Goal: Task Accomplishment & Management: Complete application form

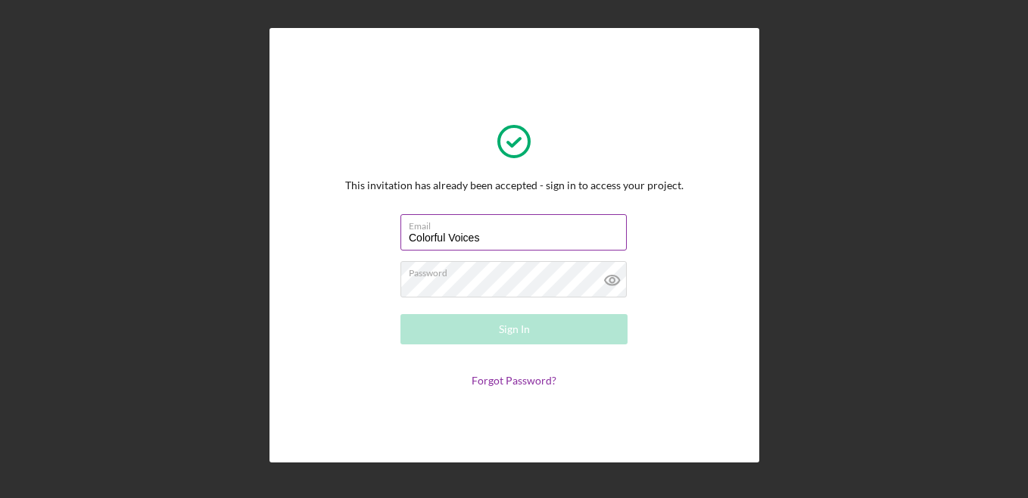
click at [499, 236] on input "Colorful Voices" at bounding box center [513, 232] width 226 height 36
drag, startPoint x: 515, startPoint y: 235, endPoint x: 349, endPoint y: 234, distance: 165.8
click at [349, 234] on div "This invitation has already been accepted - sign in to access your project. Ema…" at bounding box center [514, 245] width 338 height 283
type input "[EMAIL_ADDRESS][DOMAIN_NAME]"
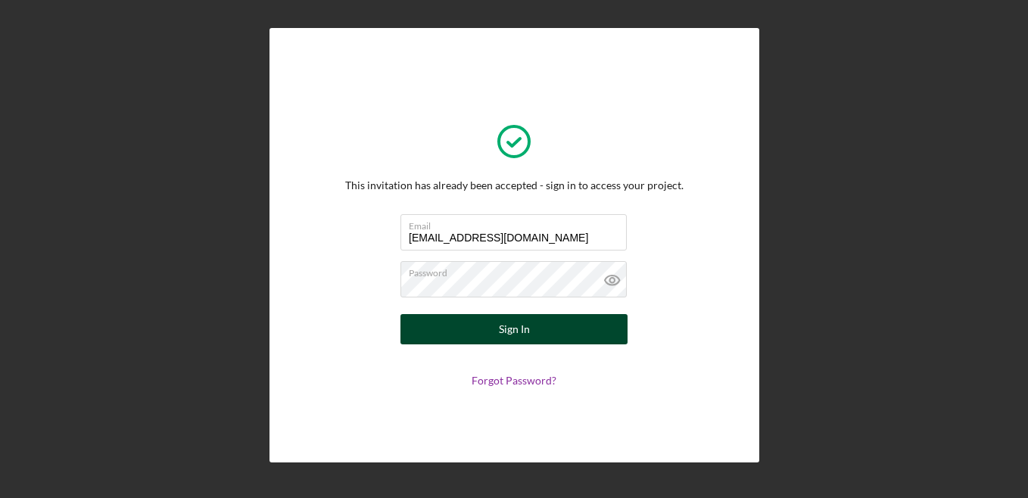
click at [562, 325] on button "Sign In" at bounding box center [513, 329] width 227 height 30
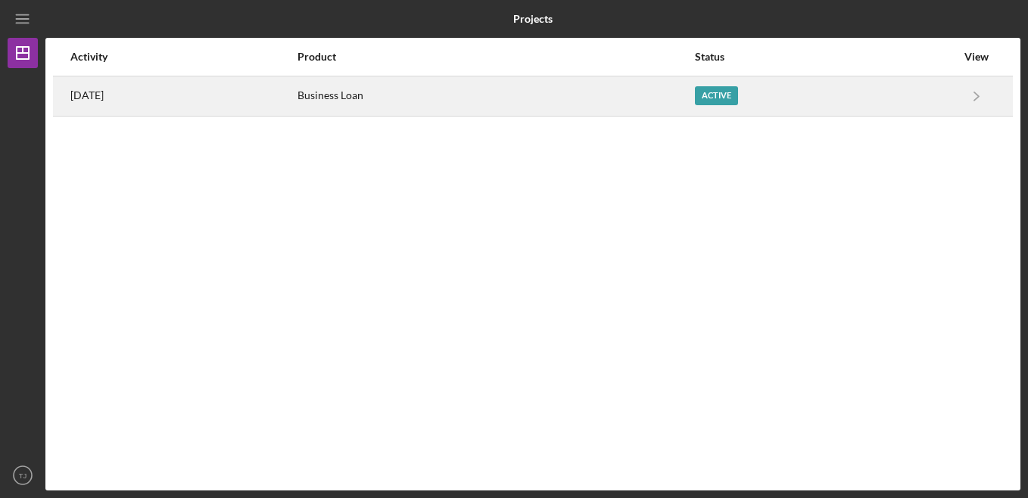
click at [738, 95] on div "Active" at bounding box center [716, 95] width 43 height 19
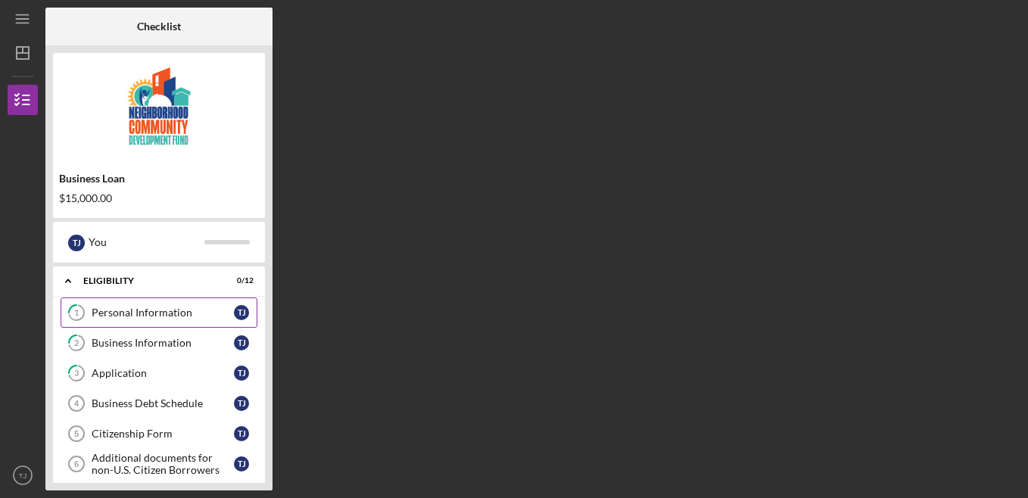
click at [145, 324] on link "1 Personal Information T J" at bounding box center [159, 312] width 197 height 30
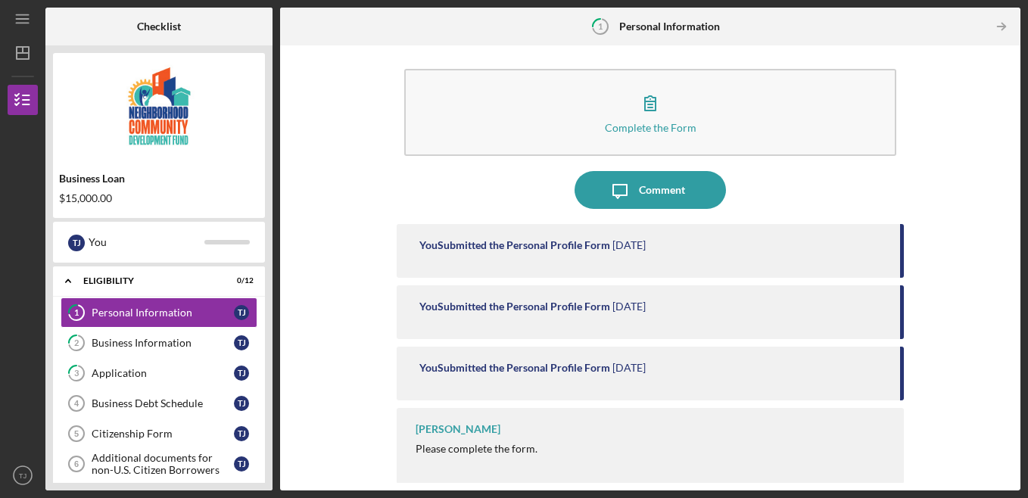
scroll to position [8, 0]
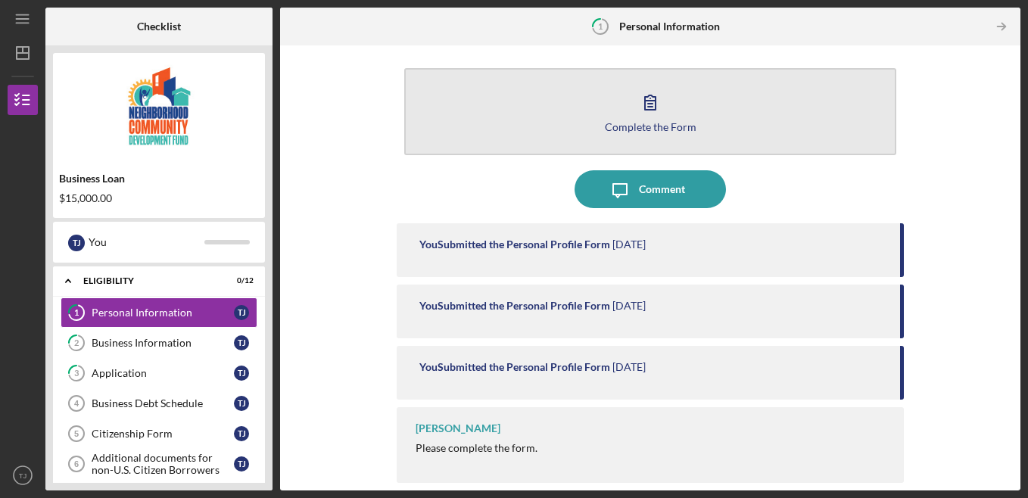
click at [652, 117] on icon "button" at bounding box center [650, 102] width 38 height 38
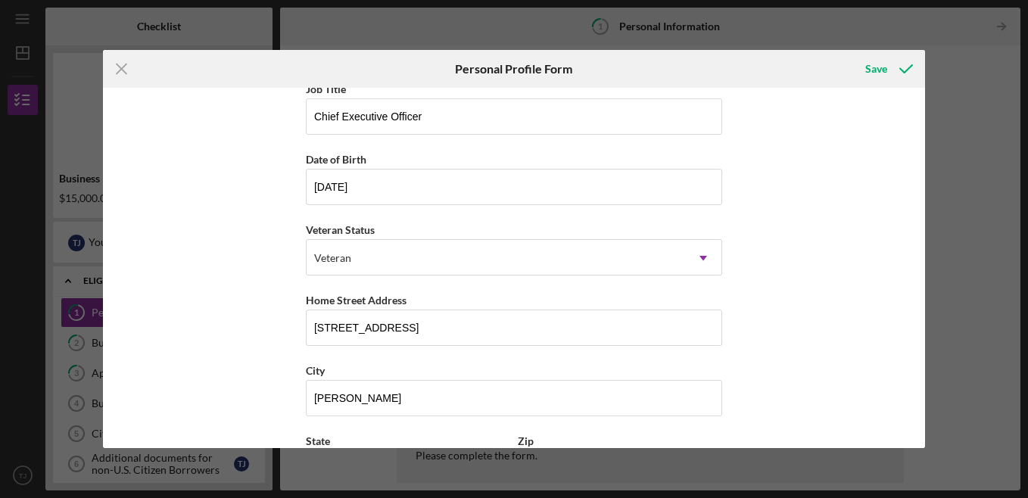
scroll to position [218, 0]
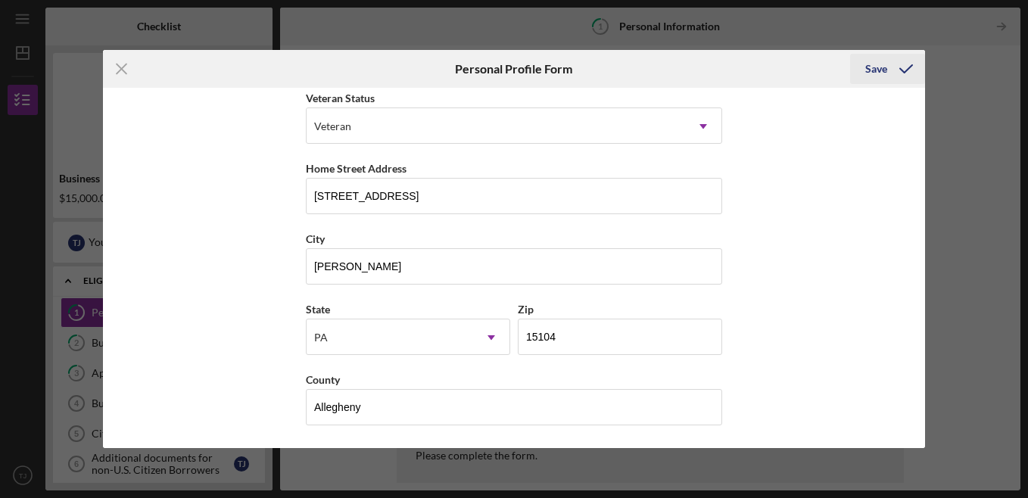
click at [879, 70] on div "Save" at bounding box center [876, 69] width 22 height 30
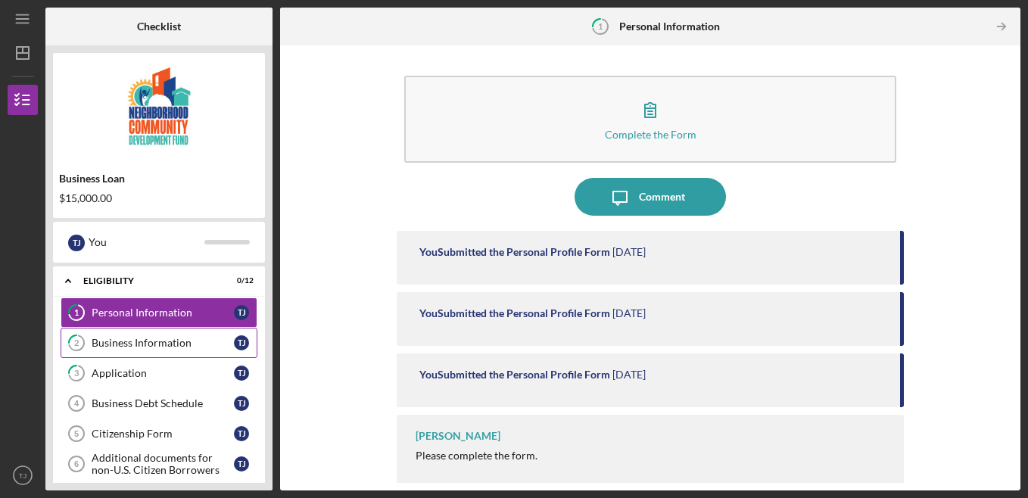
click at [142, 347] on div "Business Information" at bounding box center [163, 343] width 142 height 12
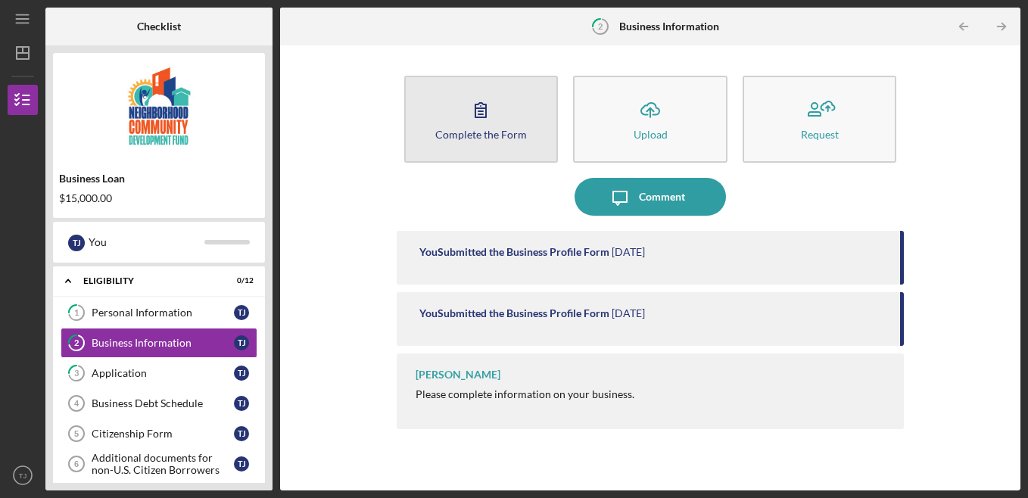
click at [476, 115] on icon "button" at bounding box center [480, 110] width 11 height 14
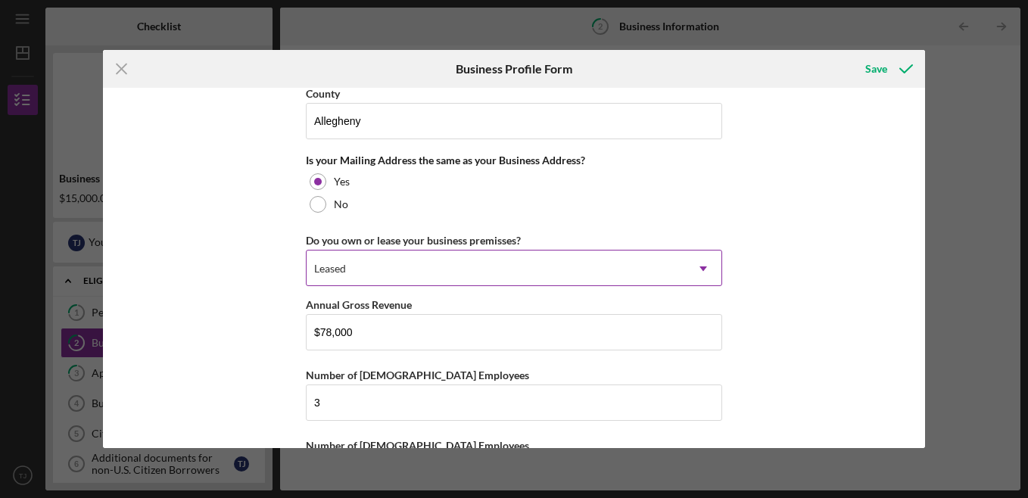
scroll to position [1187, 0]
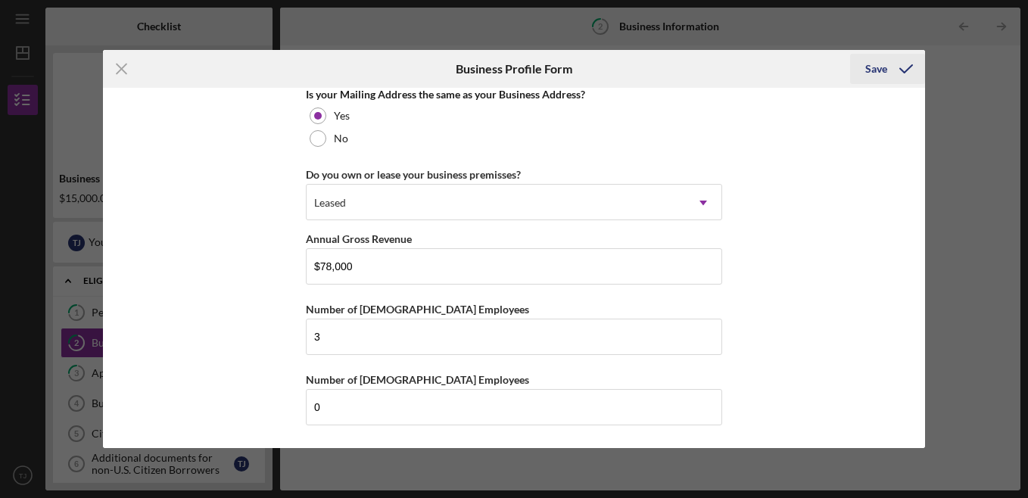
click at [880, 75] on div "Save" at bounding box center [876, 69] width 22 height 30
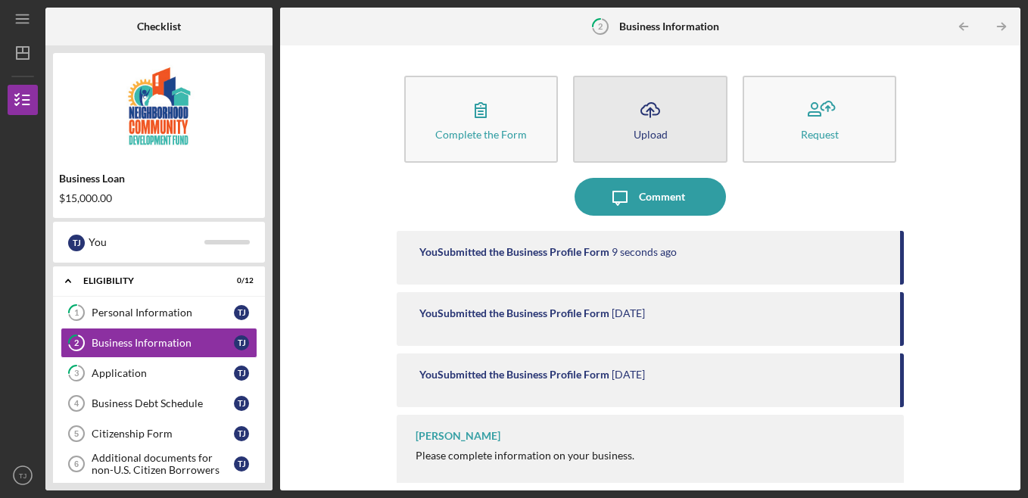
click at [641, 131] on div "Upload" at bounding box center [651, 134] width 34 height 11
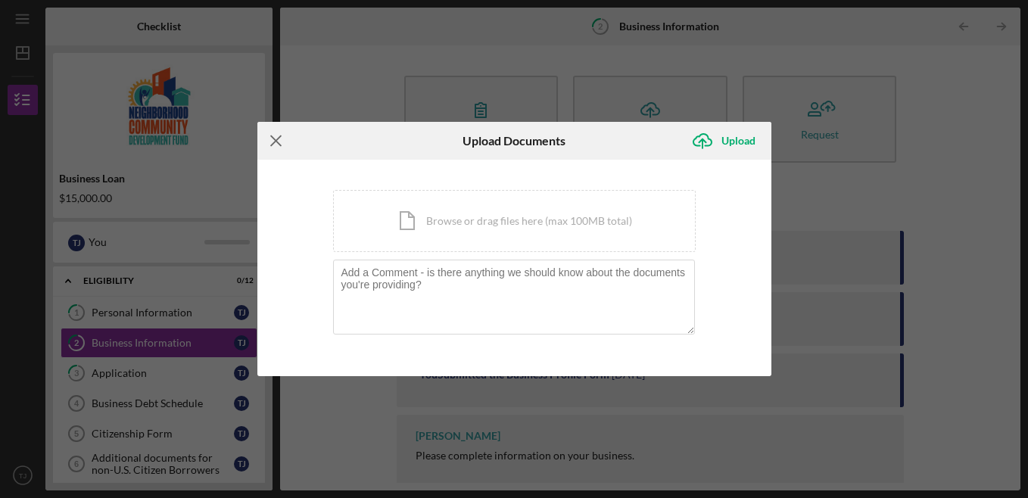
click at [278, 132] on icon "Icon/Menu Close" at bounding box center [276, 141] width 38 height 38
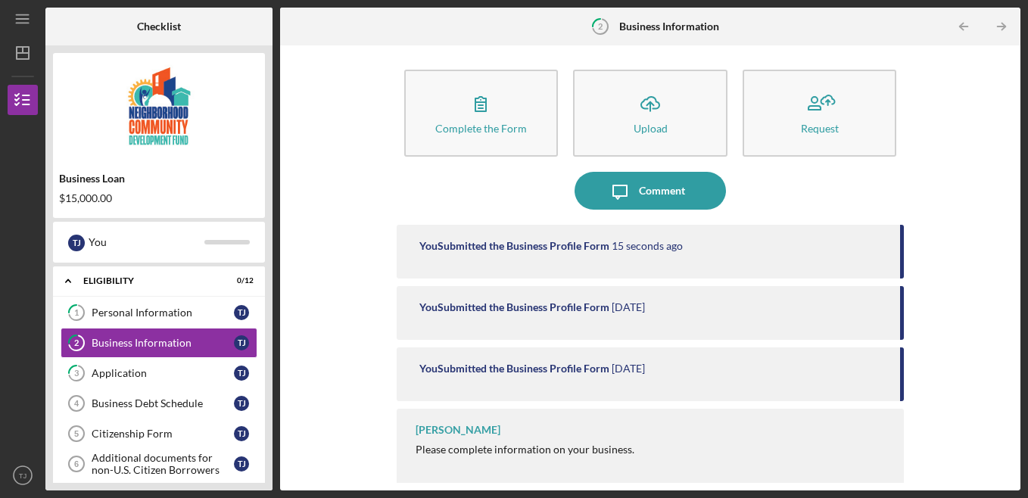
scroll to position [8, 0]
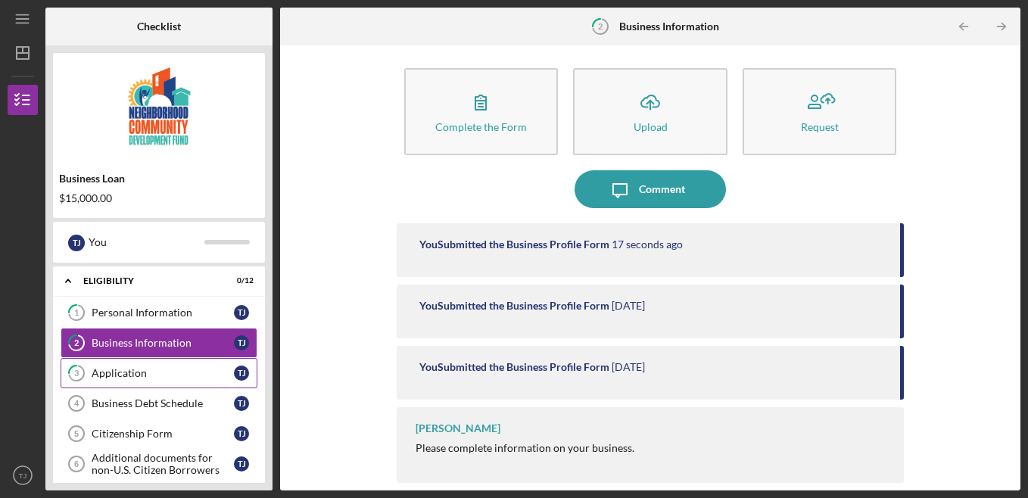
click at [175, 372] on div "Application" at bounding box center [163, 373] width 142 height 12
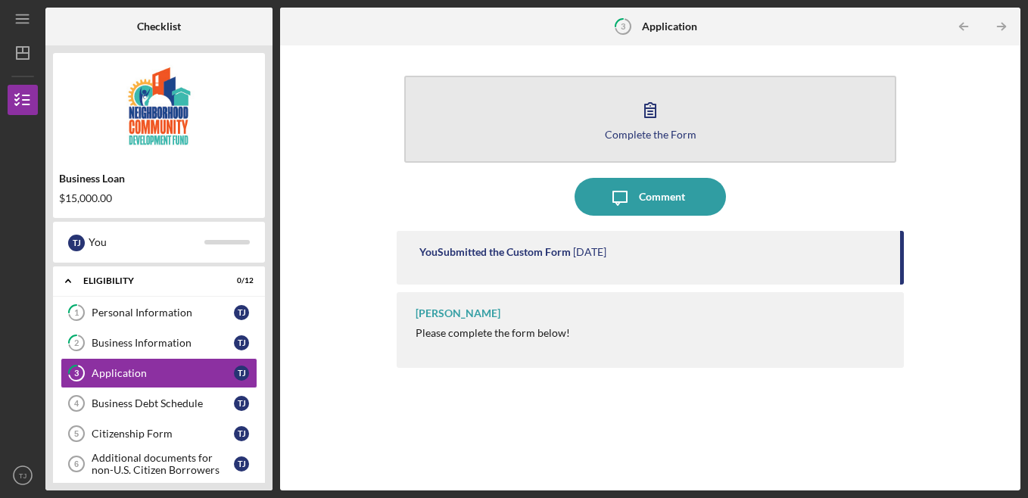
click at [650, 104] on icon "button" at bounding box center [650, 110] width 38 height 38
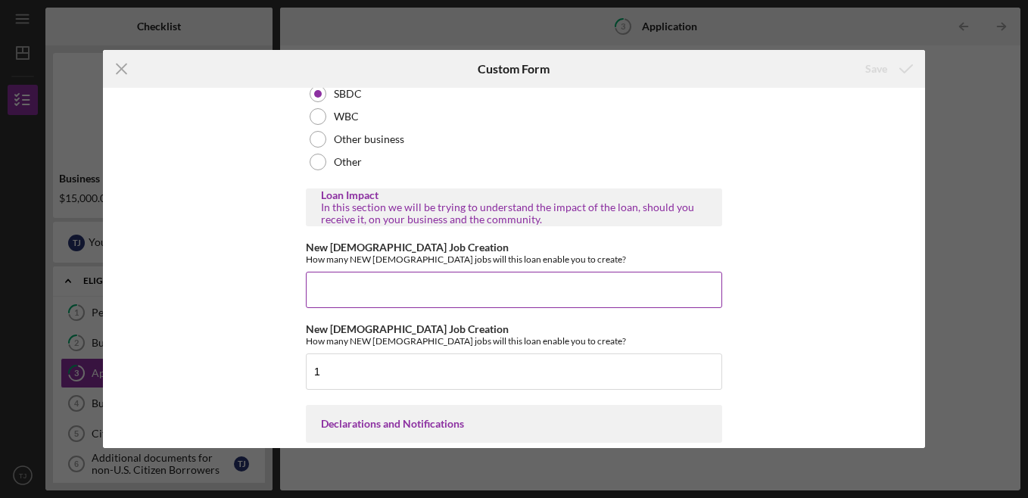
scroll to position [1968, 0]
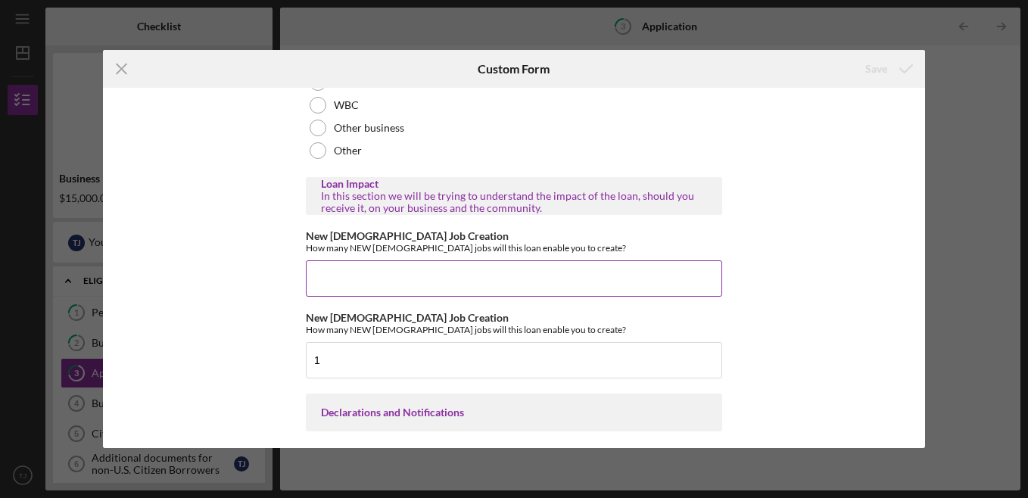
click at [506, 297] on input "New [DEMOGRAPHIC_DATA] Job Creation" at bounding box center [514, 278] width 416 height 36
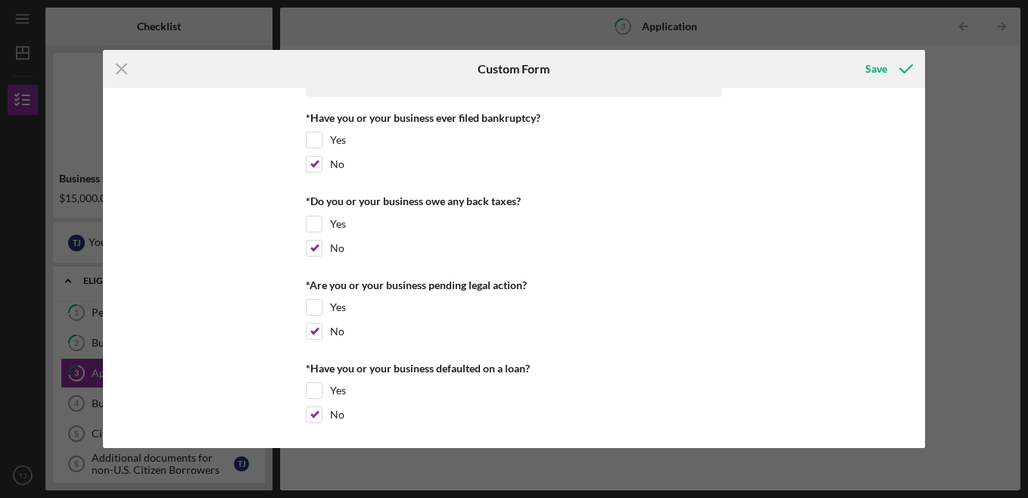
scroll to position [2331, 0]
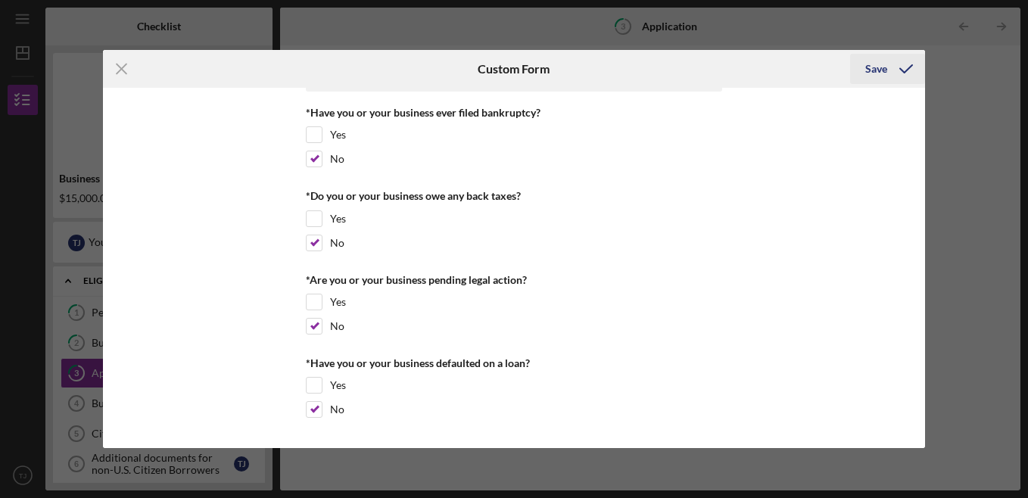
type input "0"
click at [880, 71] on div "Save" at bounding box center [876, 69] width 22 height 30
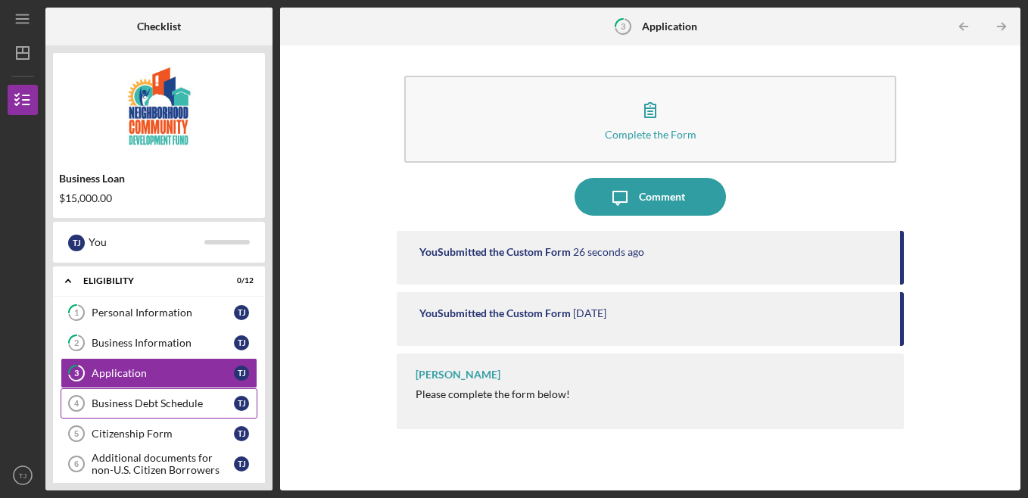
click at [129, 396] on link "Business Debt Schedule 4 Business Debt Schedule T J" at bounding box center [159, 403] width 197 height 30
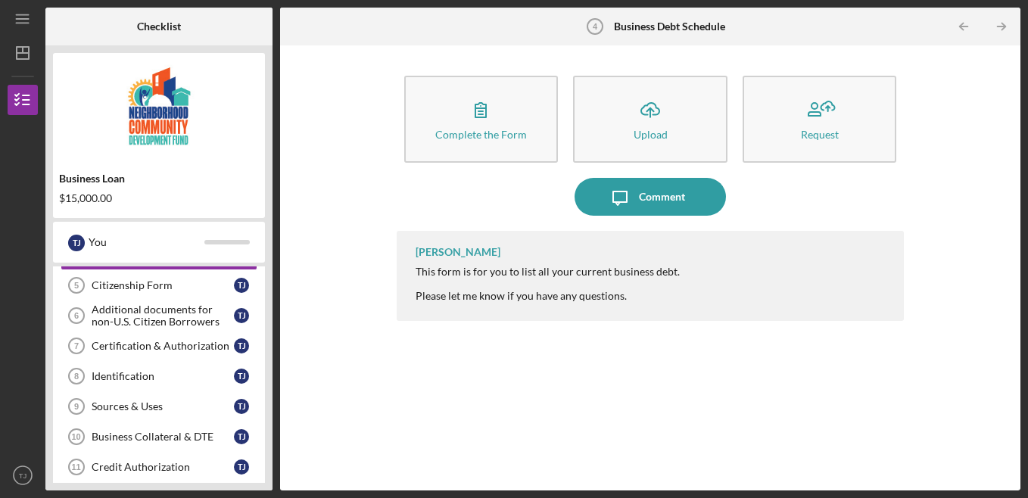
scroll to position [151, 0]
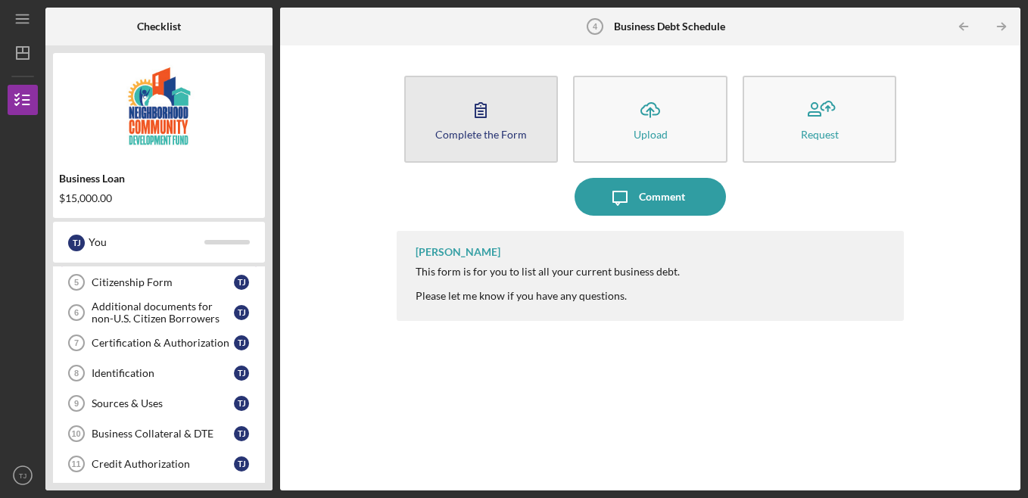
click at [473, 126] on icon "button" at bounding box center [481, 110] width 38 height 38
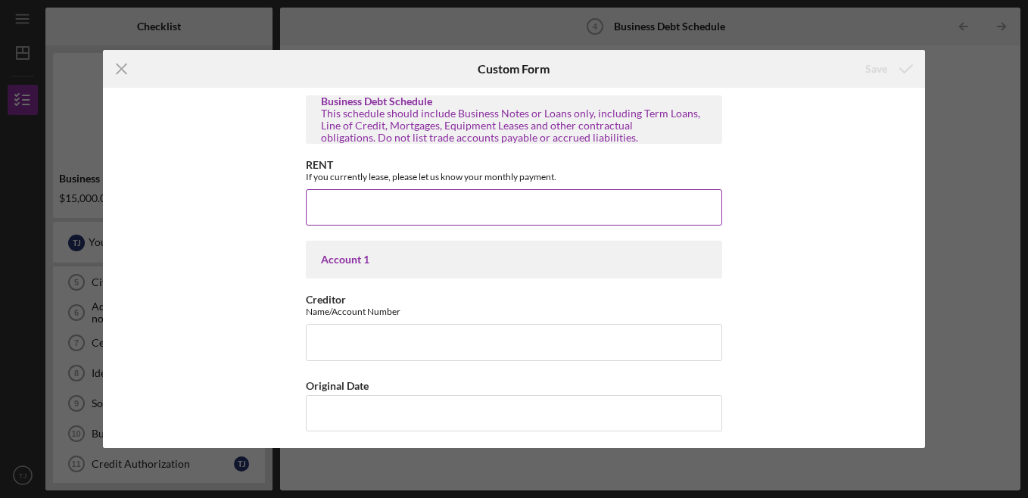
click at [434, 223] on input "RENT" at bounding box center [514, 207] width 416 height 36
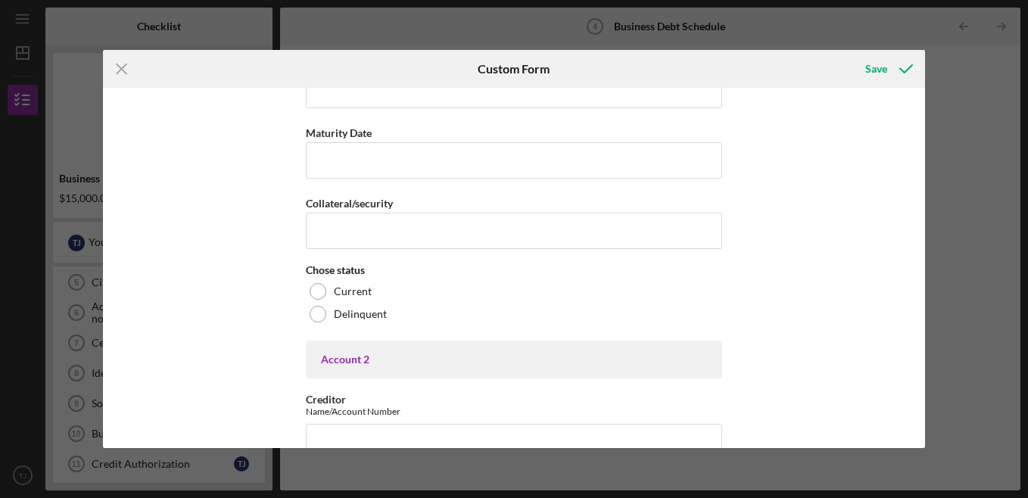
scroll to position [606, 0]
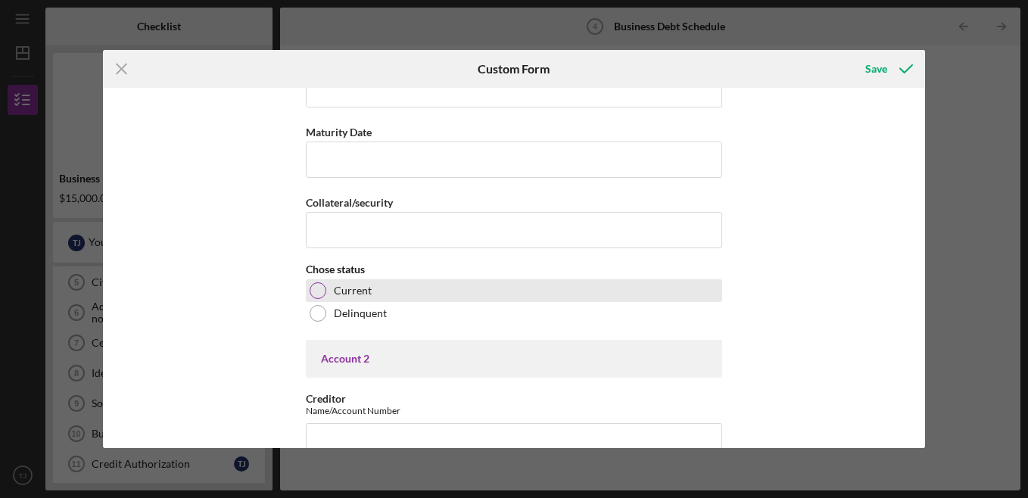
type input "$500"
click at [315, 290] on div at bounding box center [318, 290] width 17 height 17
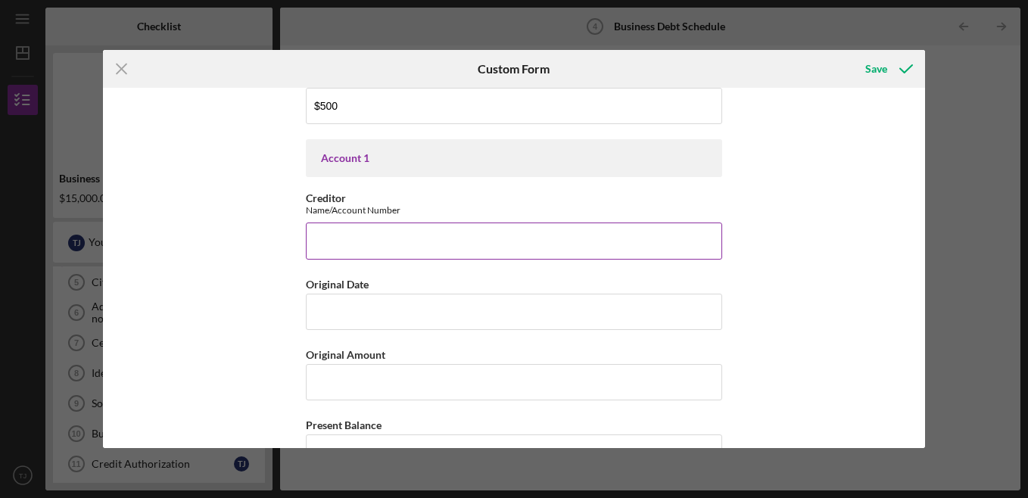
scroll to position [76, 0]
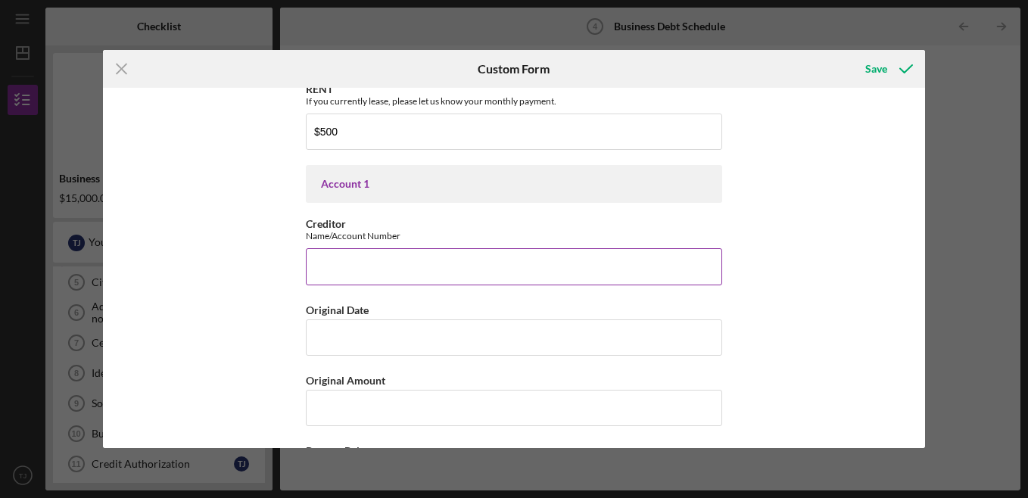
click at [528, 265] on input "Creditor" at bounding box center [514, 266] width 416 height 36
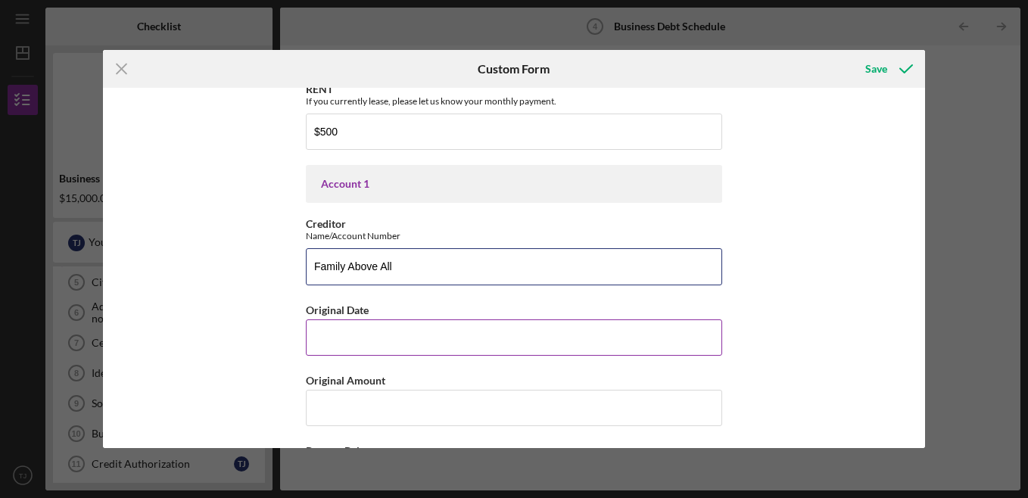
type input "Family Above All"
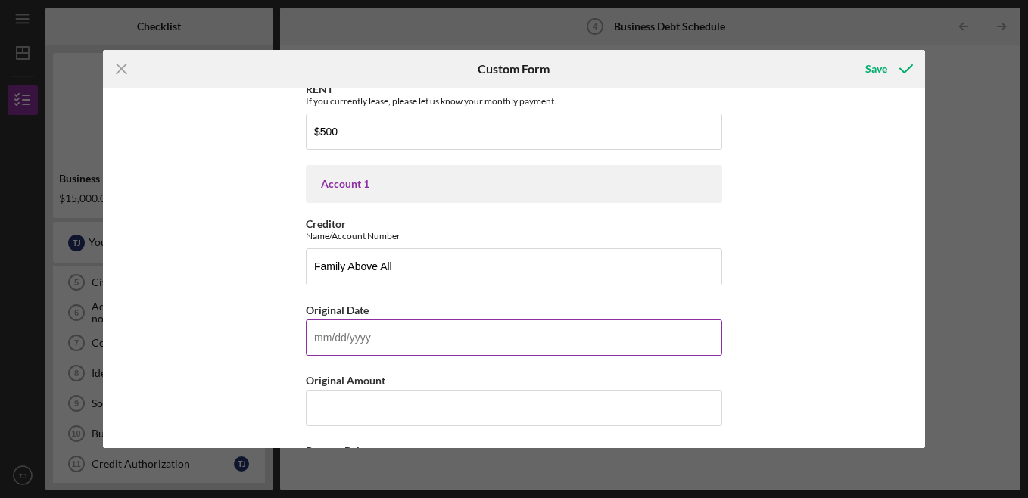
click at [490, 323] on input "Original Date" at bounding box center [514, 337] width 416 height 36
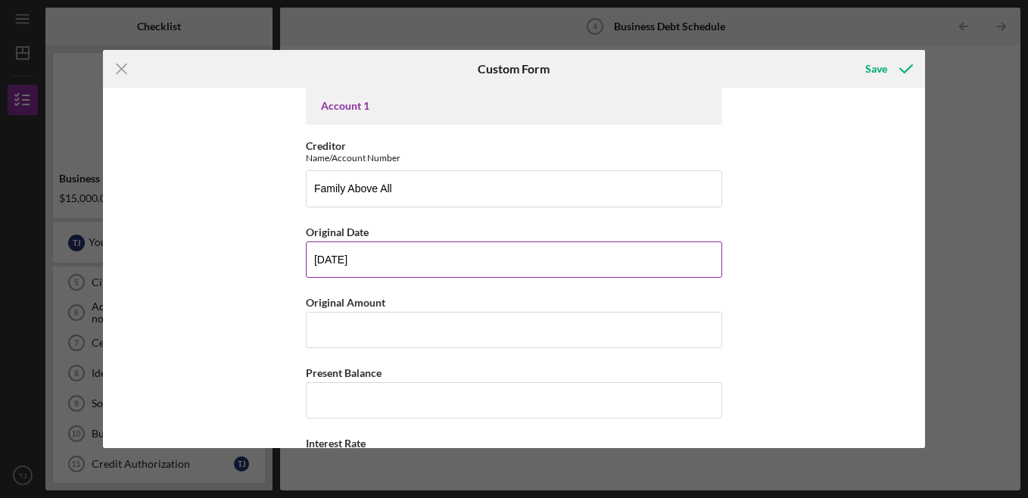
scroll to position [227, 0]
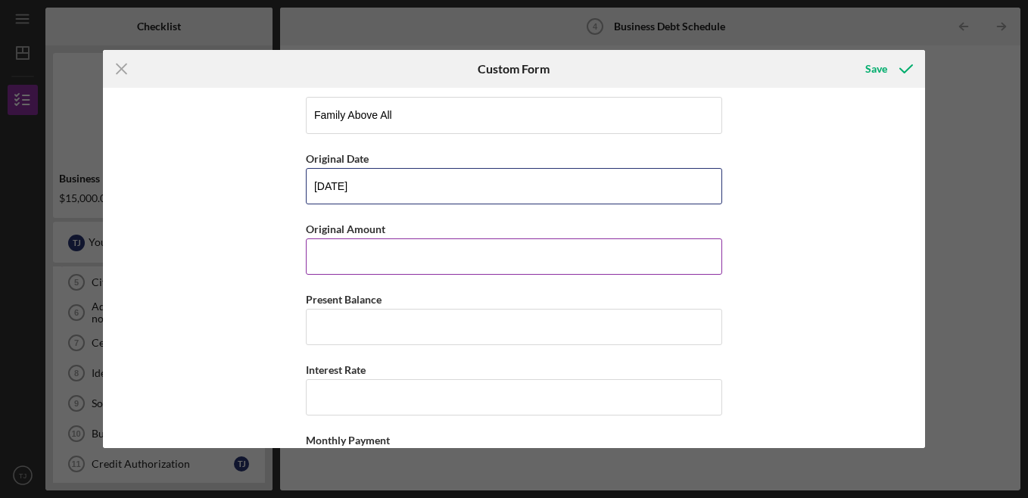
type input "[DATE]"
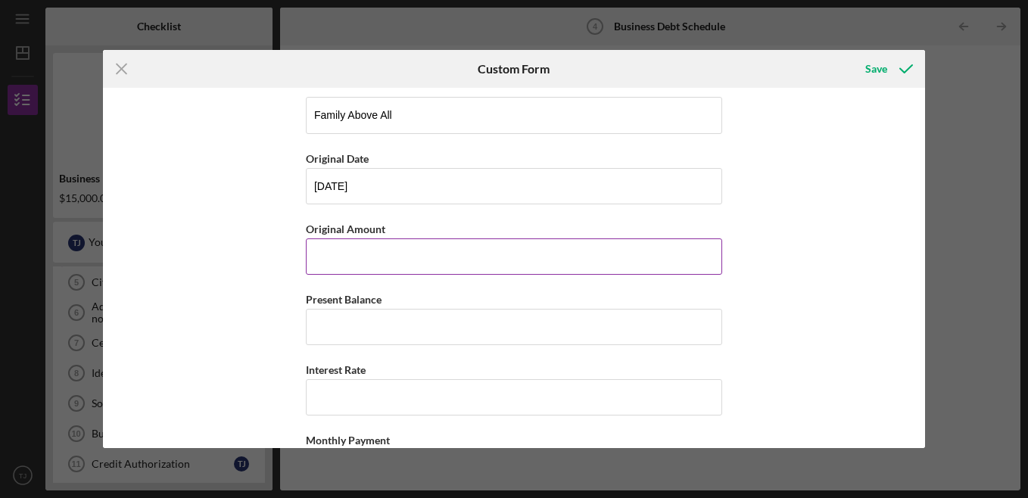
click at [424, 257] on input "Original Amount" at bounding box center [514, 256] width 416 height 36
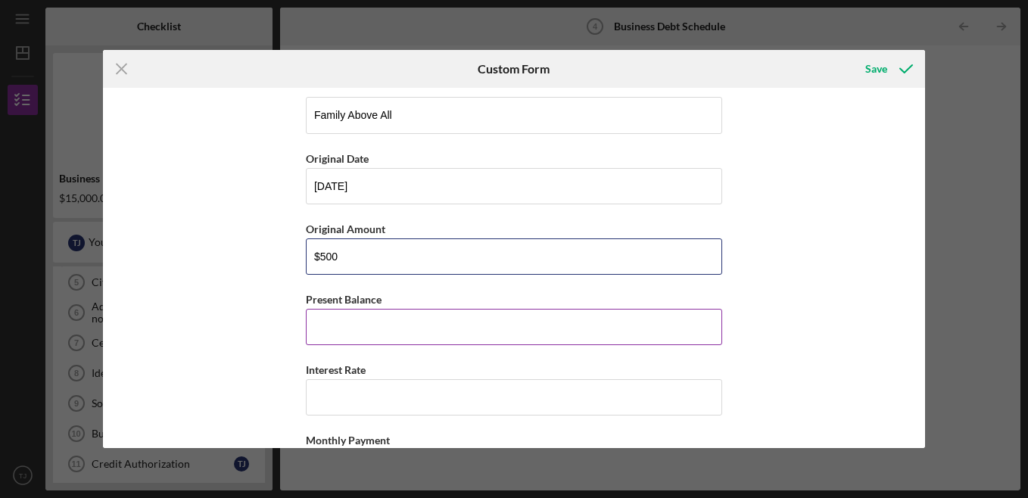
type input "$500"
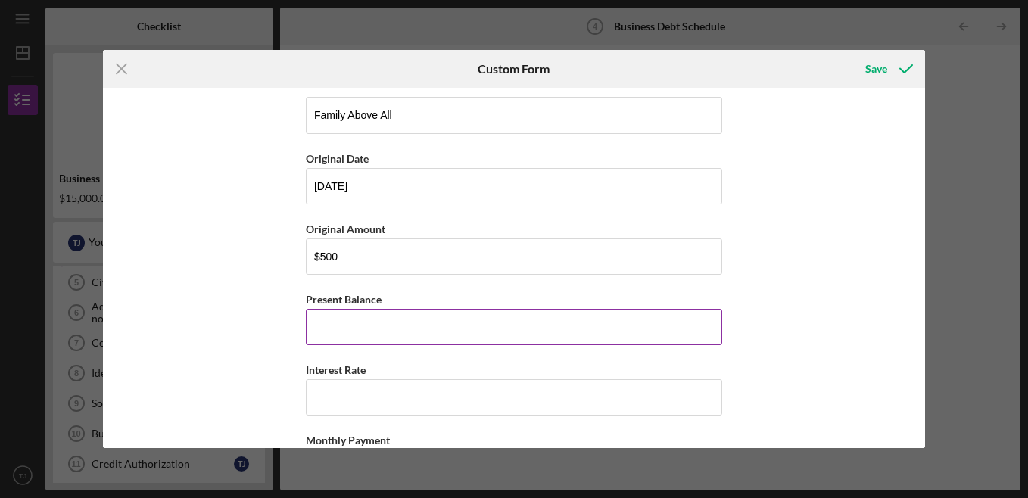
click at [426, 323] on input "Present Balance" at bounding box center [514, 327] width 416 height 36
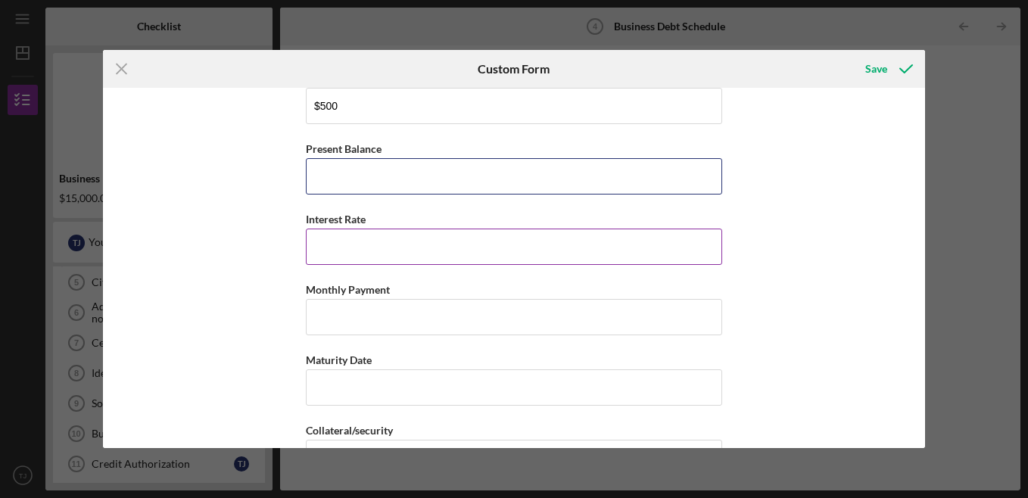
scroll to position [378, 0]
type input "$500"
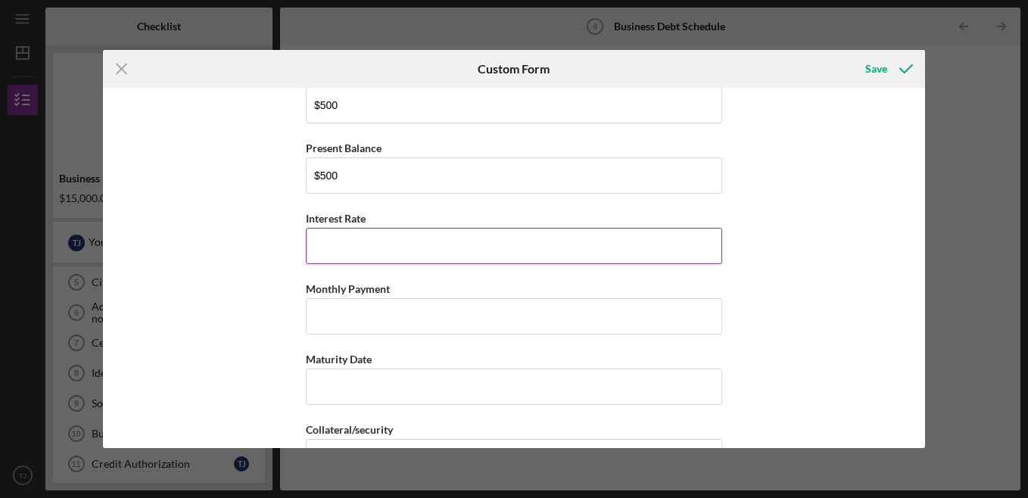
click at [398, 246] on input "Interest Rate" at bounding box center [514, 246] width 416 height 36
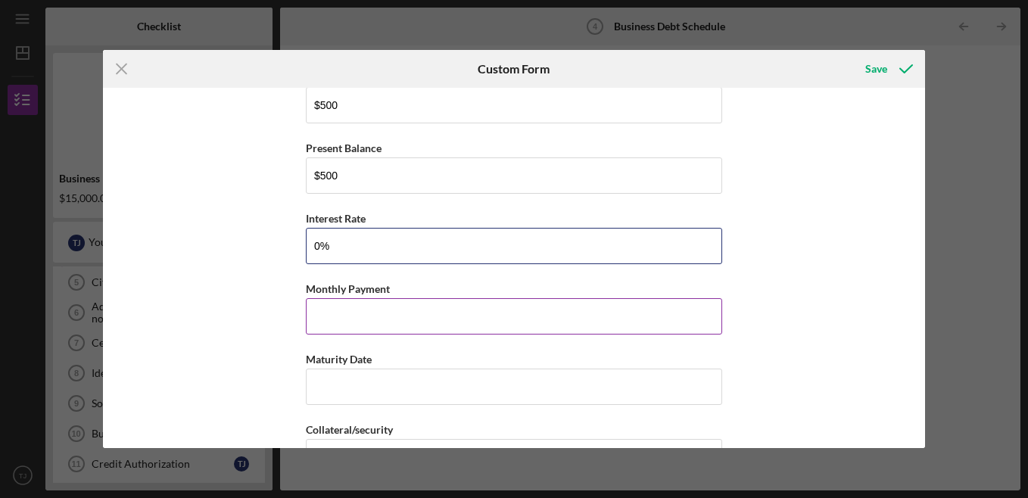
type input "0%"
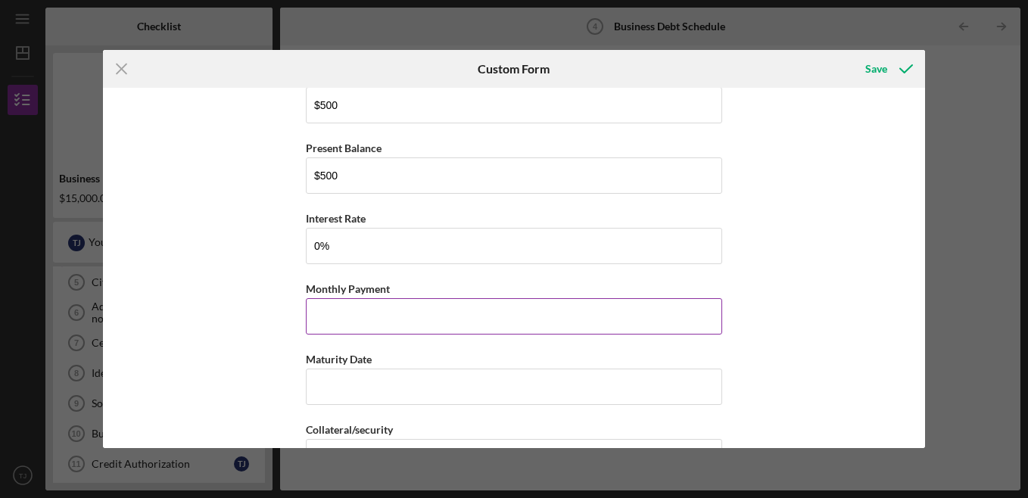
click at [373, 307] on input "Monthly Payment" at bounding box center [514, 316] width 416 height 36
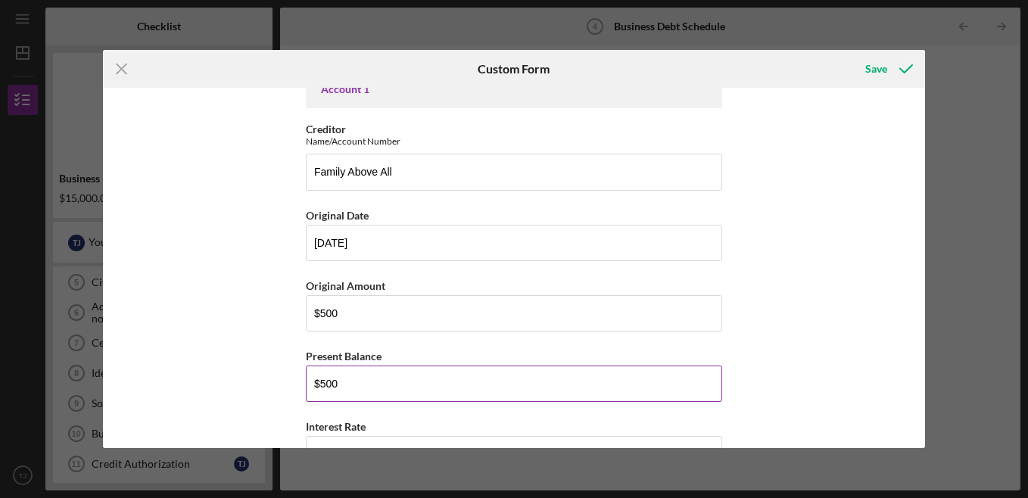
scroll to position [0, 0]
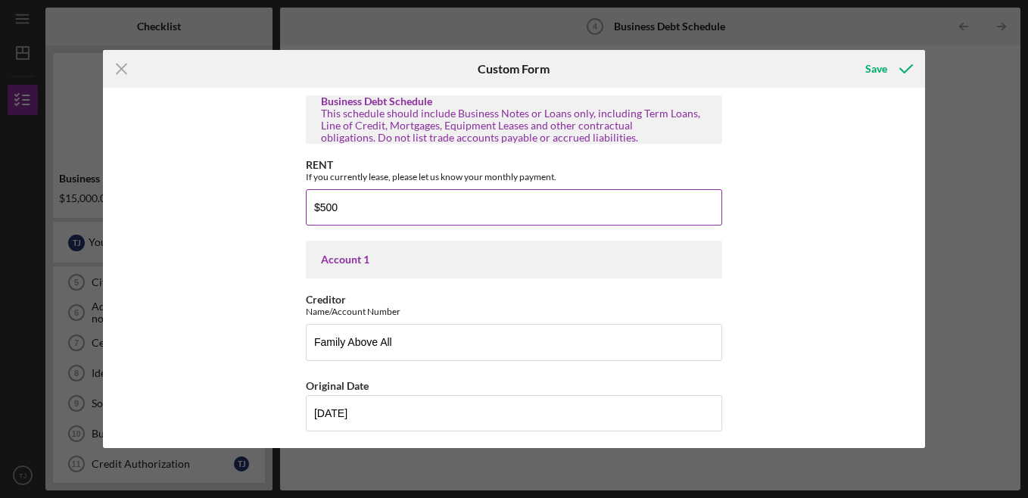
type input "$500"
drag, startPoint x: 348, startPoint y: 211, endPoint x: 248, endPoint y: 213, distance: 100.7
click at [248, 213] on div "Business Debt Schedule This schedule should include Business Notes or Loans onl…" at bounding box center [514, 268] width 822 height 360
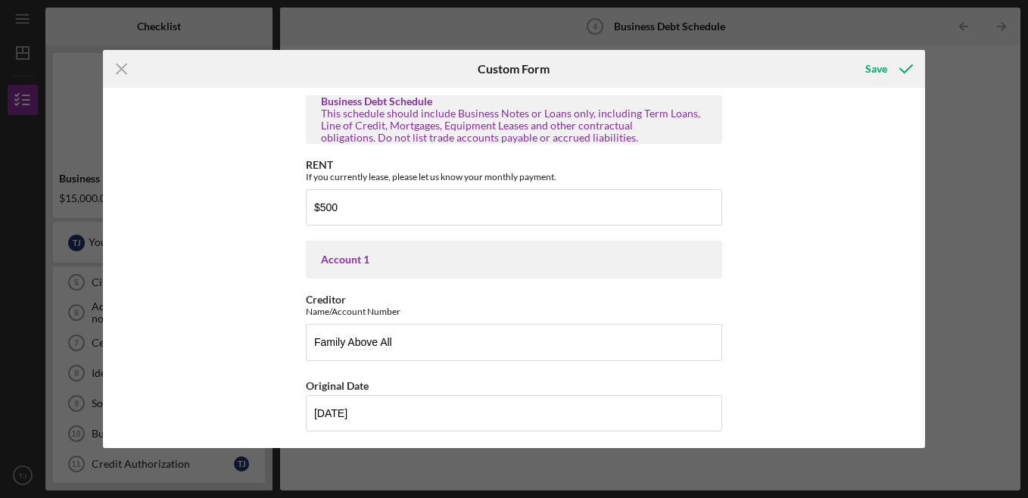
click at [798, 205] on div "Business Debt Schedule This schedule should include Business Notes or Loans onl…" at bounding box center [514, 268] width 822 height 360
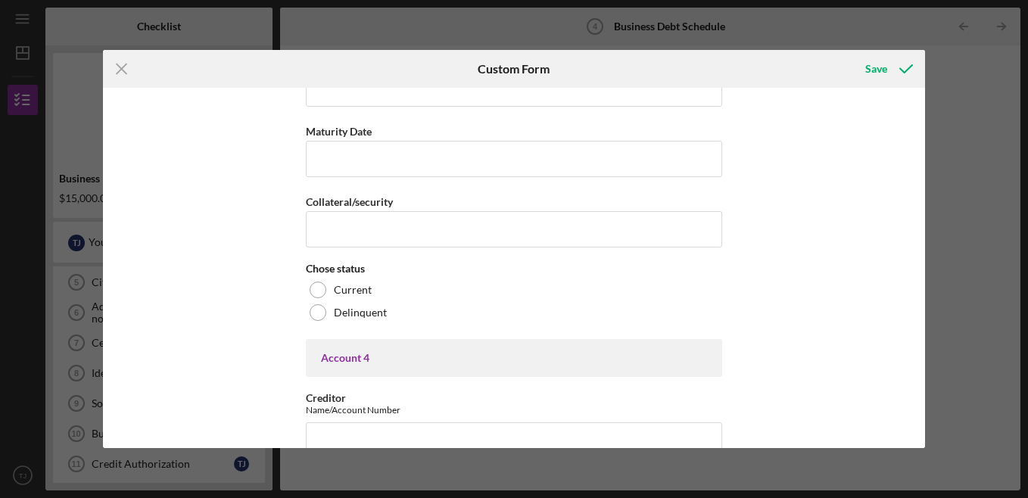
scroll to position [2271, 0]
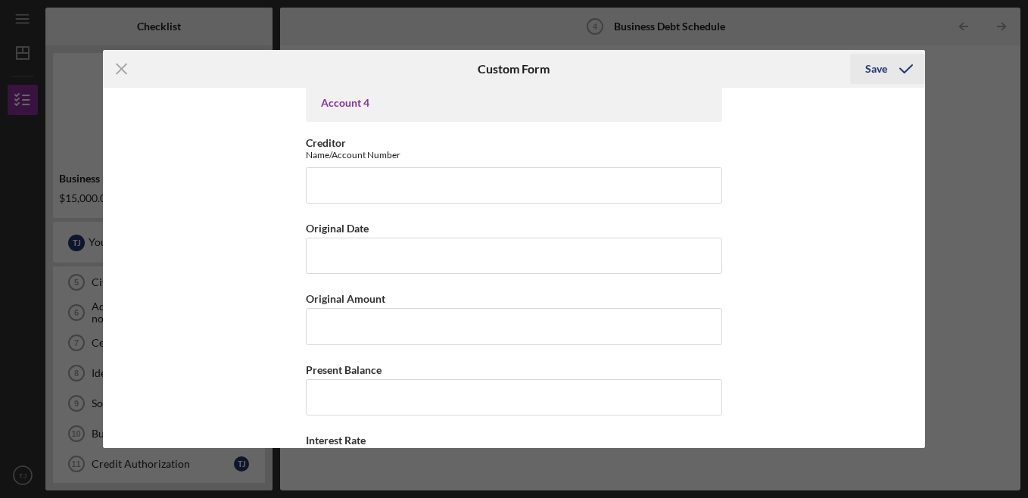
click at [877, 71] on div "Save" at bounding box center [876, 69] width 22 height 30
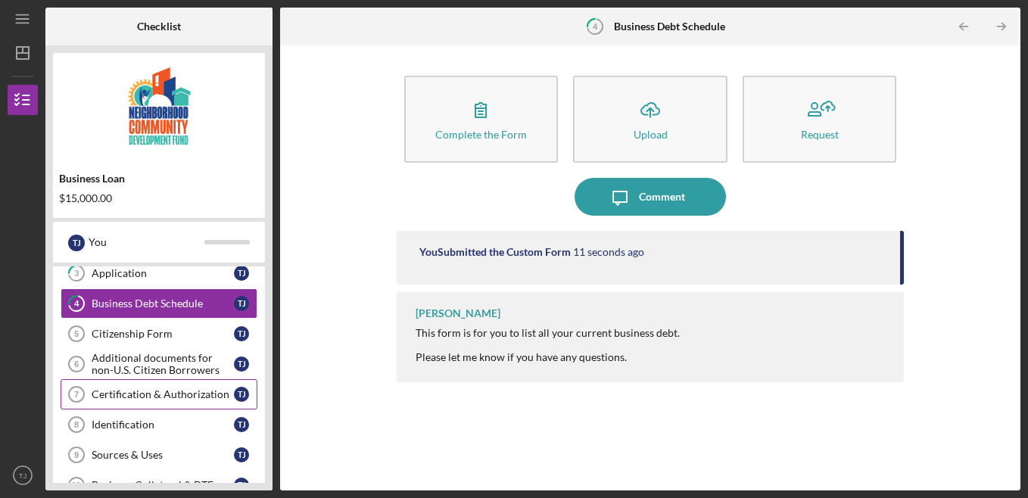
scroll to position [76, 0]
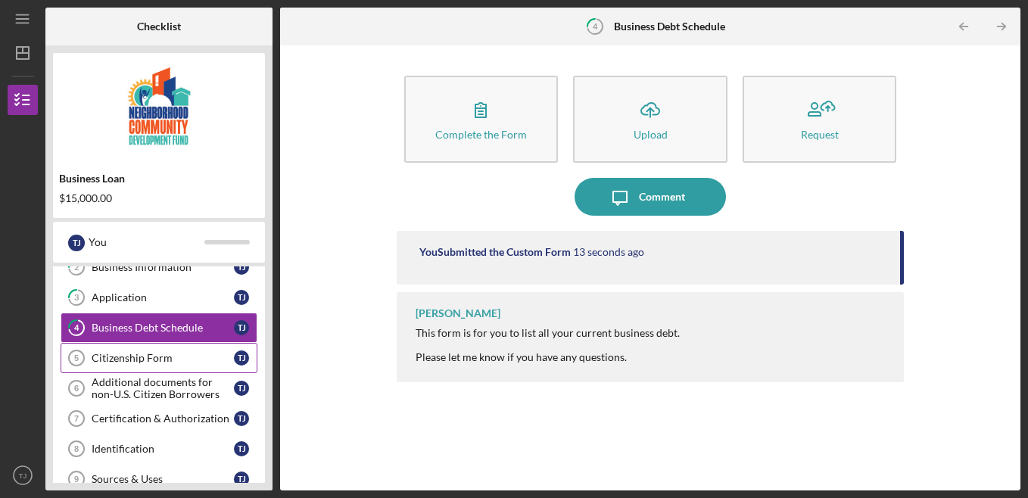
click at [179, 345] on link "Citizenship Form 5 Citizenship Form T J" at bounding box center [159, 358] width 197 height 30
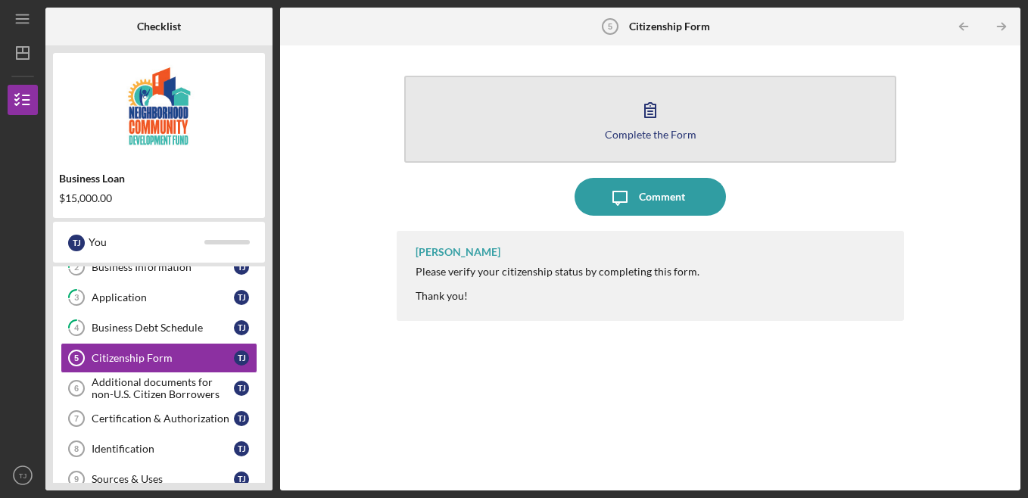
click at [653, 109] on icon "button" at bounding box center [650, 110] width 11 height 14
click at [667, 127] on button "Complete the Form Form" at bounding box center [650, 119] width 493 height 87
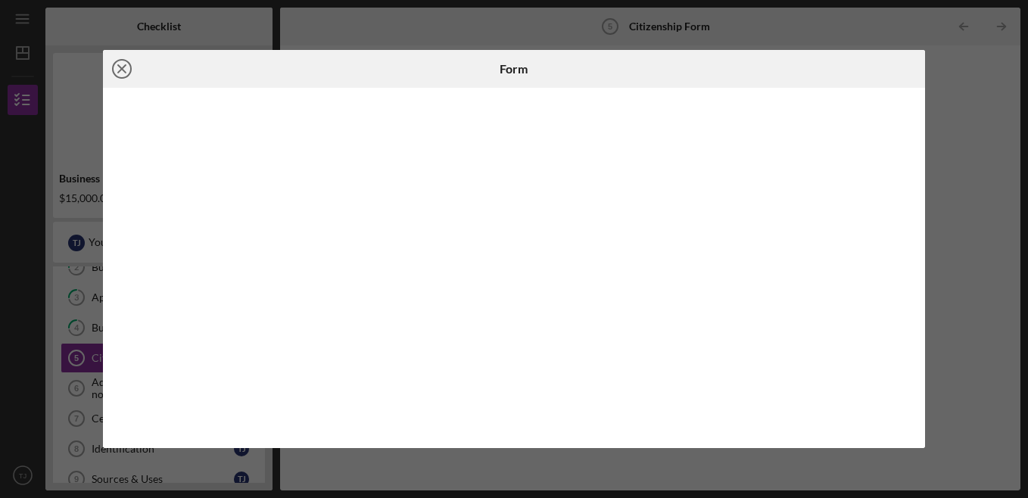
click at [120, 69] on icon "Icon/Close" at bounding box center [122, 69] width 38 height 38
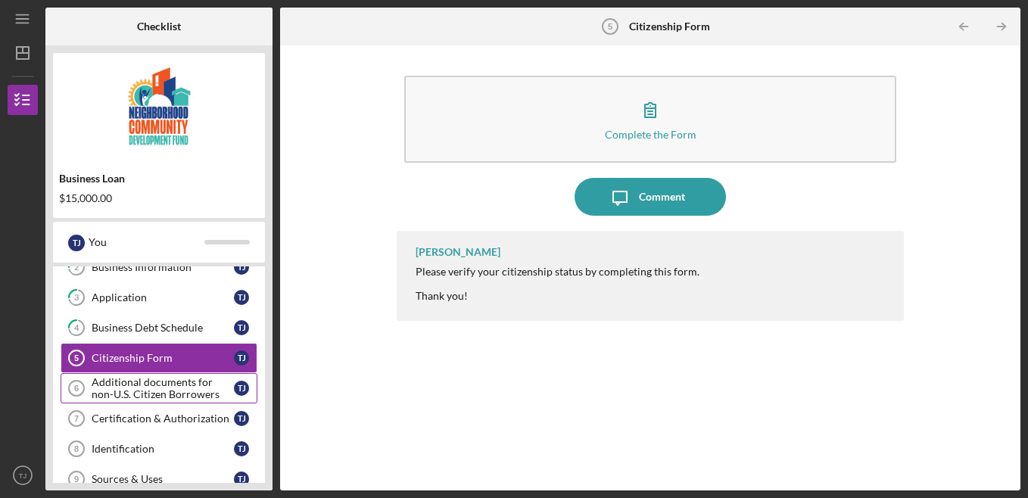
click at [173, 390] on div "Additional documents for non-U.S. Citizen Borrowers" at bounding box center [163, 388] width 142 height 24
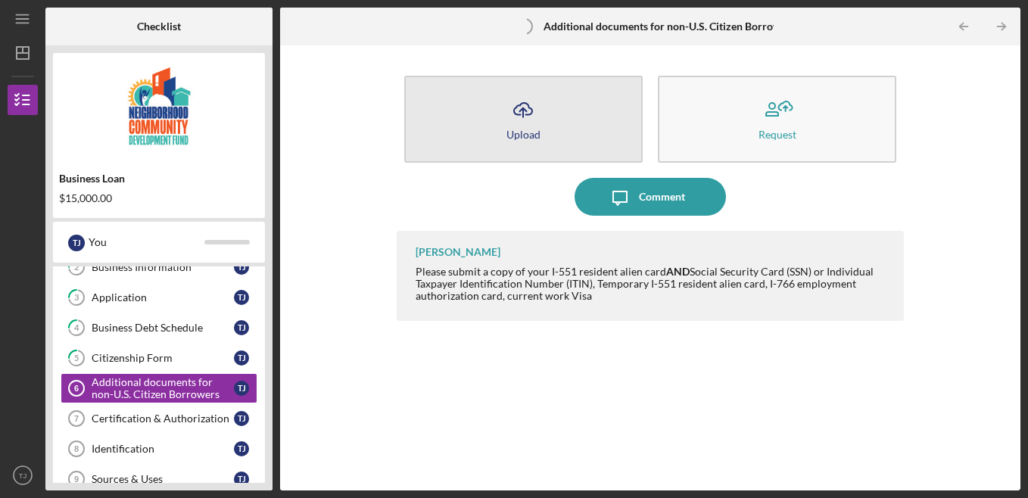
click at [528, 117] on icon "Icon/Upload" at bounding box center [523, 110] width 38 height 38
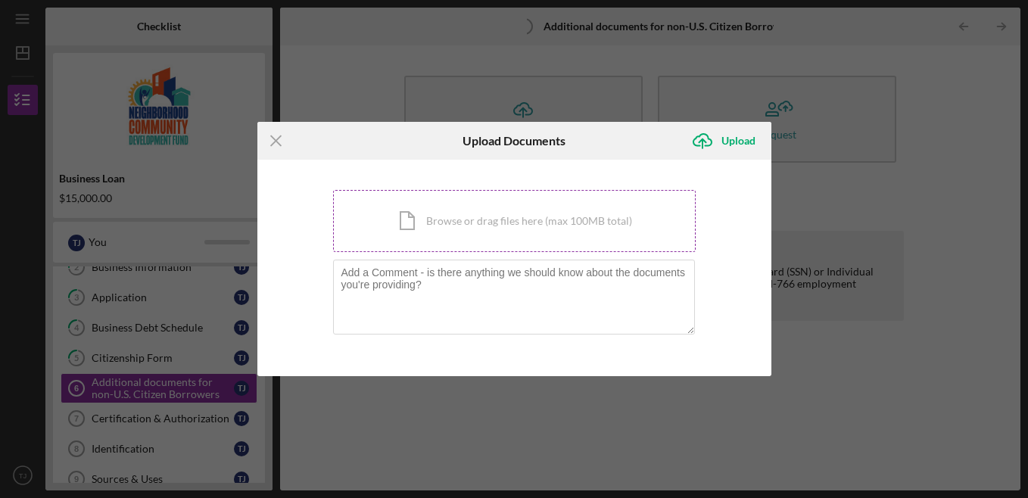
click at [471, 236] on div "Icon/Document Browse or drag files here (max 100MB total) Tap to choose files o…" at bounding box center [514, 221] width 363 height 62
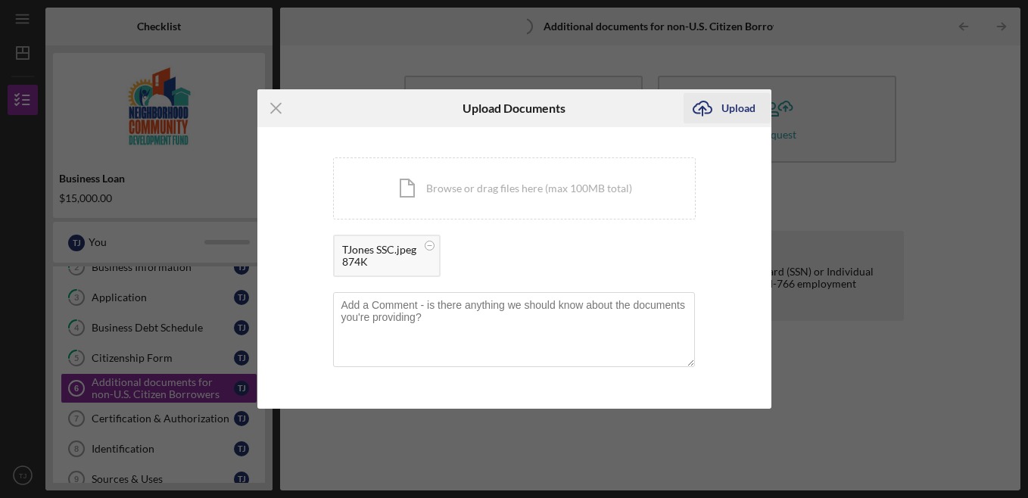
click at [743, 110] on div "Upload" at bounding box center [738, 108] width 34 height 30
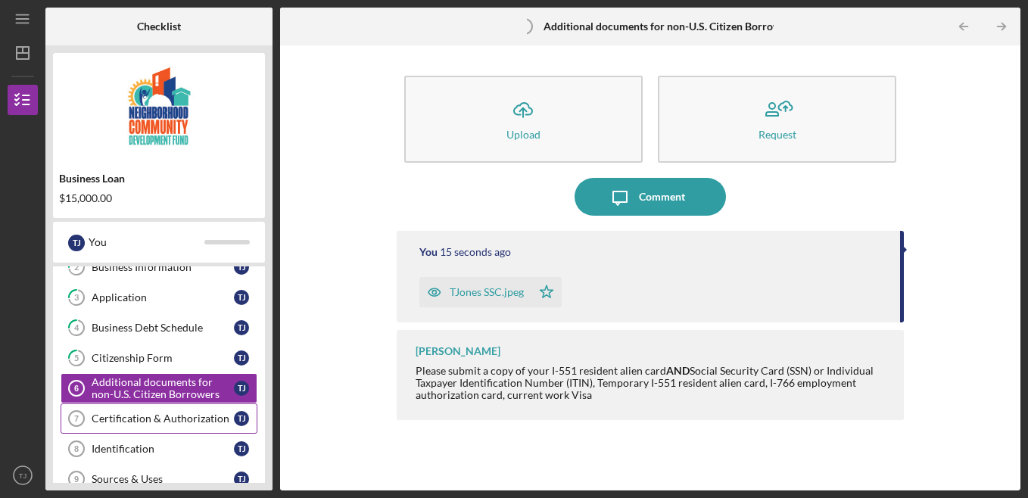
click at [160, 422] on div "Certification & Authorization" at bounding box center [163, 419] width 142 height 12
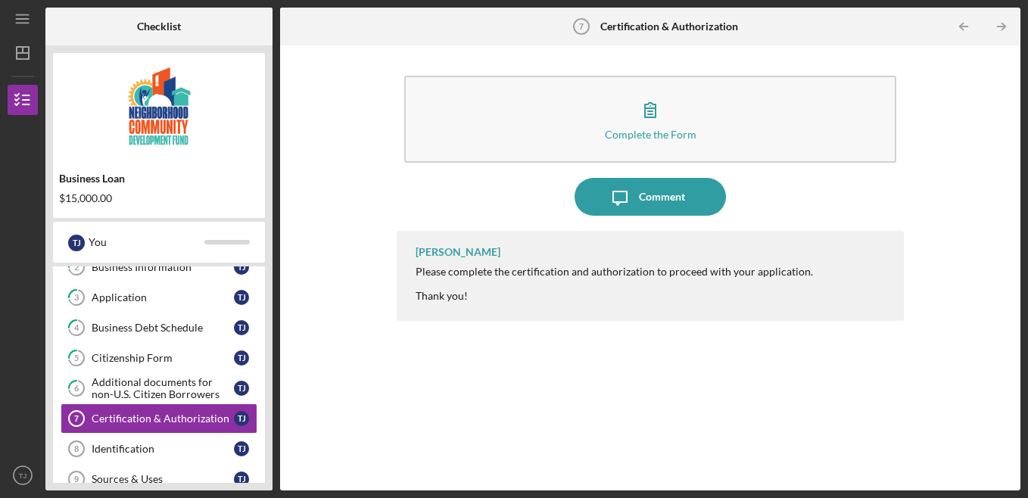
click at [973, 245] on div "Complete the Form Form Icon/Message Comment Denise Graham-Shealey Please comple…" at bounding box center [650, 268] width 725 height 430
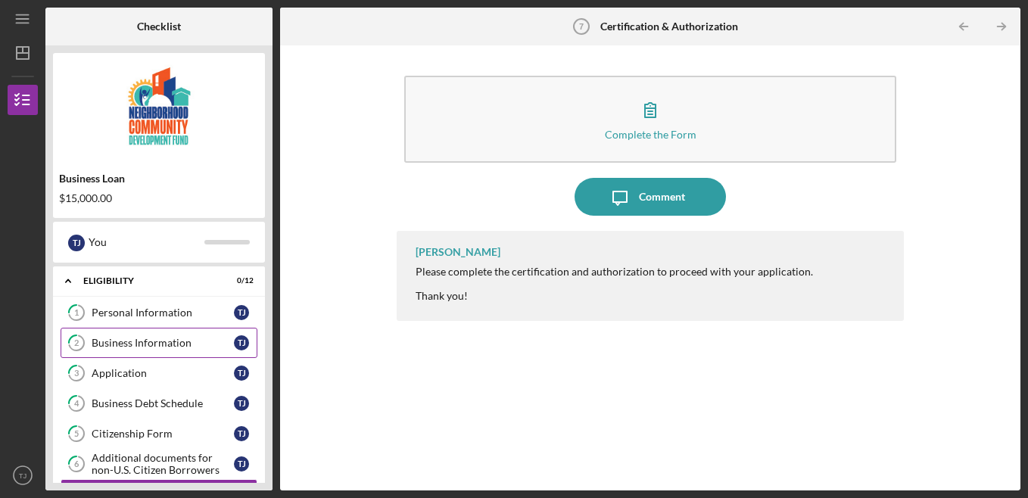
scroll to position [151, 0]
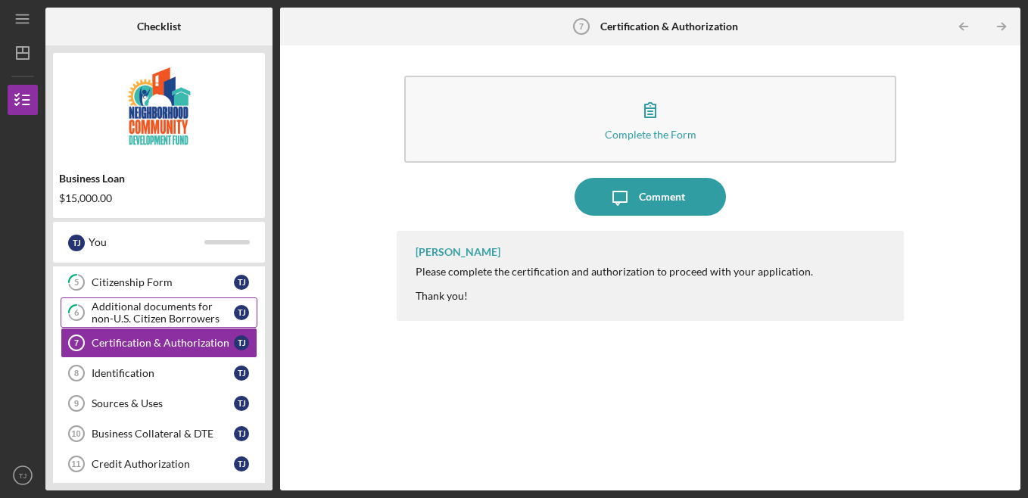
click at [165, 303] on div "Additional documents for non-U.S. Citizen Borrowers" at bounding box center [163, 313] width 142 height 24
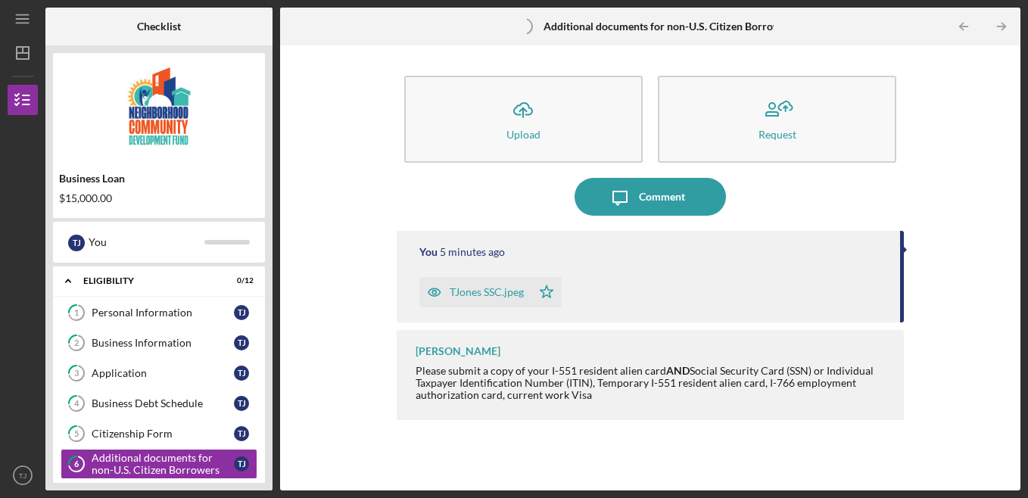
scroll to position [76, 0]
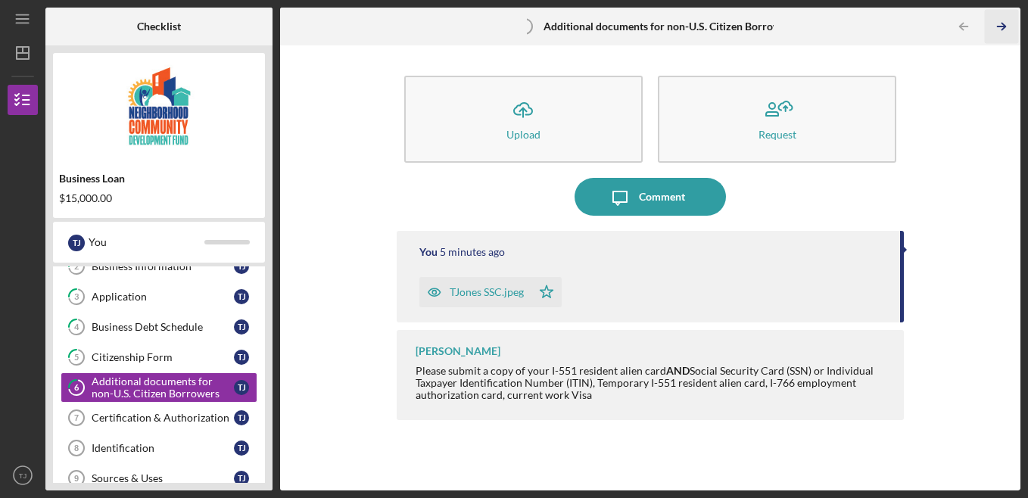
click at [999, 30] on icon "Icon/Table Pagination Arrow" at bounding box center [1002, 27] width 34 height 34
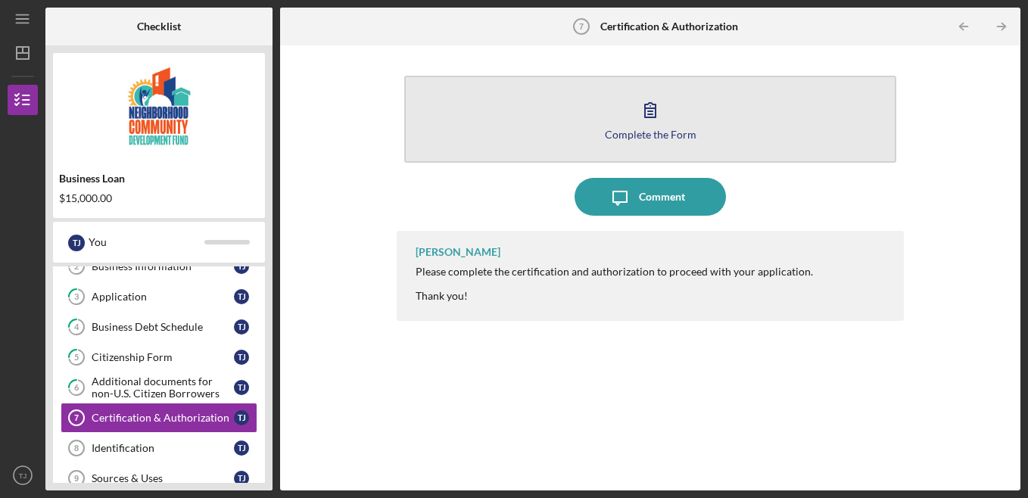
click at [660, 113] on icon "button" at bounding box center [650, 110] width 38 height 38
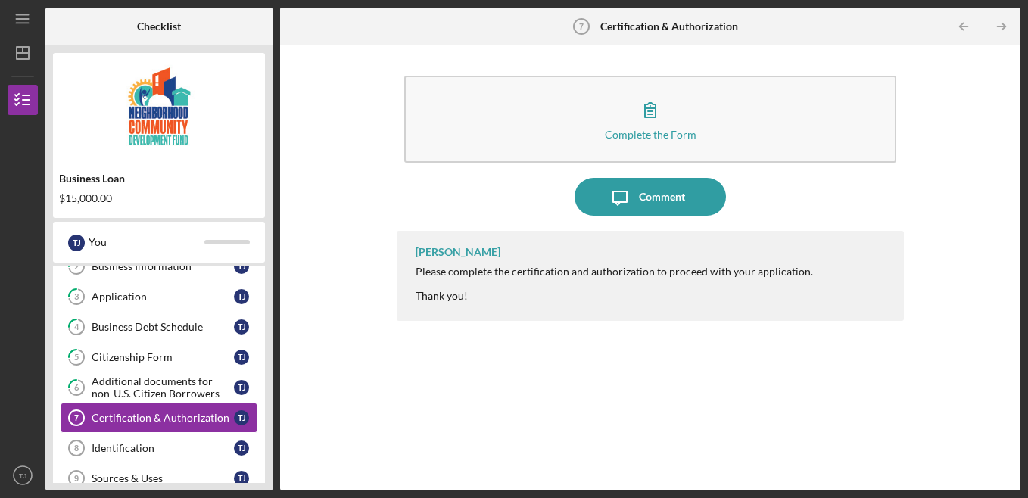
click at [1001, 15] on icon "Icon/Table Pagination Arrow" at bounding box center [1002, 27] width 34 height 34
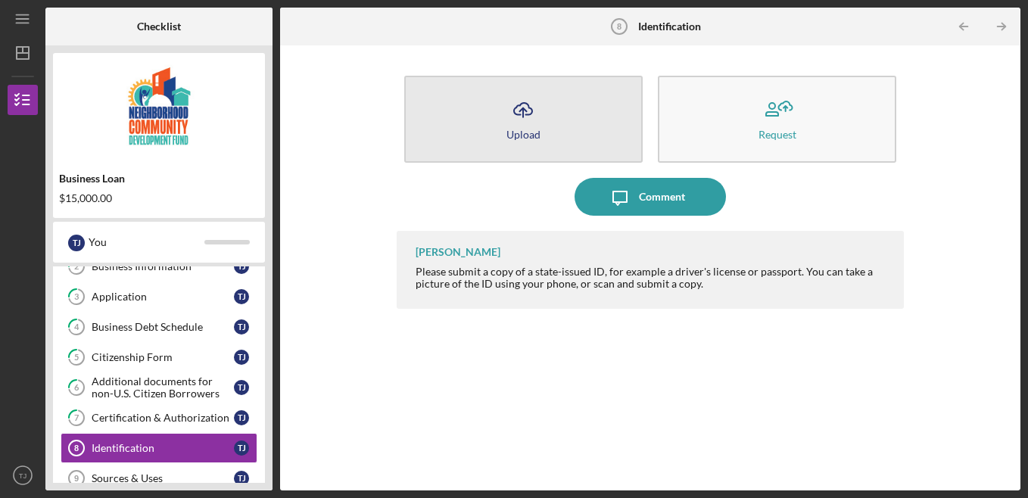
click at [524, 121] on icon "Icon/Upload" at bounding box center [523, 110] width 38 height 38
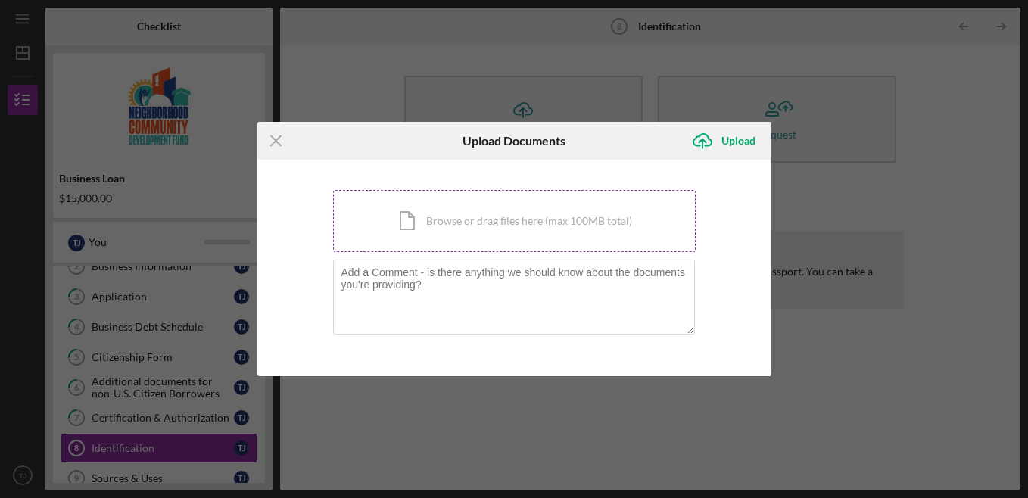
click at [489, 220] on div "Icon/Document Browse or drag files here (max 100MB total) Tap to choose files o…" at bounding box center [514, 221] width 363 height 62
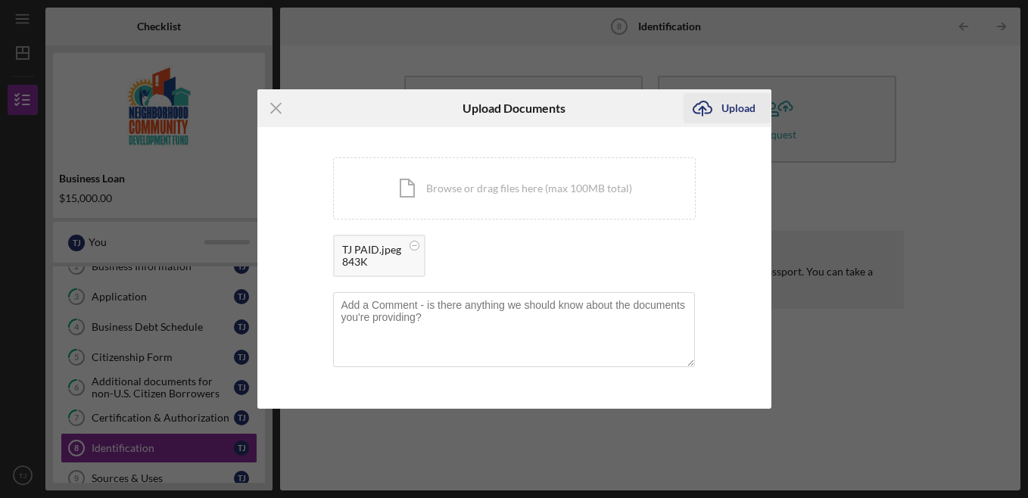
click at [746, 111] on div "Upload" at bounding box center [738, 108] width 34 height 30
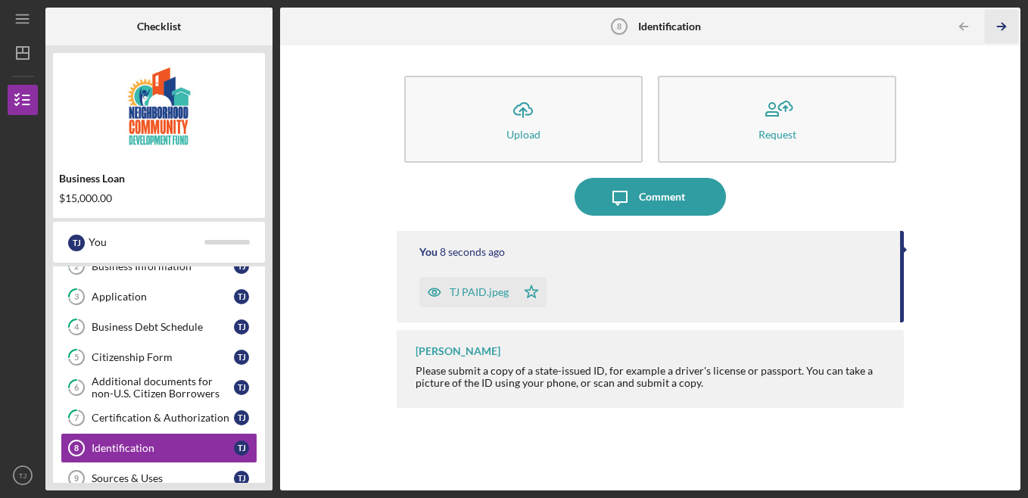
click at [1001, 34] on icon "Icon/Table Pagination Arrow" at bounding box center [1002, 27] width 34 height 34
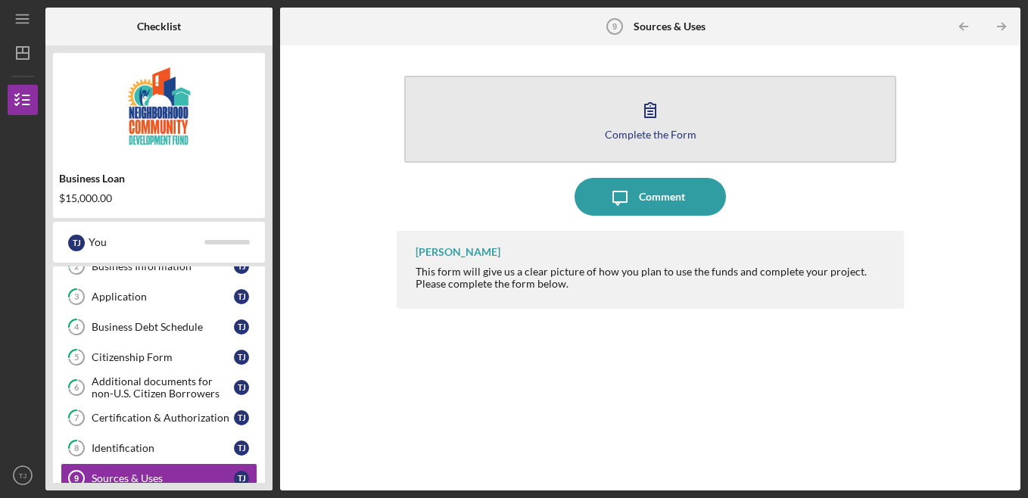
click at [662, 125] on icon "button" at bounding box center [650, 110] width 38 height 38
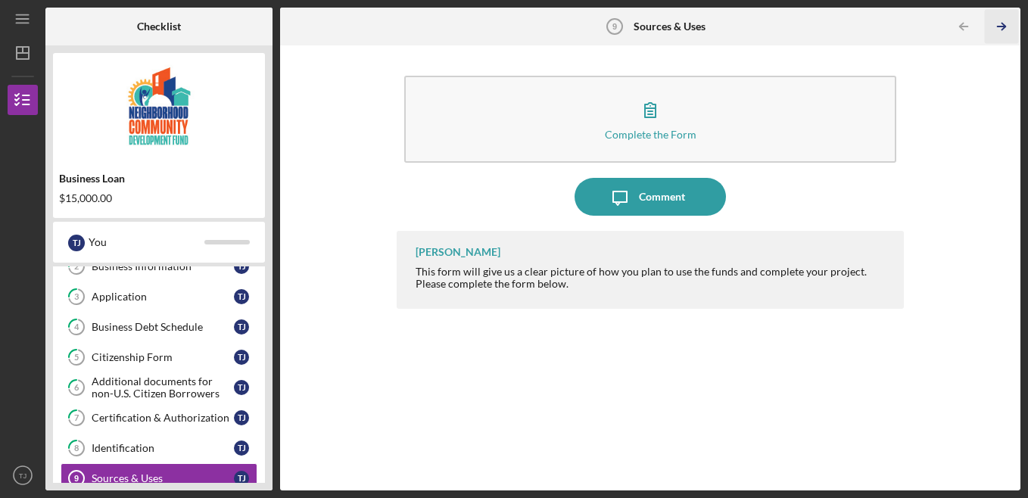
click at [1000, 26] on line "button" at bounding box center [1002, 26] width 8 height 0
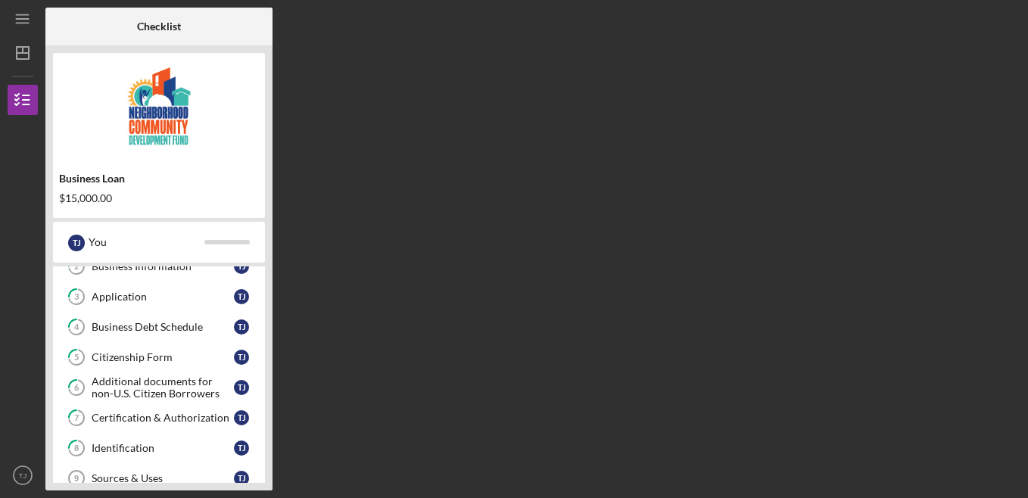
scroll to position [210, 0]
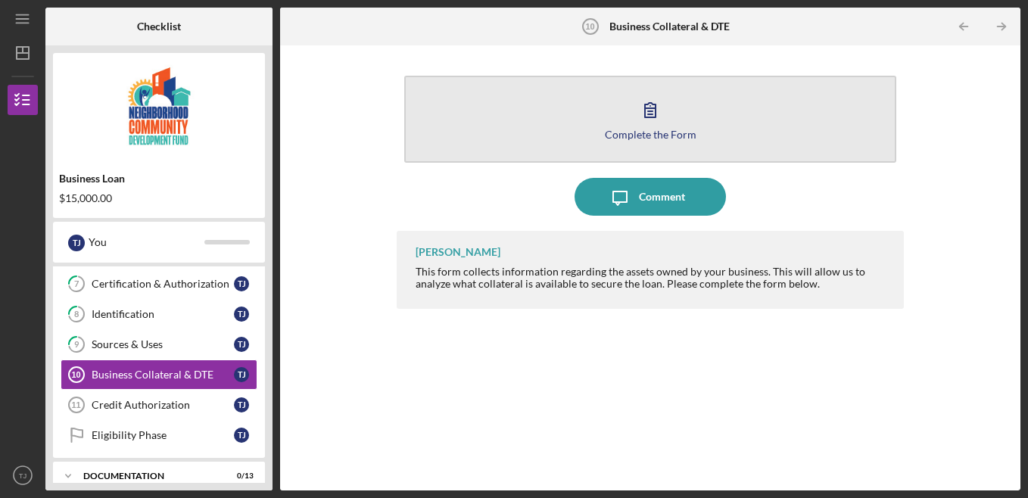
click at [648, 108] on icon "button" at bounding box center [650, 110] width 11 height 14
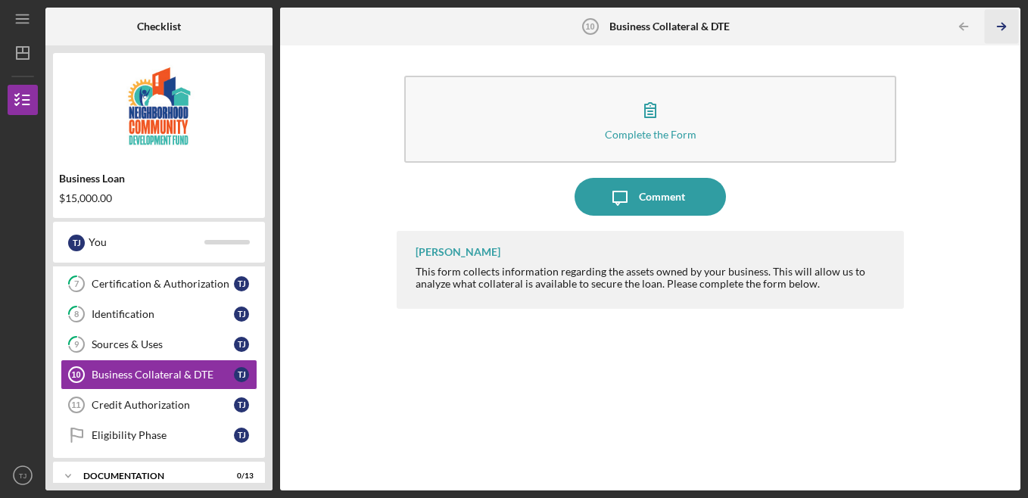
click at [1008, 26] on icon "Icon/Table Pagination Arrow" at bounding box center [1002, 27] width 34 height 34
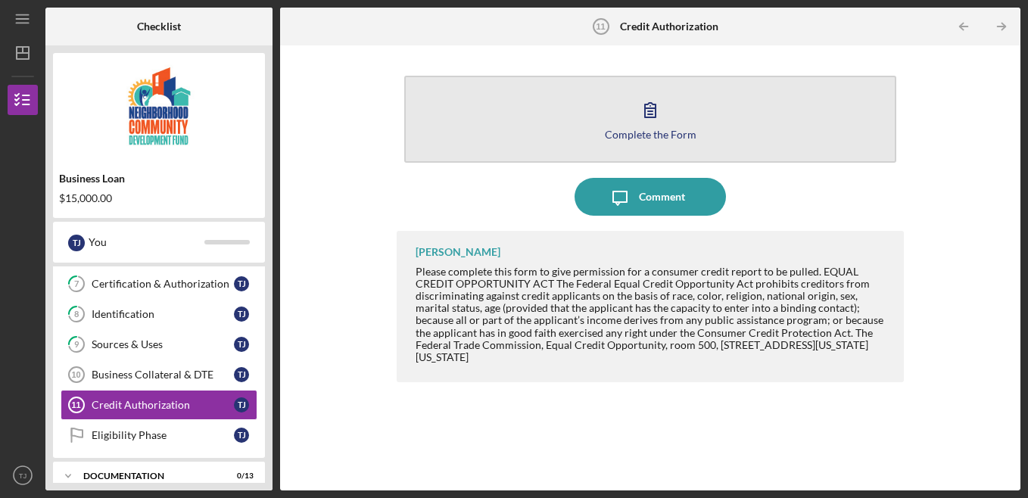
click at [646, 116] on icon "button" at bounding box center [650, 110] width 38 height 38
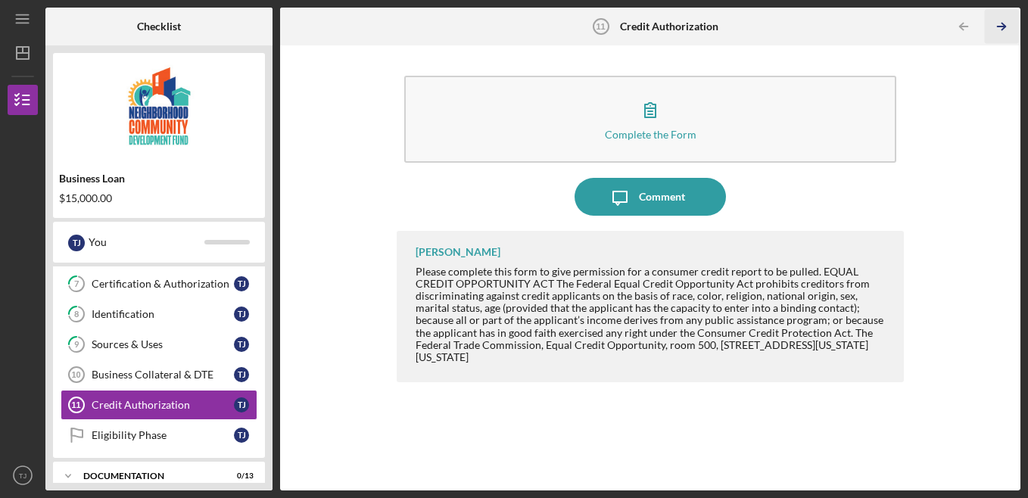
click at [998, 21] on icon "Icon/Table Pagination Arrow" at bounding box center [1002, 27] width 34 height 34
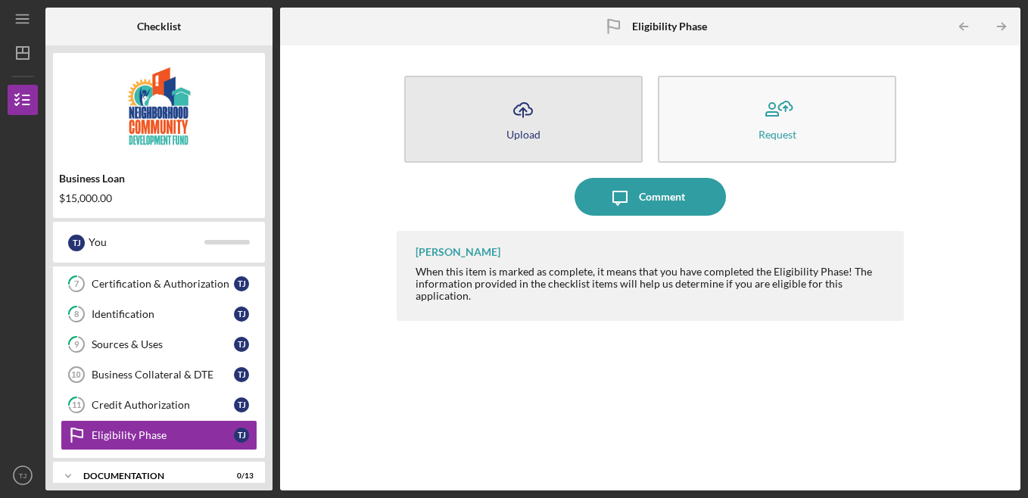
click at [522, 111] on icon "Icon/Upload" at bounding box center [523, 110] width 38 height 38
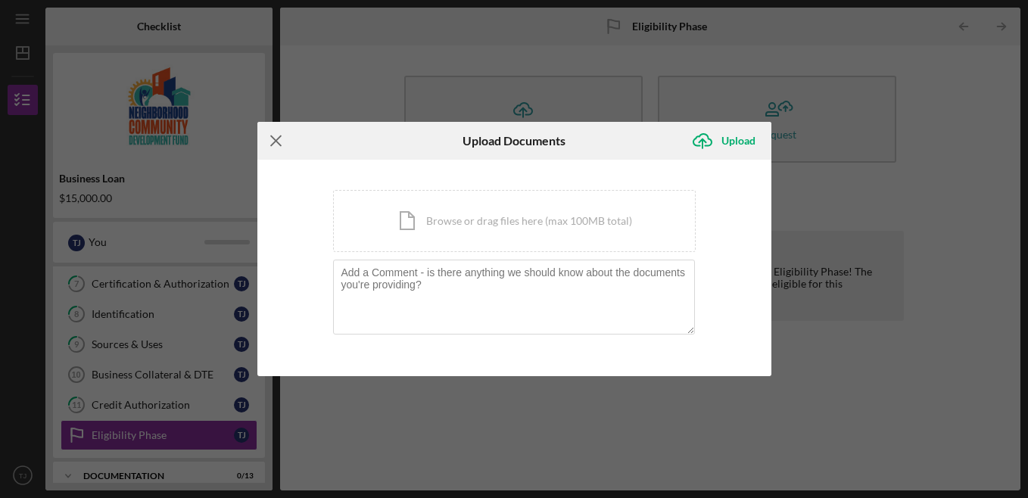
click at [273, 142] on icon "Icon/Menu Close" at bounding box center [276, 141] width 38 height 38
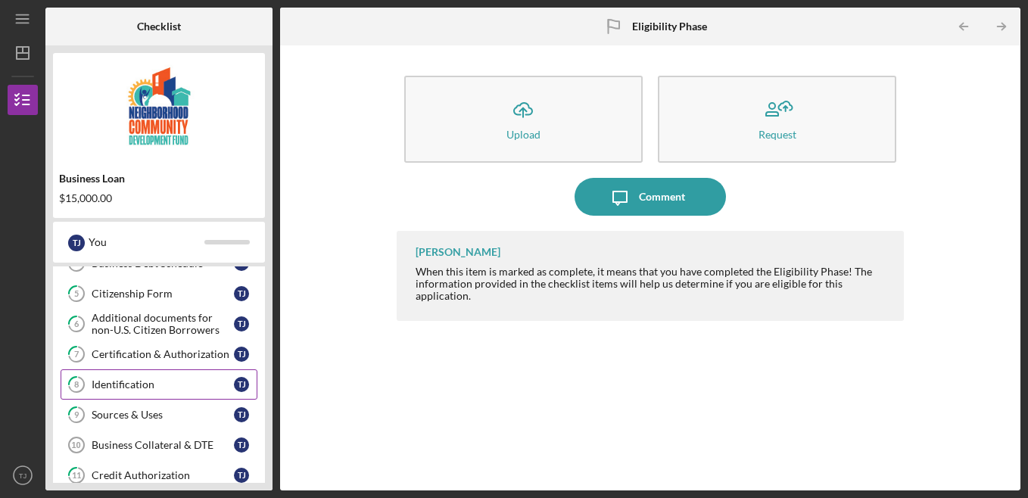
scroll to position [261, 0]
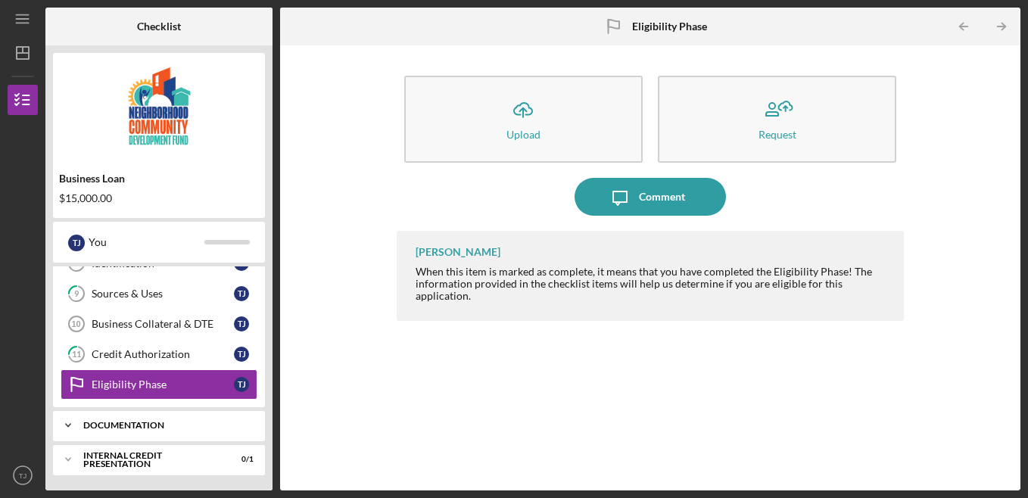
click at [78, 423] on icon "Icon/Expander" at bounding box center [68, 425] width 30 height 30
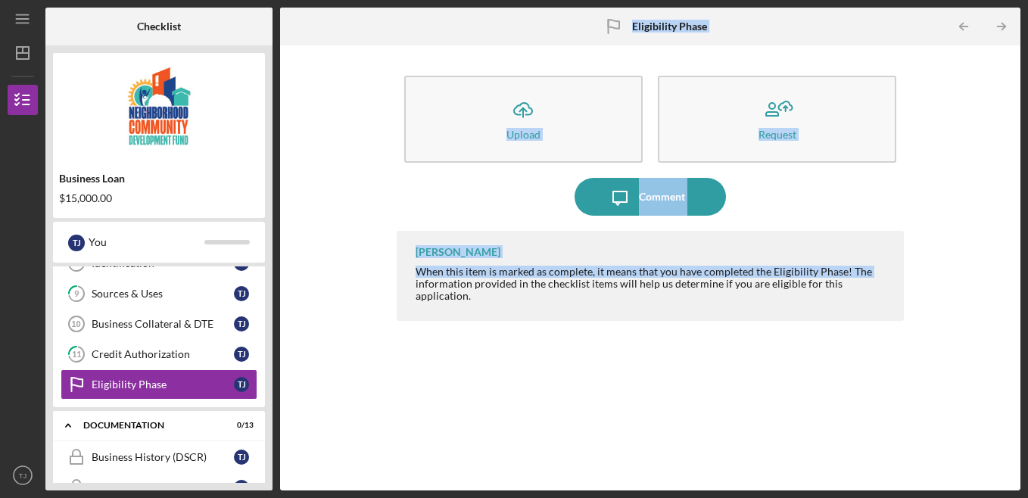
drag, startPoint x: 269, startPoint y: 385, endPoint x: 288, endPoint y: 434, distance: 52.0
click at [288, 434] on div "Checklist Business Loan $15,000.00 T J You Icon/Expander Eligibility 0 / 12 1 P…" at bounding box center [532, 249] width 975 height 483
drag, startPoint x: 288, startPoint y: 434, endPoint x: 388, endPoint y: 408, distance: 103.2
click at [382, 410] on div "Icon/Upload Upload Request Icon/Message Comment [PERSON_NAME] When this item is…" at bounding box center [650, 268] width 725 height 430
click at [216, 119] on img at bounding box center [159, 106] width 212 height 91
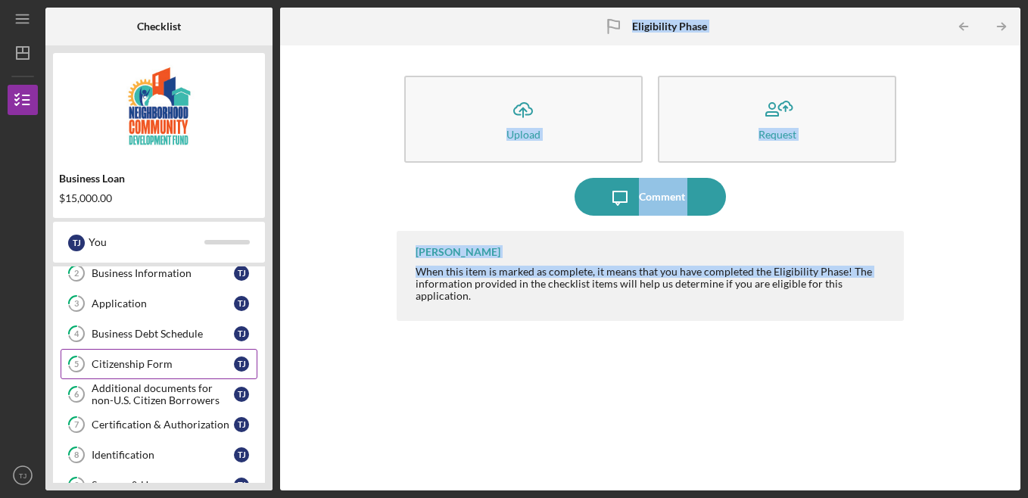
scroll to position [0, 0]
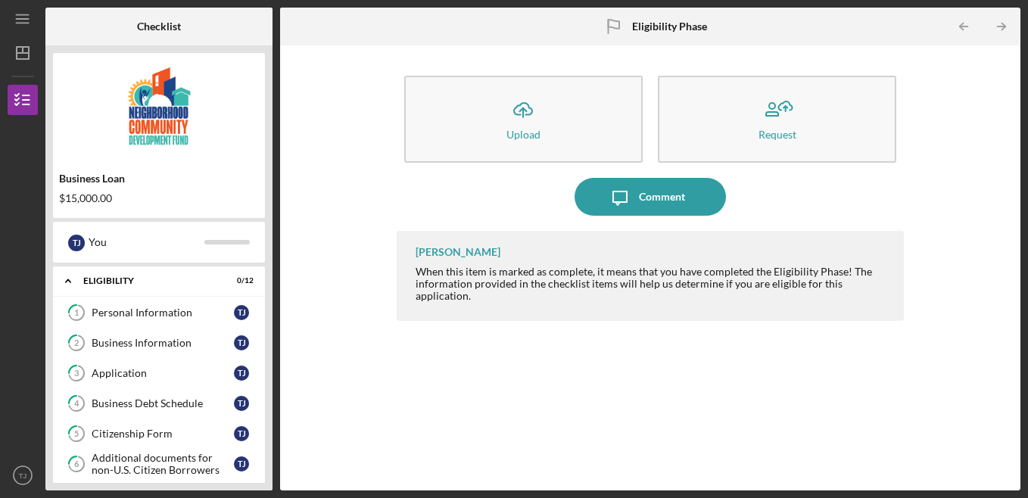
click at [885, 412] on div "[PERSON_NAME] When this item is marked as complete, it means that you have comp…" at bounding box center [651, 349] width 508 height 237
click at [70, 275] on icon "Icon/Expander" at bounding box center [68, 281] width 30 height 30
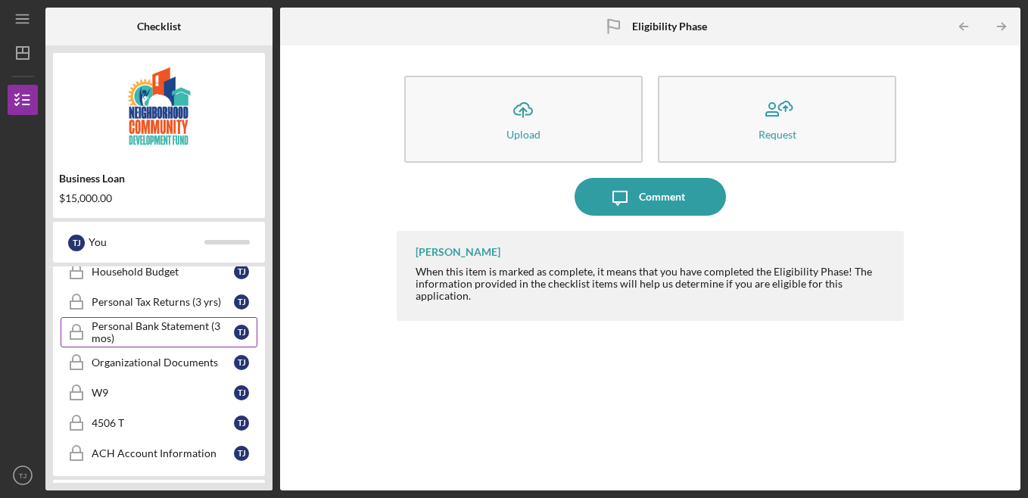
scroll to position [291, 0]
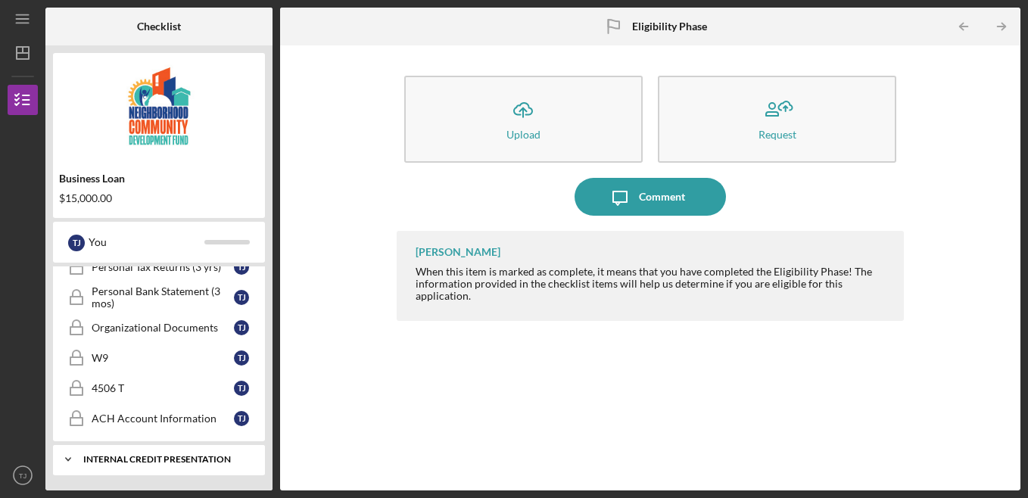
click at [70, 458] on icon "Icon/Expander" at bounding box center [68, 459] width 30 height 30
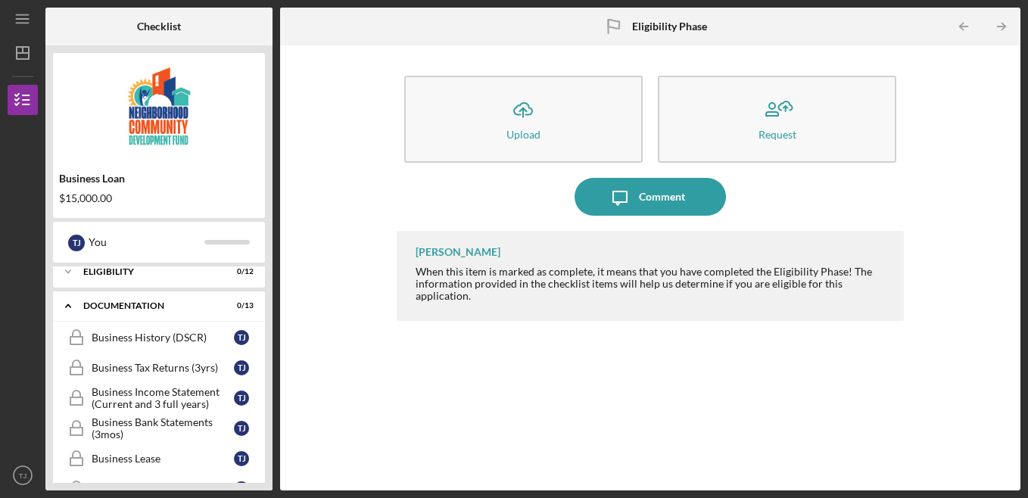
scroll to position [0, 0]
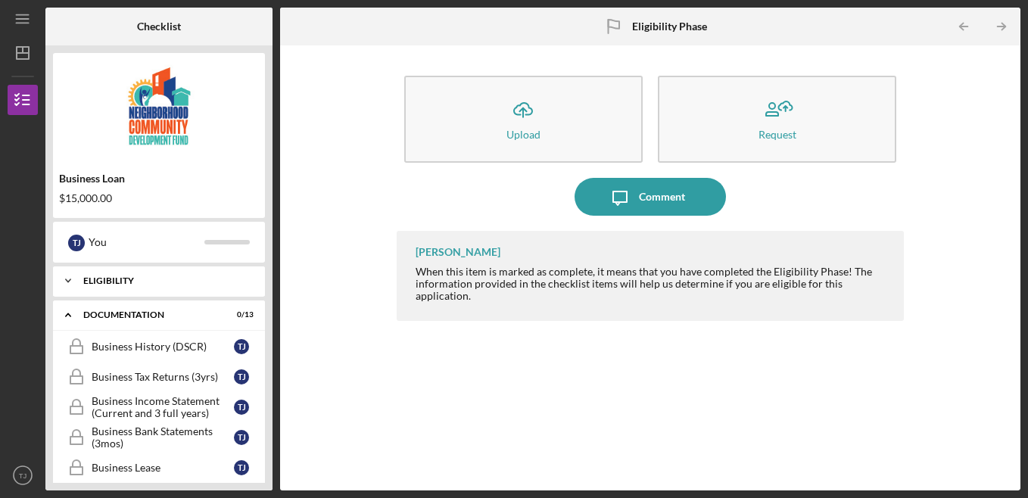
click at [73, 285] on icon "Icon/Expander" at bounding box center [68, 281] width 30 height 30
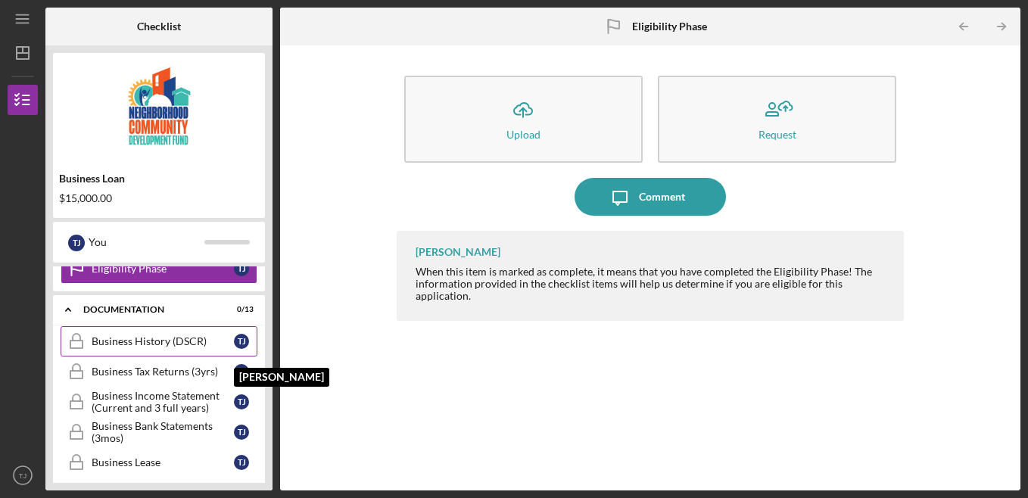
scroll to position [378, 0]
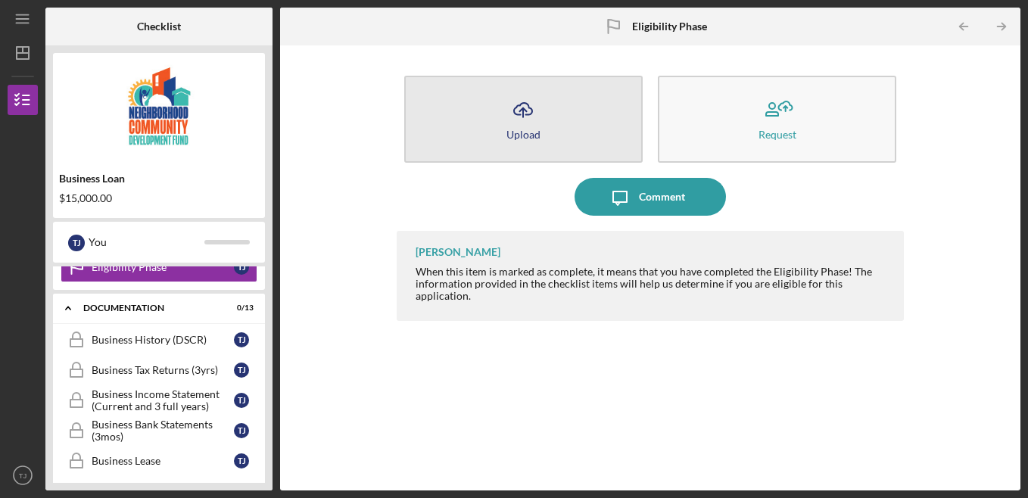
click at [559, 114] on button "Icon/Upload Upload" at bounding box center [523, 119] width 238 height 87
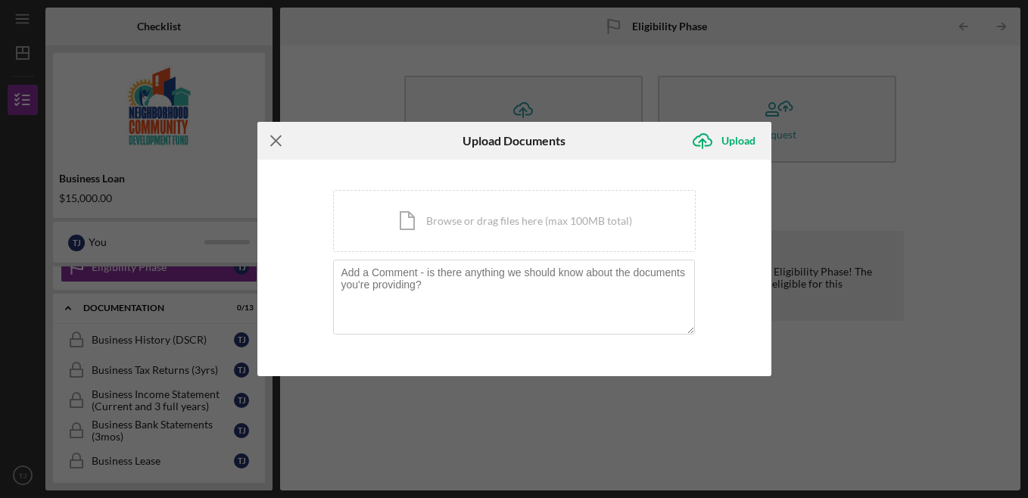
click at [282, 138] on icon "Icon/Menu Close" at bounding box center [276, 141] width 38 height 38
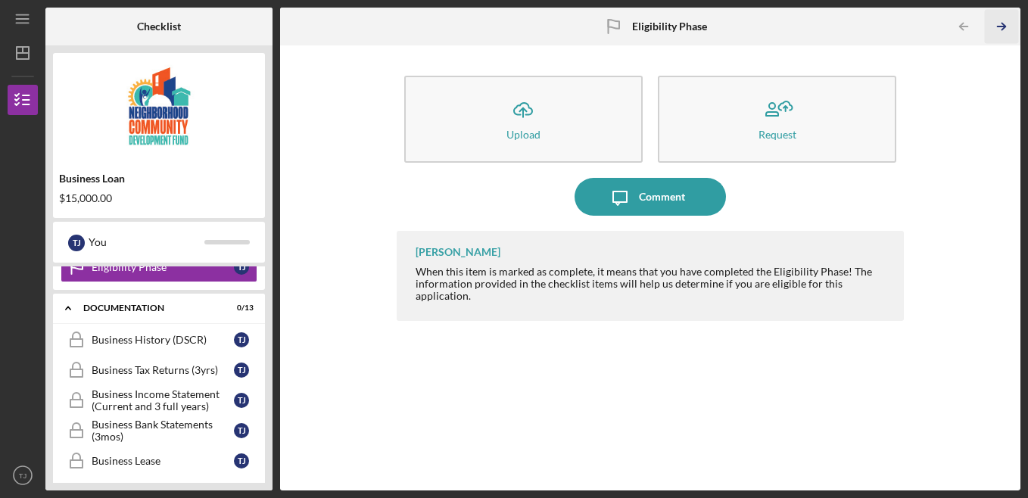
click at [1011, 29] on icon "Icon/Table Pagination Arrow" at bounding box center [1002, 27] width 34 height 34
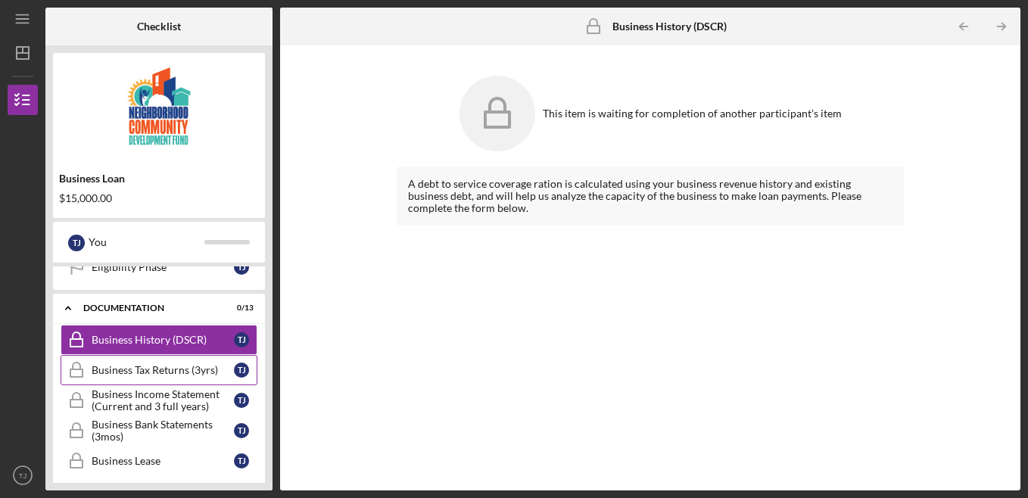
click at [172, 369] on div "Business Tax Returns (3yrs)" at bounding box center [163, 370] width 142 height 12
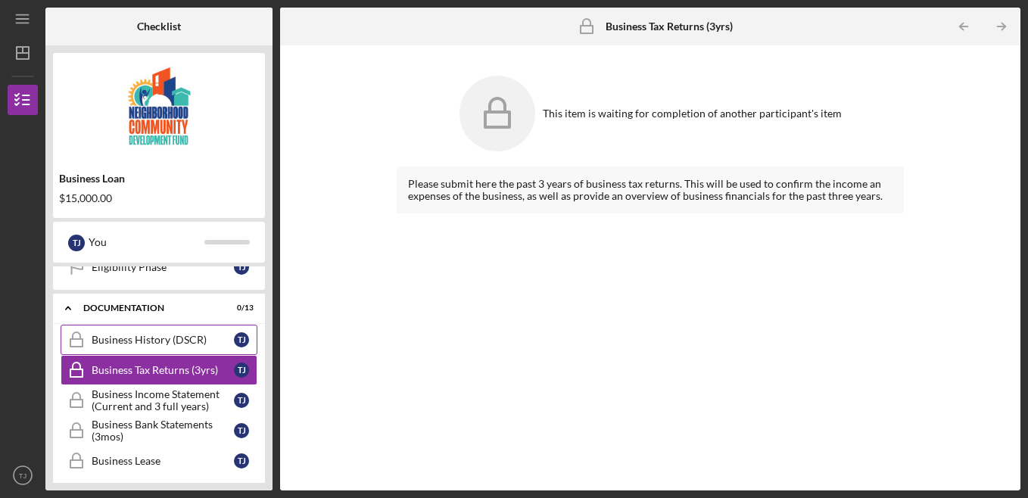
click at [163, 338] on div "Business History (DSCR)" at bounding box center [163, 340] width 142 height 12
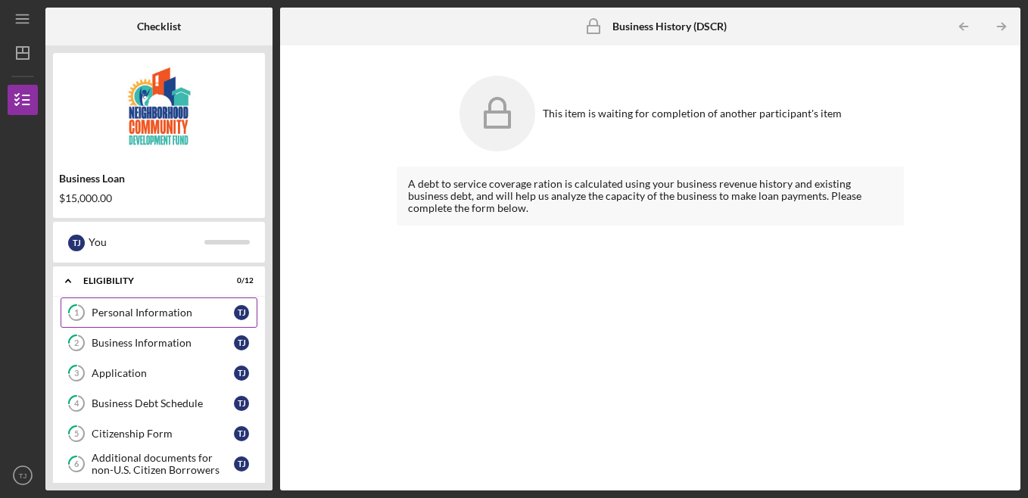
click at [147, 313] on div "Personal Information" at bounding box center [163, 313] width 142 height 12
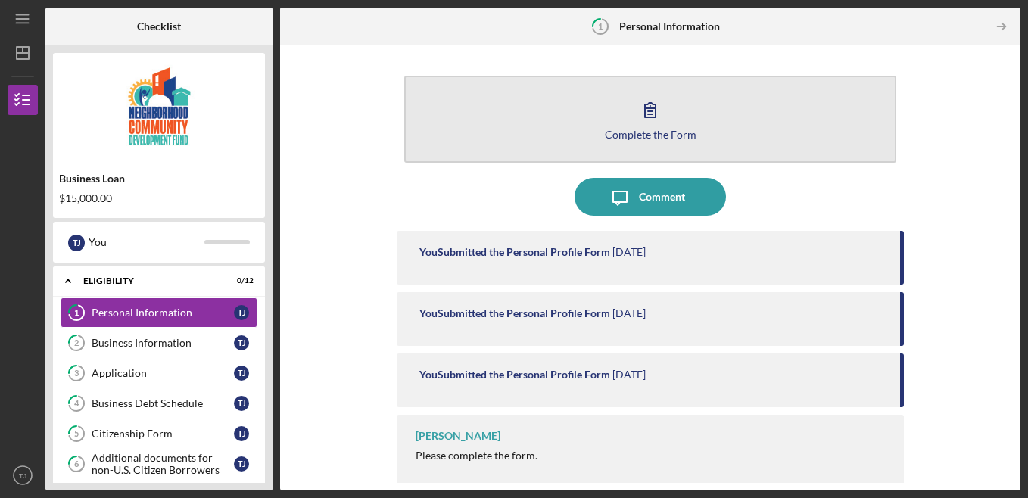
scroll to position [8, 0]
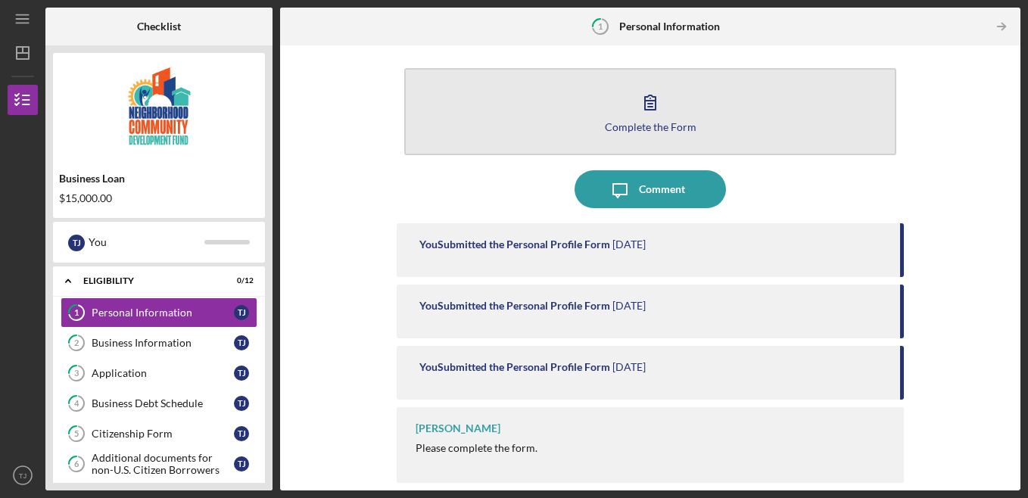
click at [671, 116] on button "Complete the Form Form" at bounding box center [650, 111] width 493 height 87
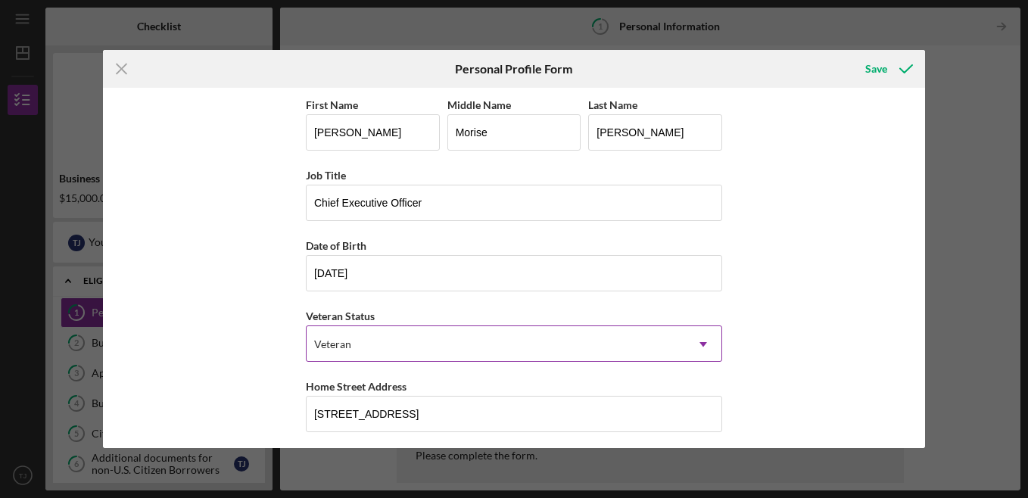
scroll to position [218, 0]
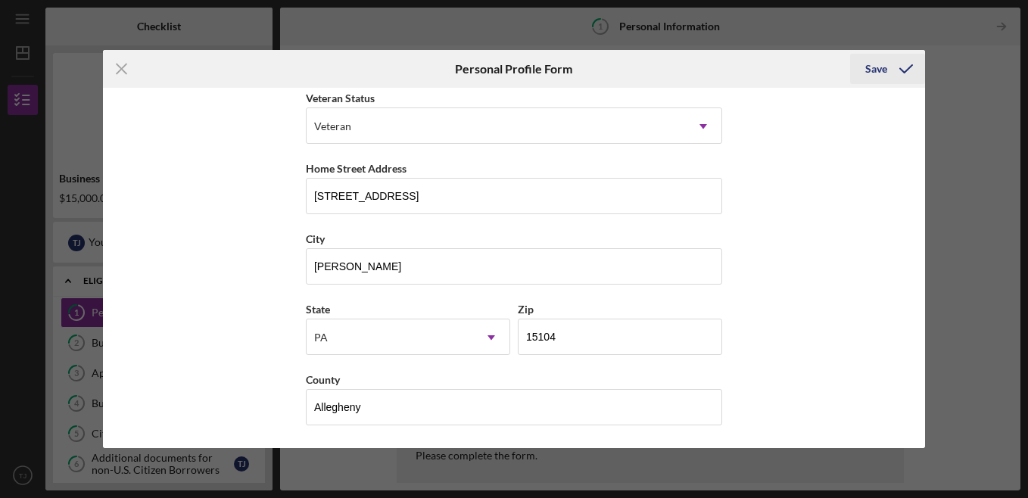
click at [889, 73] on icon "submit" at bounding box center [906, 69] width 38 height 38
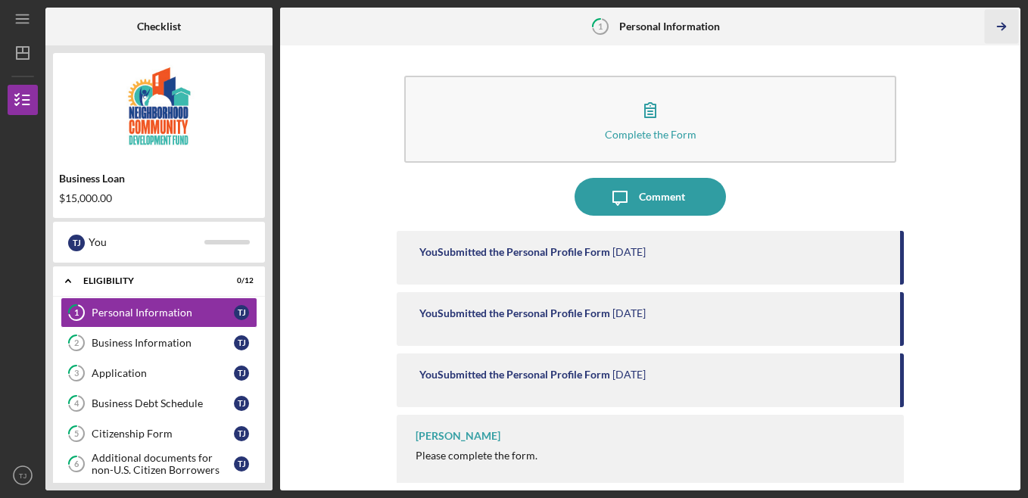
click at [1004, 31] on icon "Icon/Table Pagination Arrow" at bounding box center [1002, 27] width 34 height 34
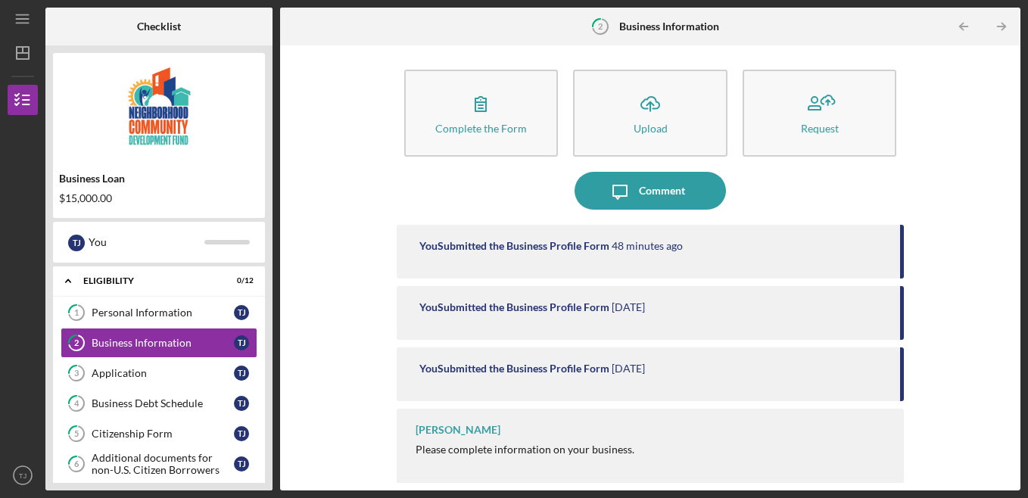
scroll to position [8, 0]
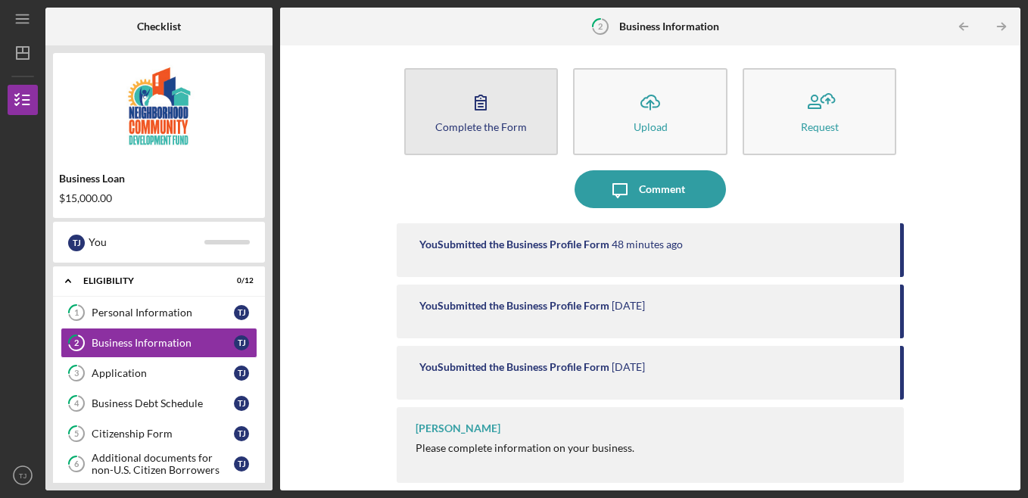
click at [487, 111] on icon "button" at bounding box center [481, 102] width 38 height 38
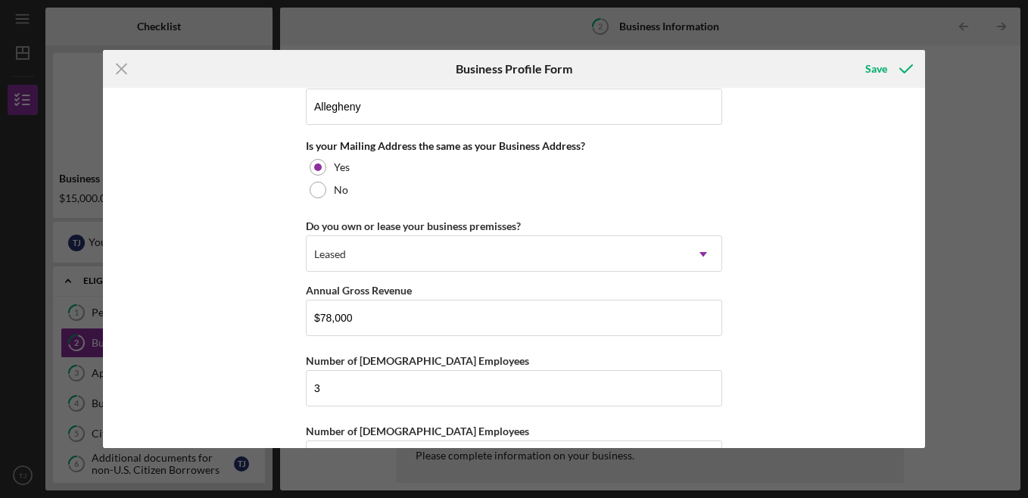
scroll to position [1187, 0]
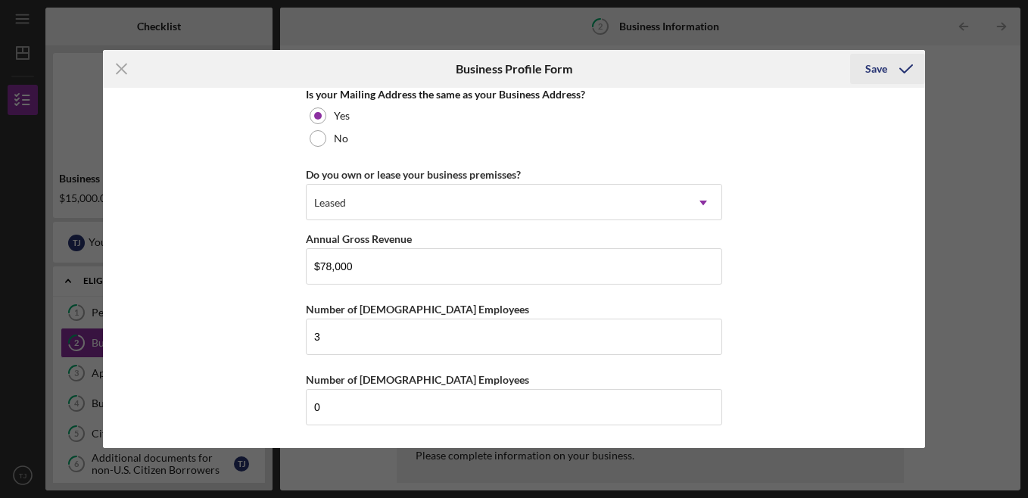
click at [892, 69] on icon "submit" at bounding box center [906, 69] width 38 height 38
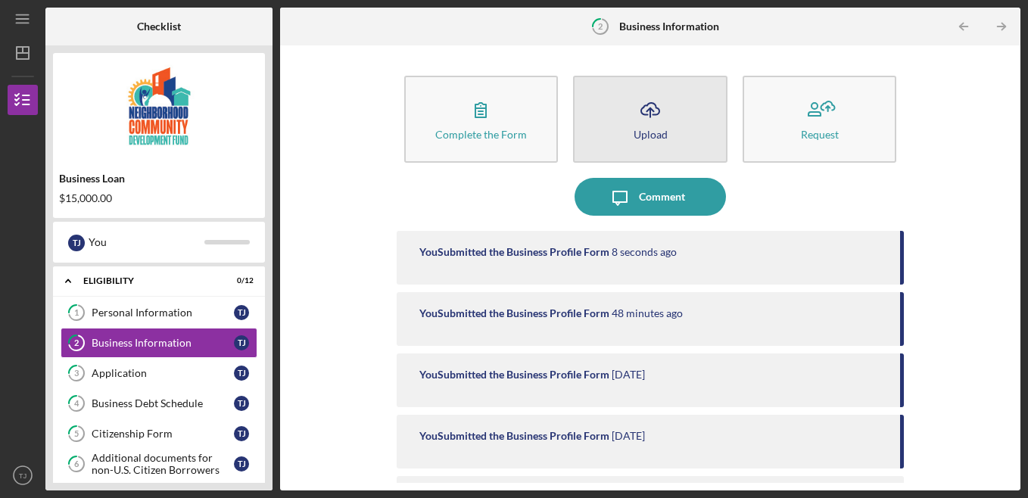
click at [649, 107] on icon "Icon/Upload" at bounding box center [650, 110] width 38 height 38
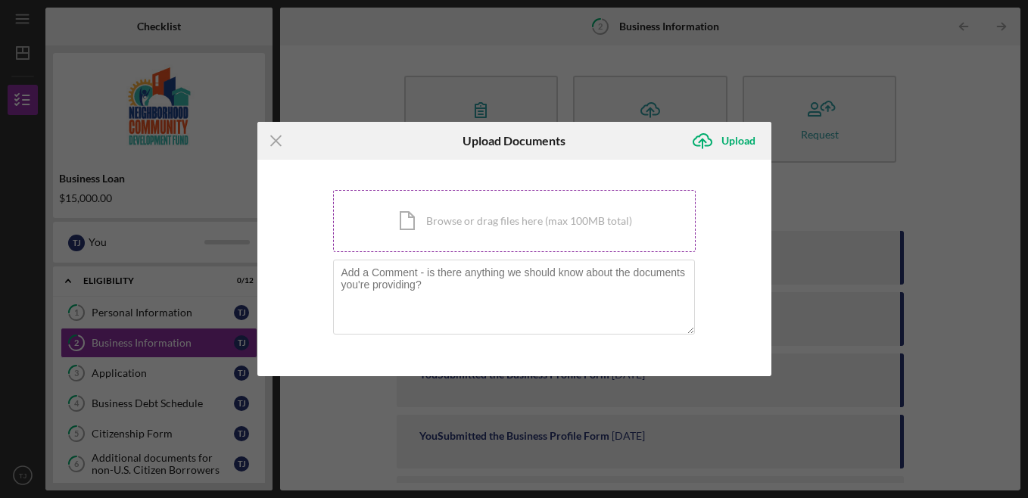
click at [469, 203] on div "Icon/Document Browse or drag files here (max 100MB total) Tap to choose files o…" at bounding box center [514, 221] width 363 height 62
click at [390, 210] on div "Icon/Document Browse or drag files here (max 100MB total) Tap to choose files o…" at bounding box center [514, 221] width 363 height 62
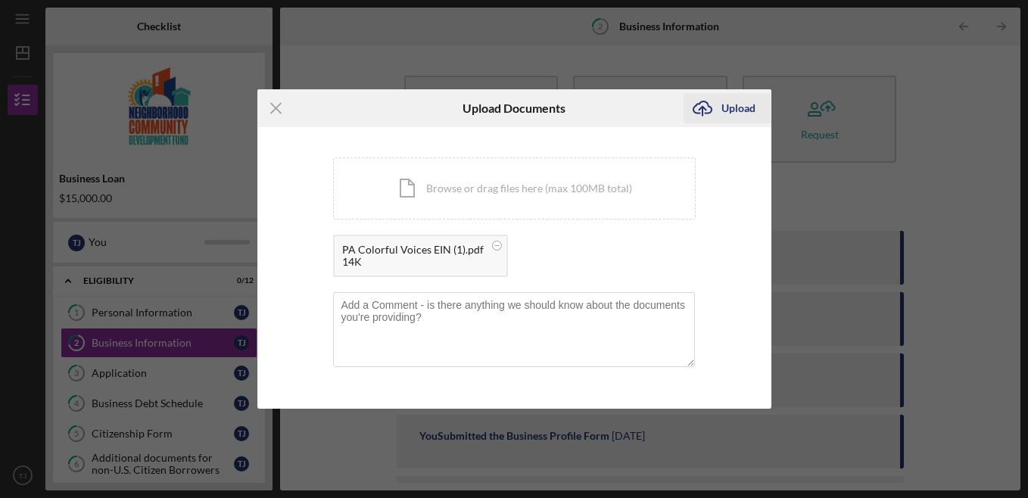
click at [737, 106] on div "Upload" at bounding box center [738, 108] width 34 height 30
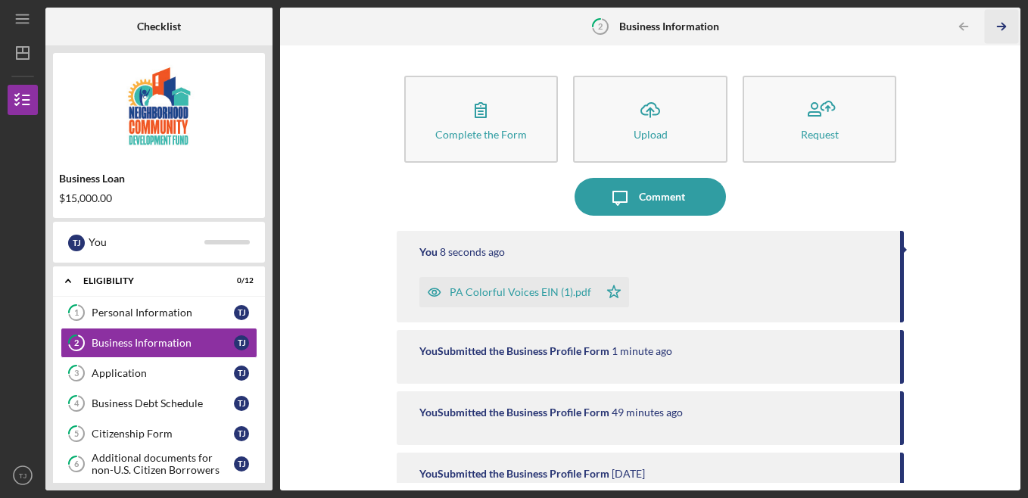
click at [1001, 27] on icon "Icon/Table Pagination Arrow" at bounding box center [1002, 27] width 34 height 34
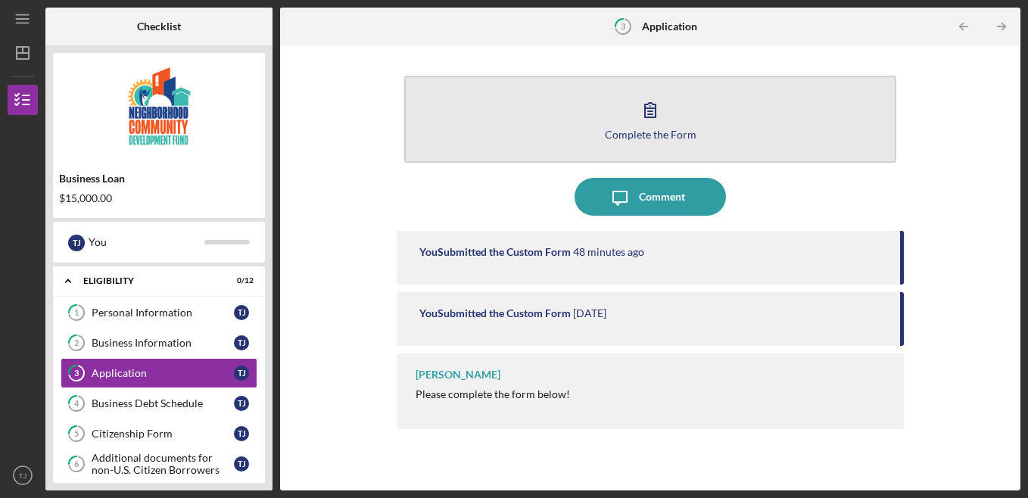
click at [707, 115] on button "Complete the Form Form" at bounding box center [650, 119] width 493 height 87
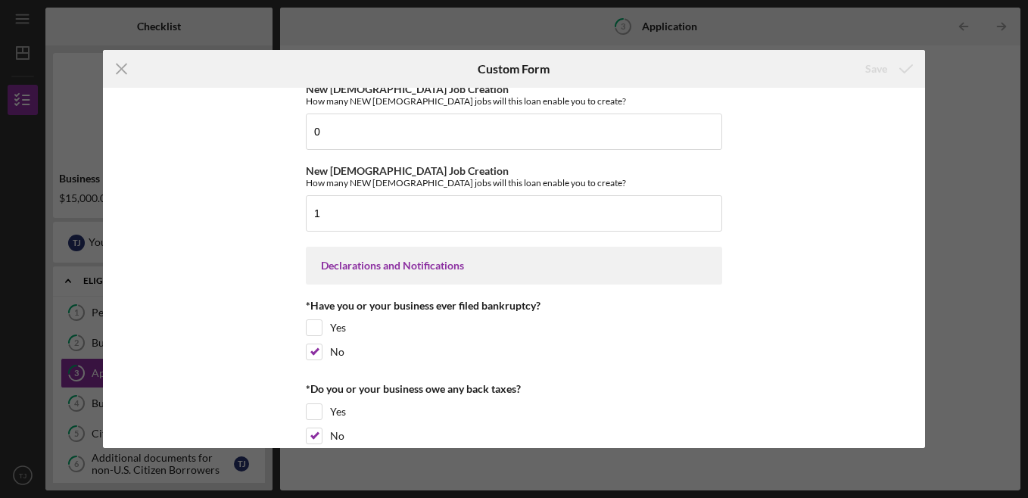
scroll to position [2331, 0]
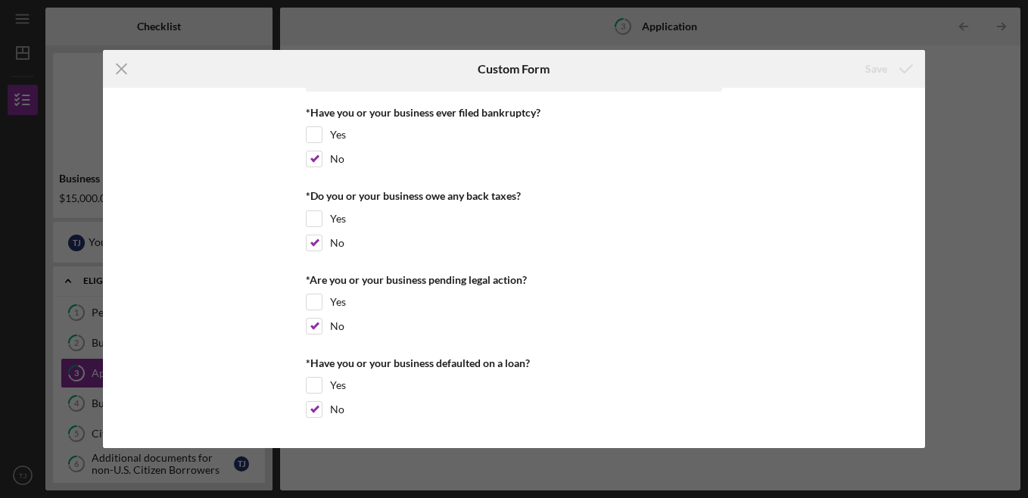
click at [986, 116] on div "Icon/Menu Close Custom Form Save Loan Amount Amount Requested $15,000 *Project …" at bounding box center [514, 249] width 1028 height 498
click at [311, 382] on input "Yes" at bounding box center [314, 385] width 15 height 15
click at [314, 384] on input "Yes" at bounding box center [314, 385] width 15 height 15
checkbox input "false"
click at [111, 65] on icon "Icon/Menu Close" at bounding box center [122, 69] width 38 height 38
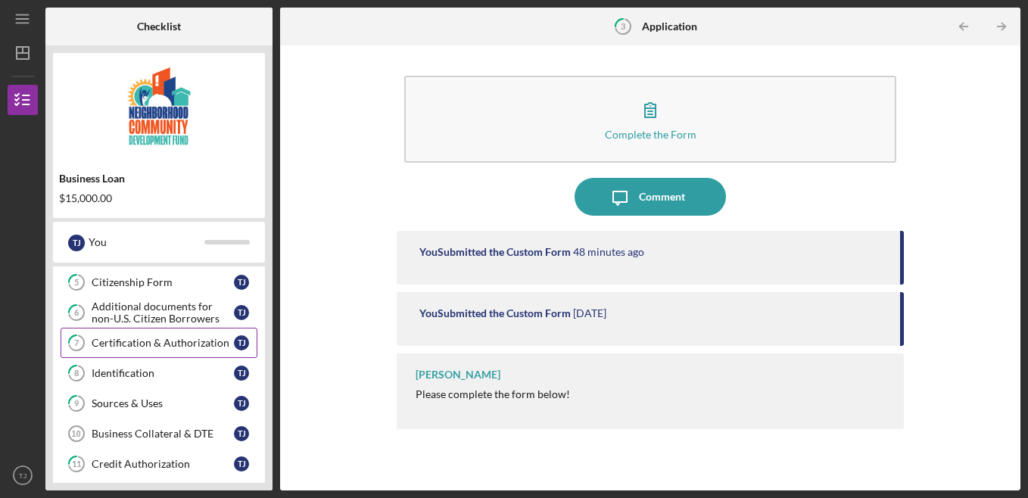
scroll to position [76, 0]
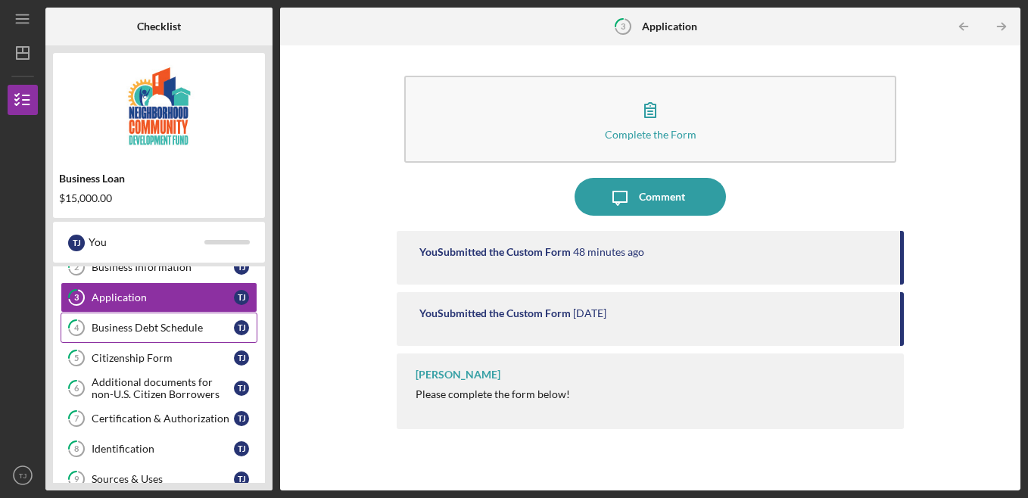
click at [165, 334] on div "Business Debt Schedule" at bounding box center [163, 328] width 142 height 12
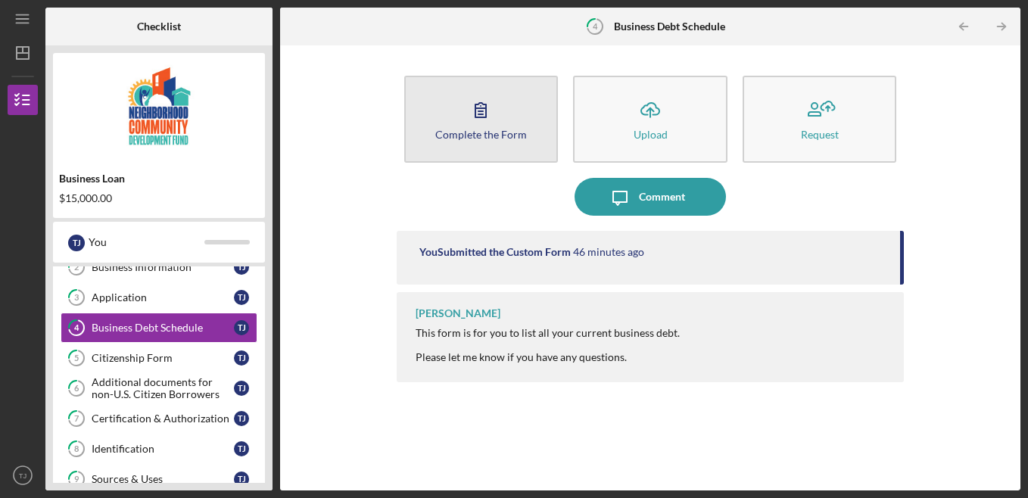
click at [525, 121] on button "Complete the Form Form" at bounding box center [481, 119] width 154 height 87
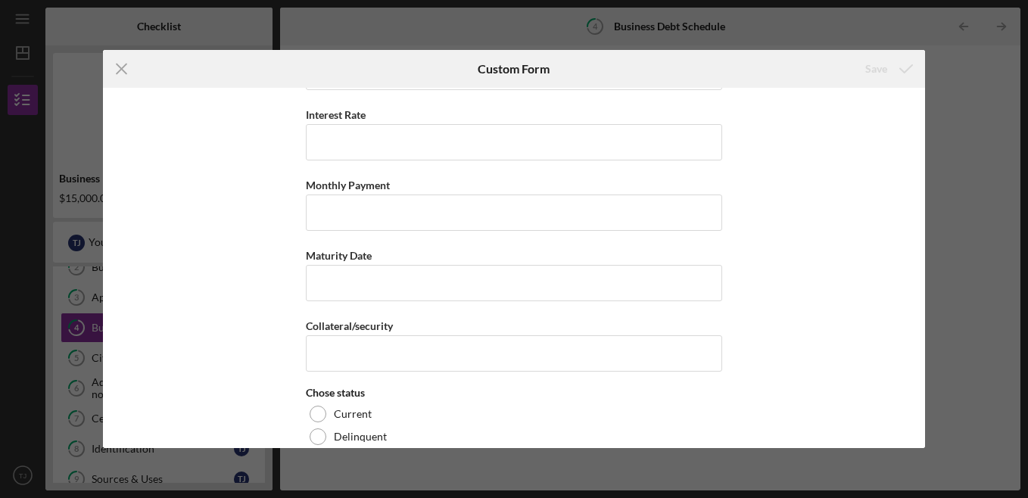
scroll to position [2119, 0]
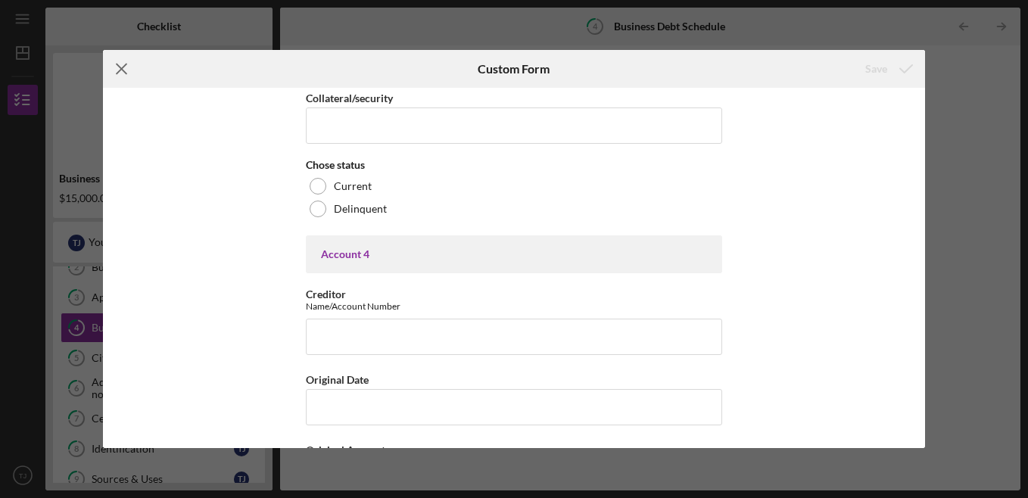
click at [116, 68] on icon "Icon/Menu Close" at bounding box center [122, 69] width 38 height 38
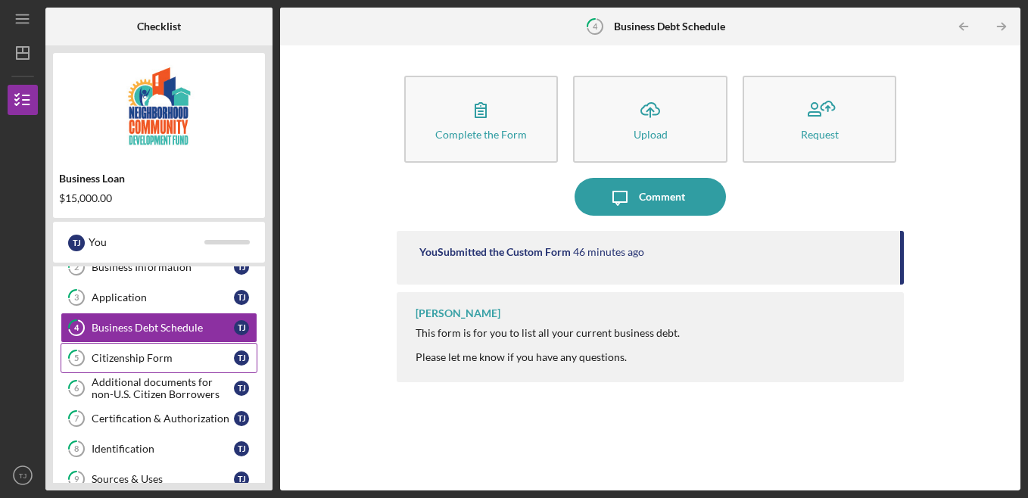
click at [183, 357] on div "Citizenship Form" at bounding box center [163, 358] width 142 height 12
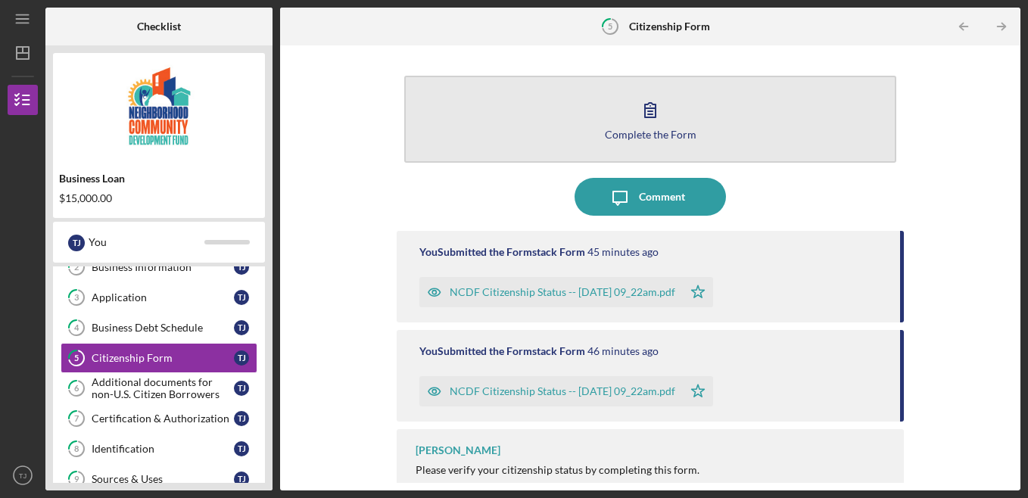
click at [669, 105] on button "Complete the Form Form" at bounding box center [650, 119] width 493 height 87
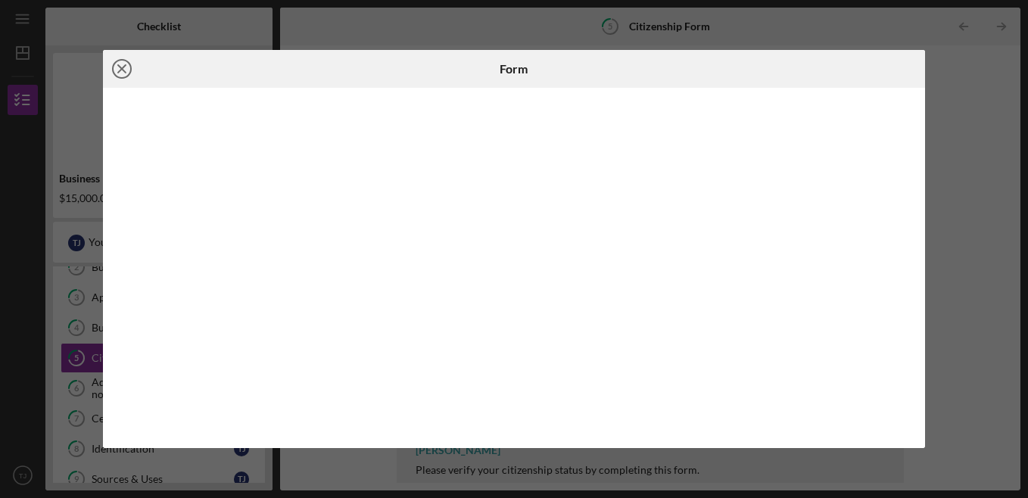
click at [117, 71] on icon "Icon/Close" at bounding box center [122, 69] width 38 height 38
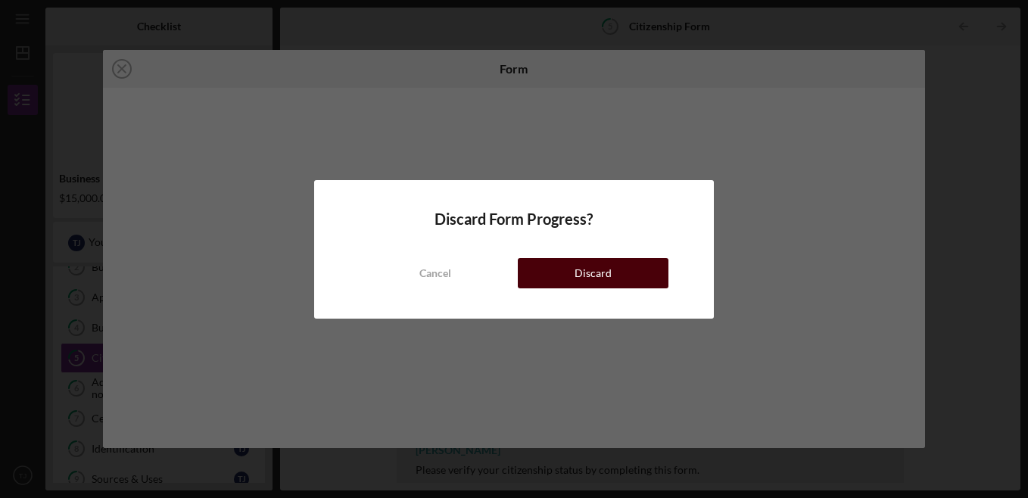
click at [628, 276] on button "Discard" at bounding box center [593, 273] width 151 height 30
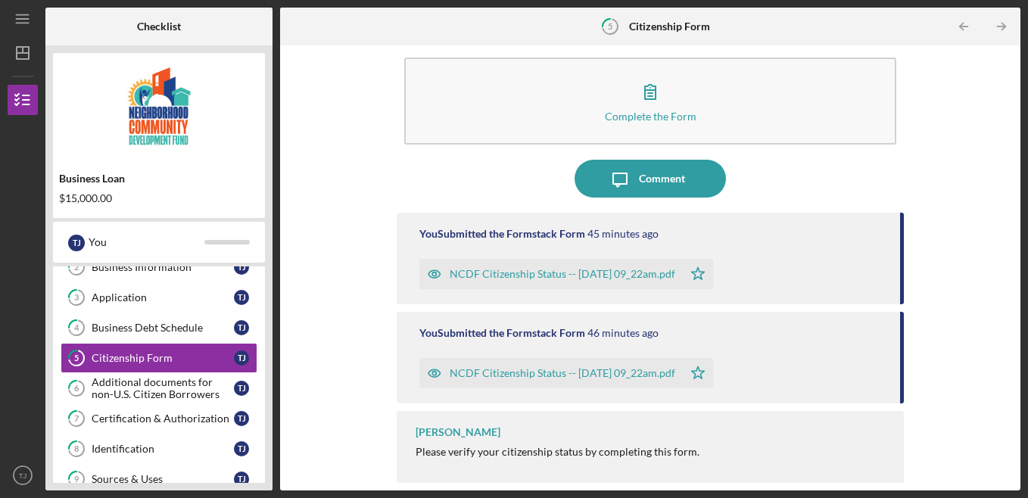
scroll to position [22, 0]
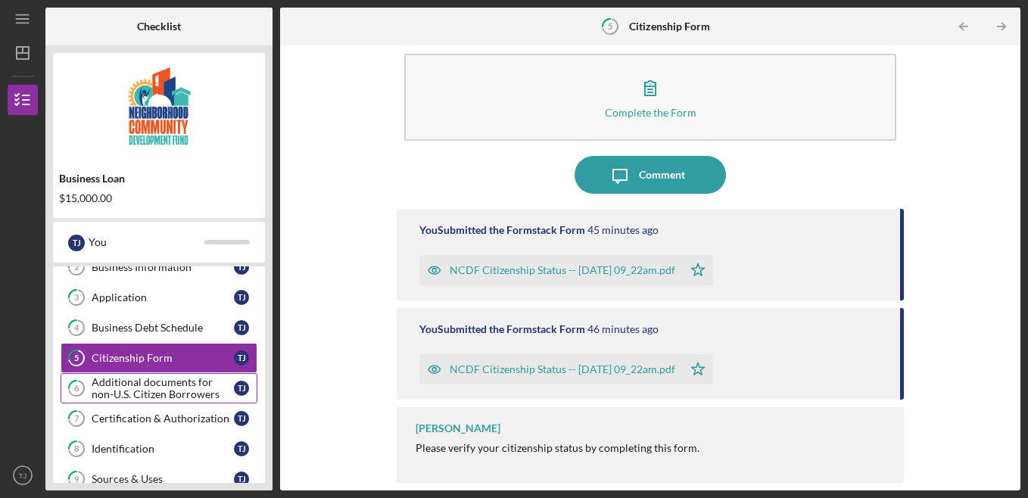
click at [164, 391] on div "Additional documents for non-U.S. Citizen Borrowers" at bounding box center [163, 388] width 142 height 24
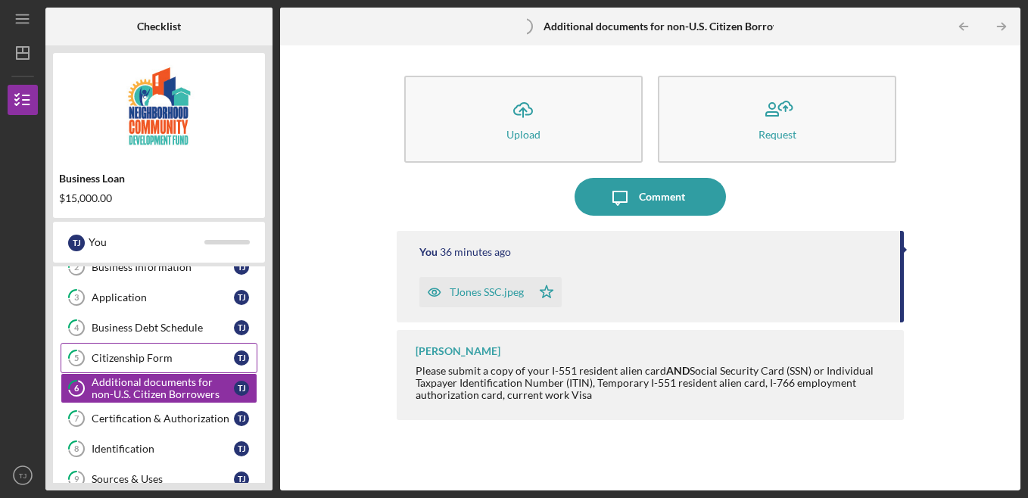
click at [145, 363] on div "Citizenship Form" at bounding box center [163, 358] width 142 height 12
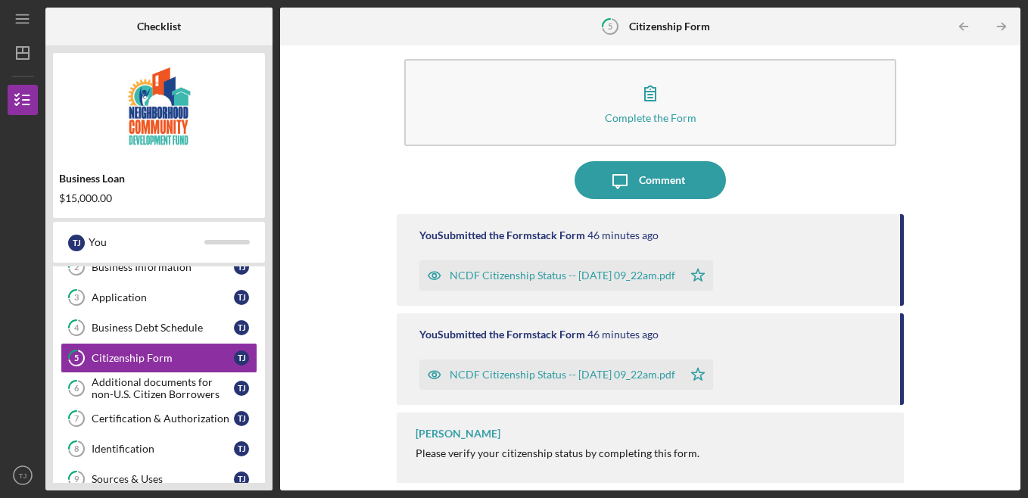
scroll to position [22, 0]
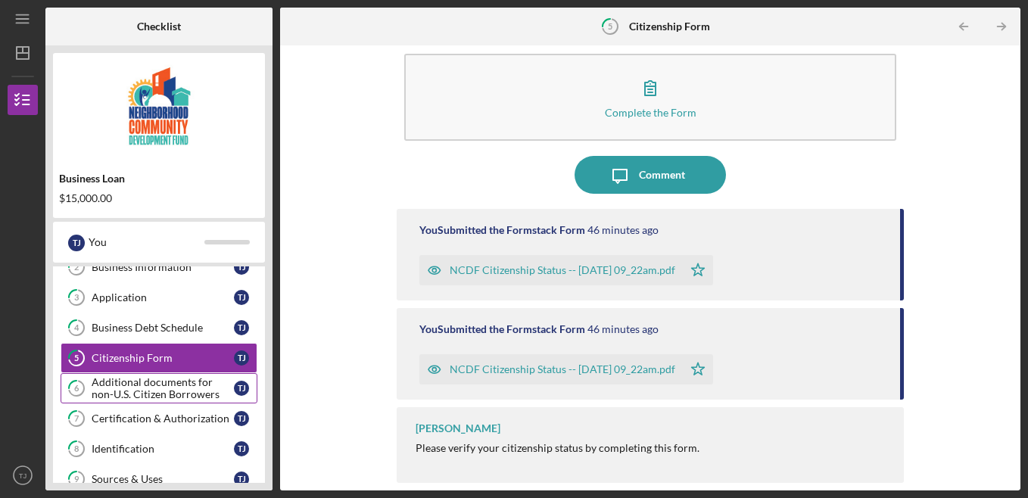
click at [160, 382] on div "Additional documents for non-U.S. Citizen Borrowers" at bounding box center [163, 388] width 142 height 24
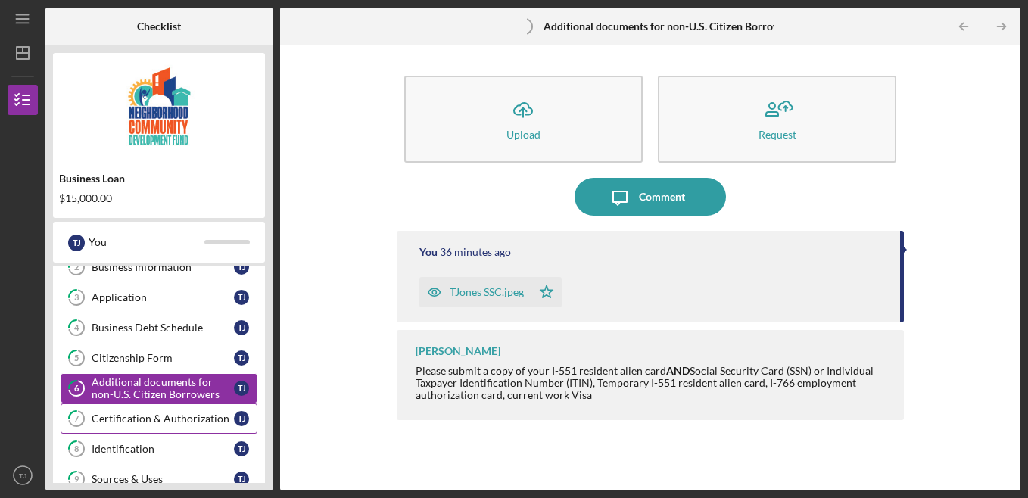
click at [144, 416] on div "Certification & Authorization" at bounding box center [163, 419] width 142 height 12
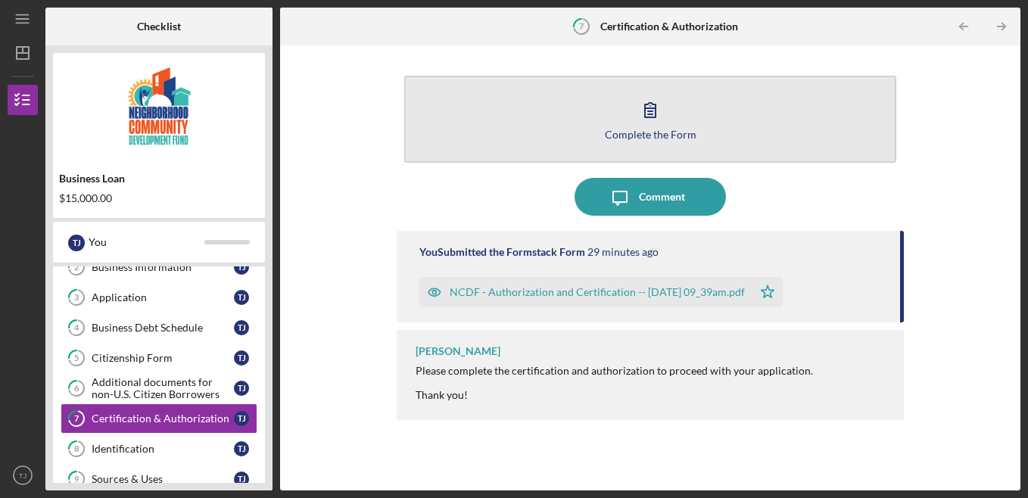
click at [808, 111] on button "Complete the Form Form" at bounding box center [650, 119] width 493 height 87
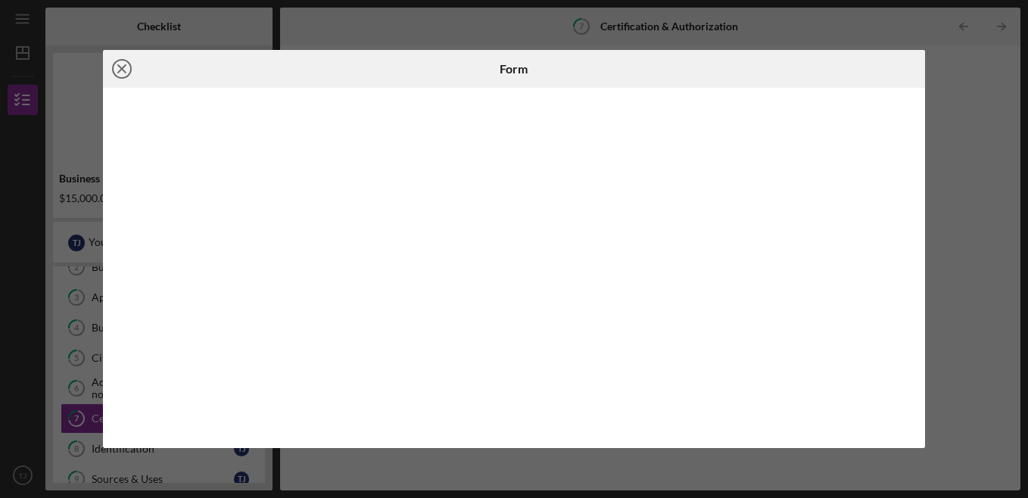
click at [126, 67] on icon "Icon/Close" at bounding box center [122, 69] width 38 height 38
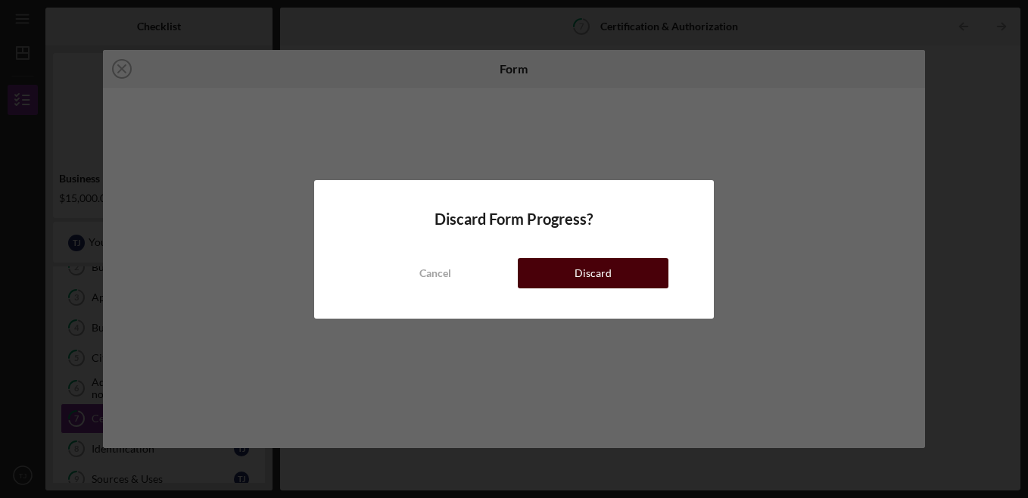
click at [584, 261] on div "Discard" at bounding box center [593, 273] width 37 height 30
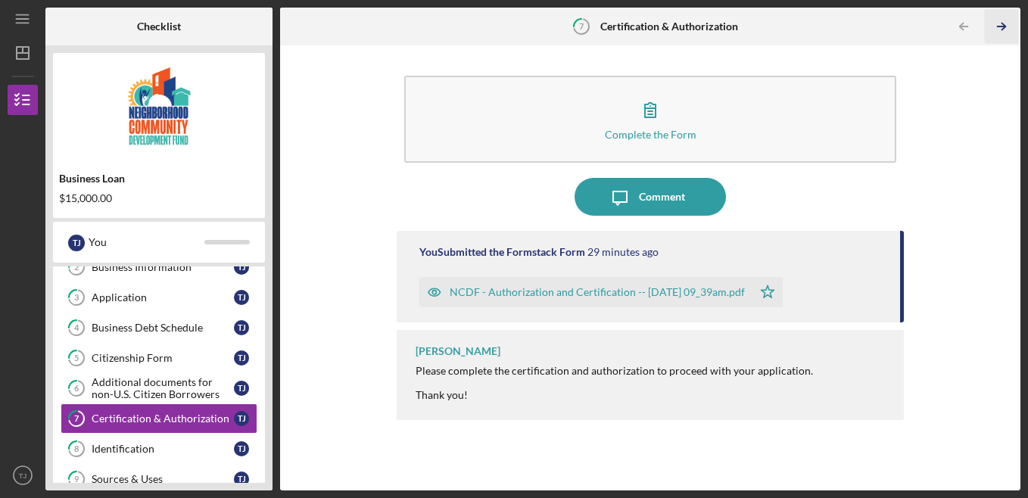
click at [1005, 39] on icon "Icon/Table Pagination Arrow" at bounding box center [1002, 27] width 34 height 34
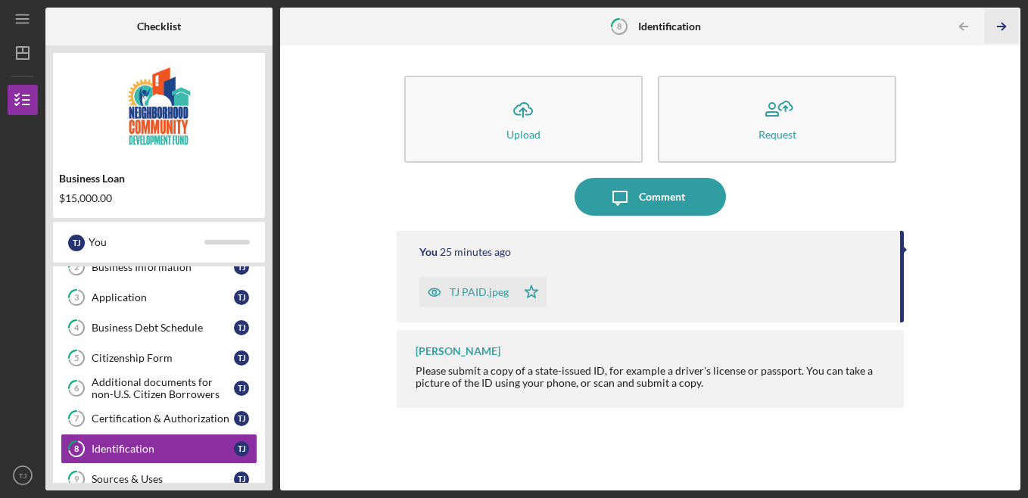
click at [995, 33] on icon "Icon/Table Pagination Arrow" at bounding box center [1002, 27] width 34 height 34
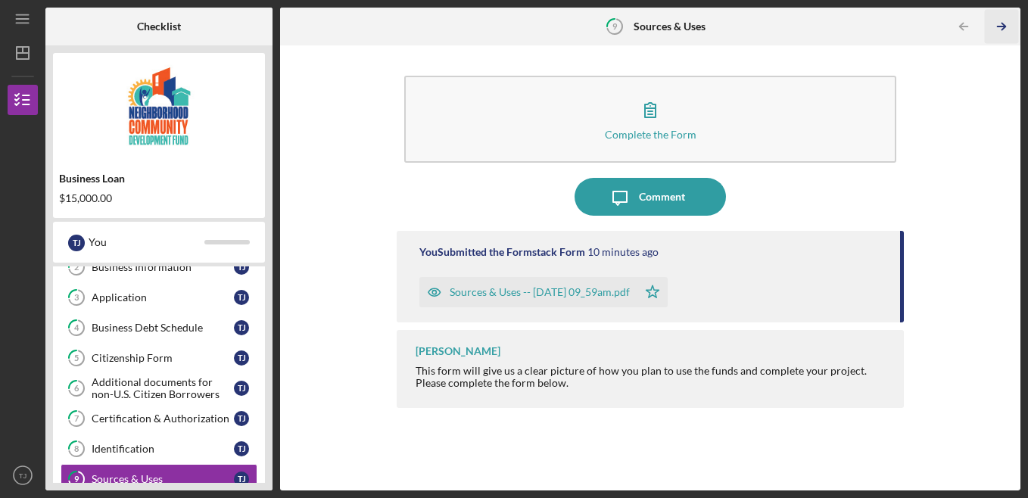
click at [1010, 24] on icon "Icon/Table Pagination Arrow" at bounding box center [1002, 27] width 34 height 34
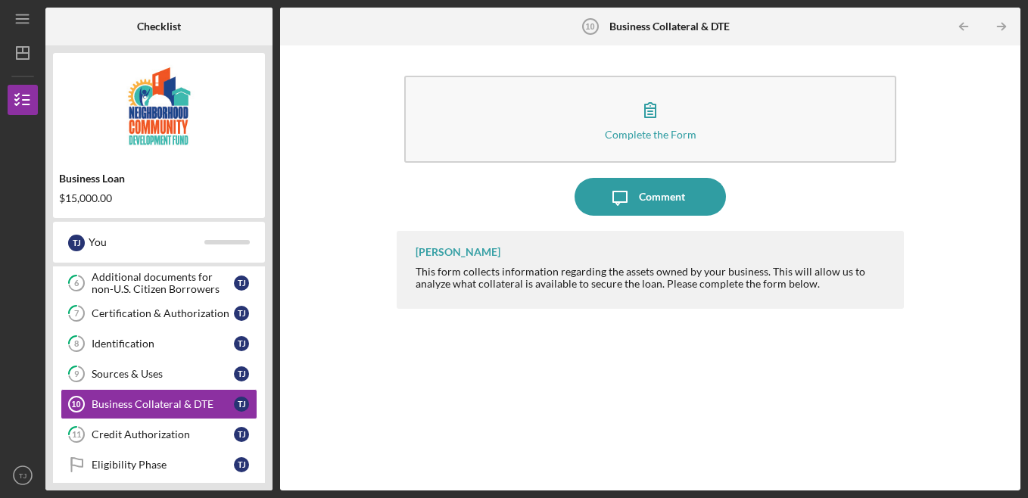
scroll to position [210, 0]
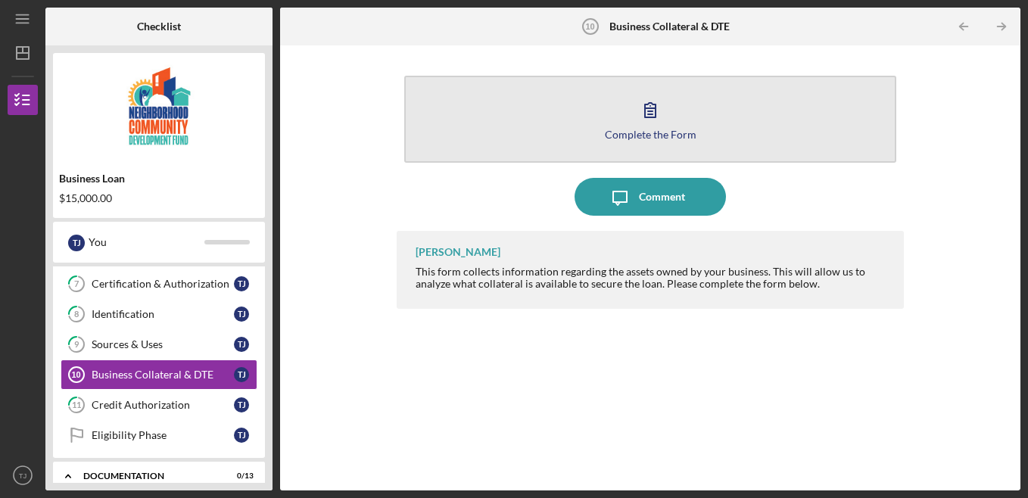
click at [730, 107] on button "Complete the Form Form" at bounding box center [650, 119] width 493 height 87
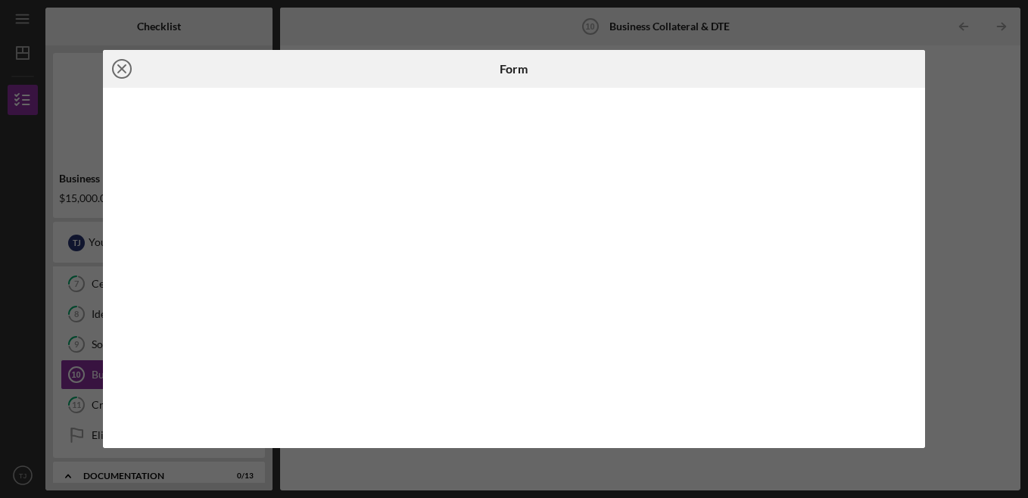
click at [122, 65] on icon "Icon/Close" at bounding box center [122, 69] width 38 height 38
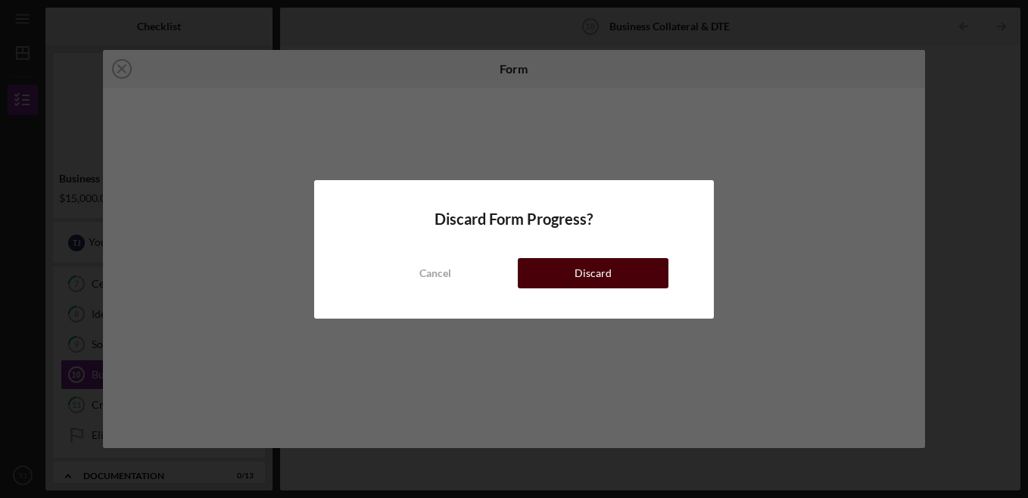
click at [638, 267] on button "Discard" at bounding box center [593, 273] width 151 height 30
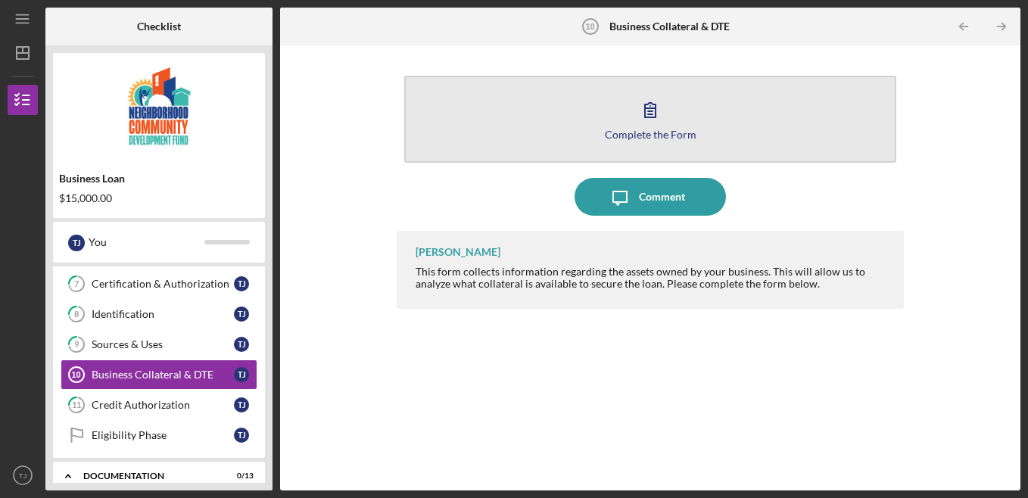
click at [664, 121] on icon "button" at bounding box center [650, 110] width 38 height 38
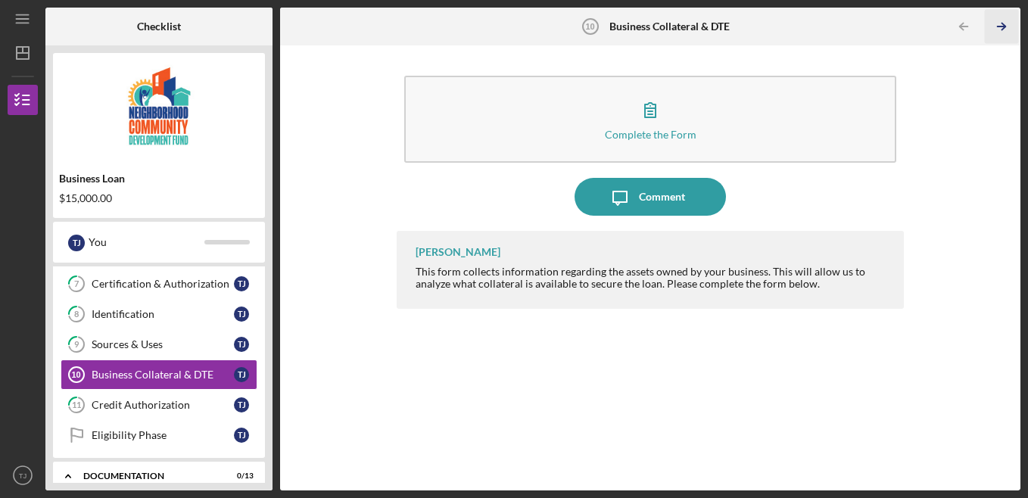
click at [1007, 30] on icon "Icon/Table Pagination Arrow" at bounding box center [1002, 27] width 34 height 34
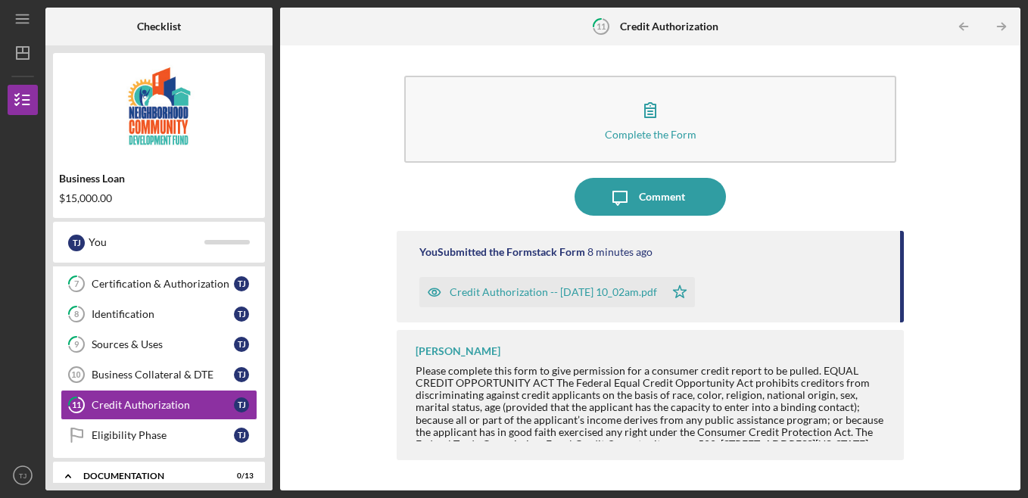
drag, startPoint x: 899, startPoint y: 292, endPoint x: 905, endPoint y: 420, distance: 128.0
click at [905, 420] on div "Complete the Form Form Icon/Message Comment You Submitted the Formstack Form 8 …" at bounding box center [650, 268] width 725 height 430
drag, startPoint x: 905, startPoint y: 420, endPoint x: 973, endPoint y: 179, distance: 251.1
click at [973, 179] on div "Complete the Form Form Icon/Message Comment You Submitted the Formstack Form 8 …" at bounding box center [650, 268] width 725 height 430
click at [614, 292] on div "Credit Authorization -- [DATE] 10_02am.pdf" at bounding box center [553, 292] width 207 height 12
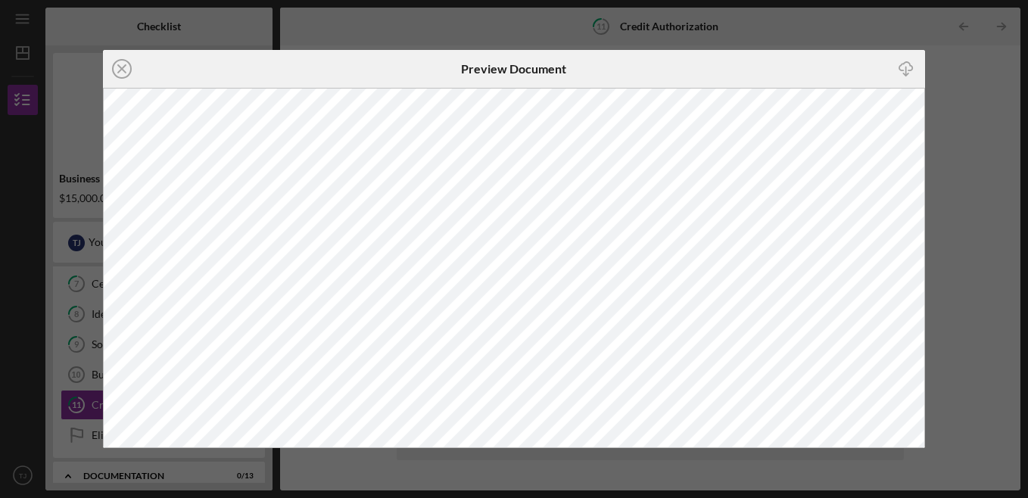
click at [956, 54] on div "Icon/Close Preview Document Icon/Download" at bounding box center [514, 249] width 1028 height 498
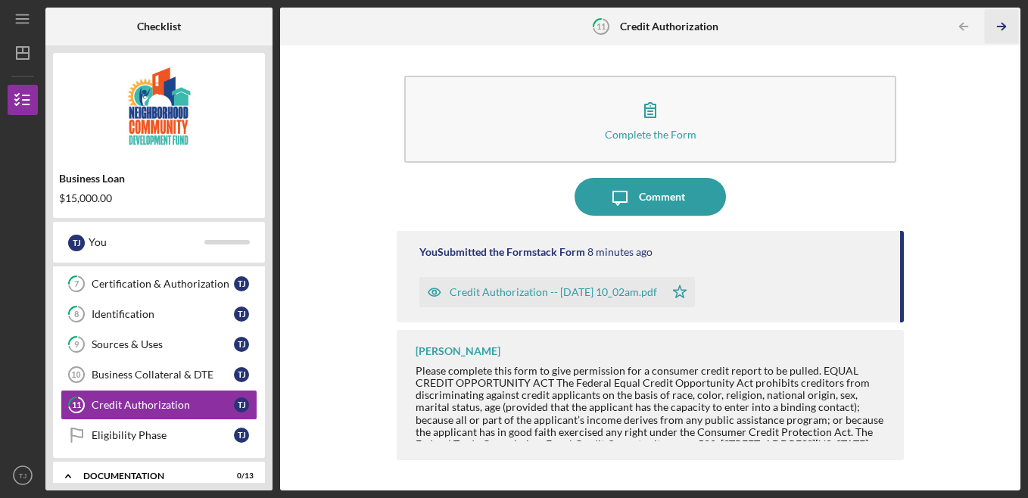
click at [1005, 33] on icon "Icon/Table Pagination Arrow" at bounding box center [1002, 27] width 34 height 34
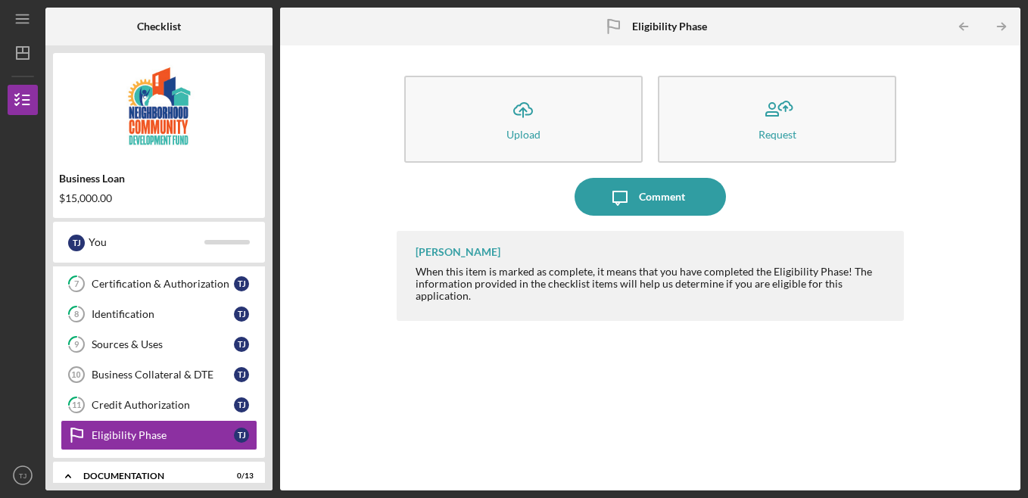
click at [156, 194] on div "$15,000.00" at bounding box center [159, 198] width 200 height 12
click at [20, 56] on icon "Icon/Dashboard" at bounding box center [23, 53] width 38 height 38
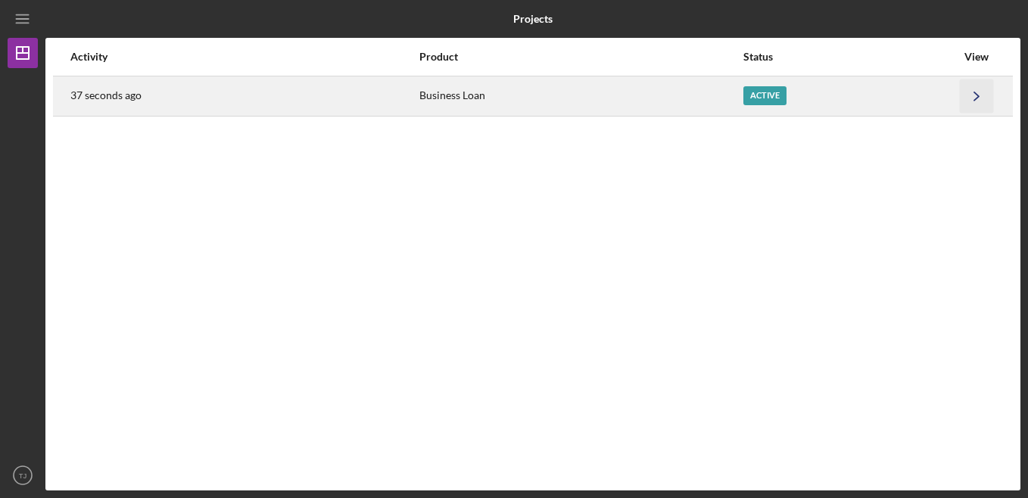
click at [983, 96] on icon "Icon/Navigate" at bounding box center [977, 96] width 34 height 34
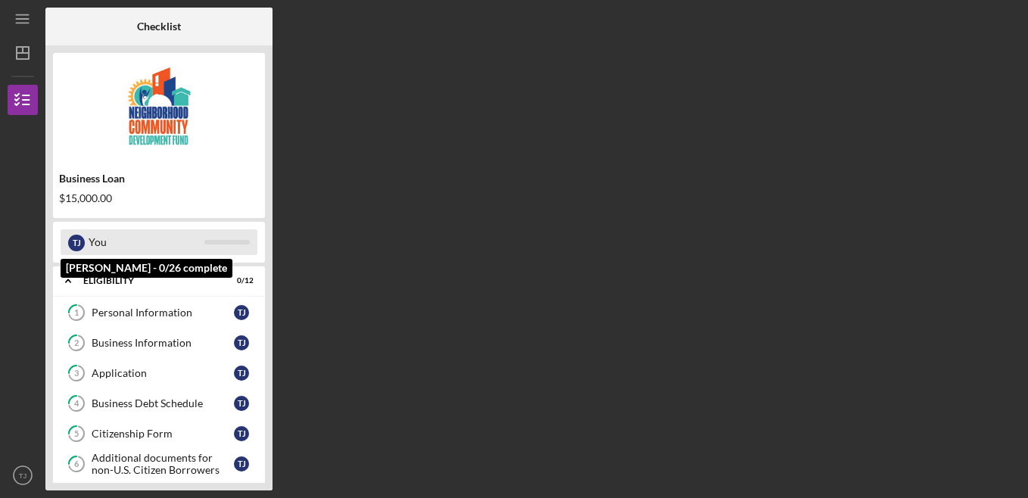
click at [241, 249] on div "T J You" at bounding box center [159, 242] width 197 height 26
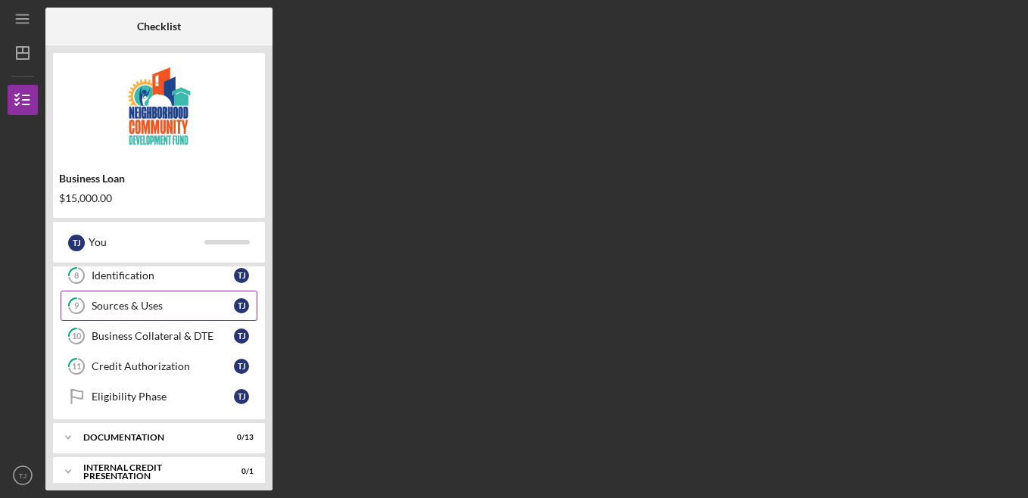
scroll to position [261, 0]
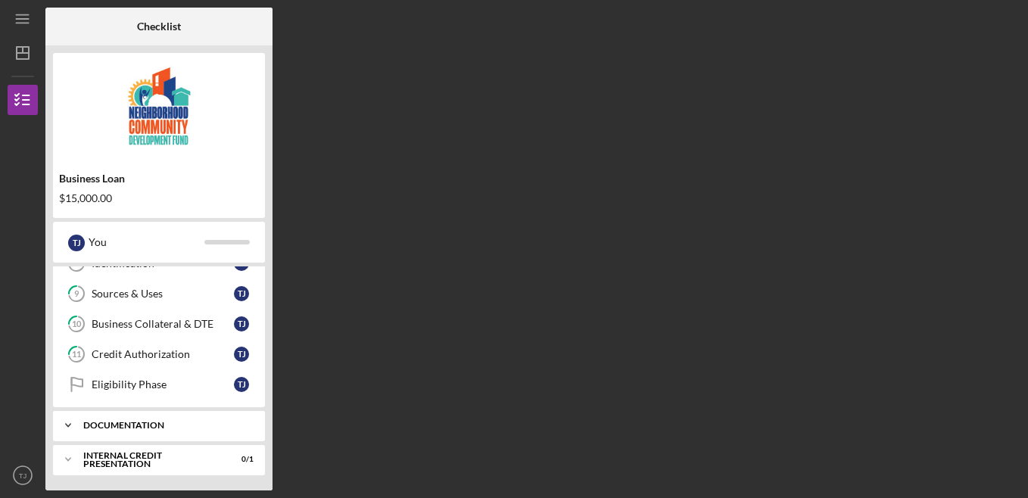
click at [67, 422] on icon "Icon/Expander" at bounding box center [68, 425] width 30 height 30
click at [151, 418] on div "Icon/Expander documentation 0 / 13" at bounding box center [159, 425] width 212 height 31
click at [80, 379] on icon at bounding box center [77, 382] width 11 height 9
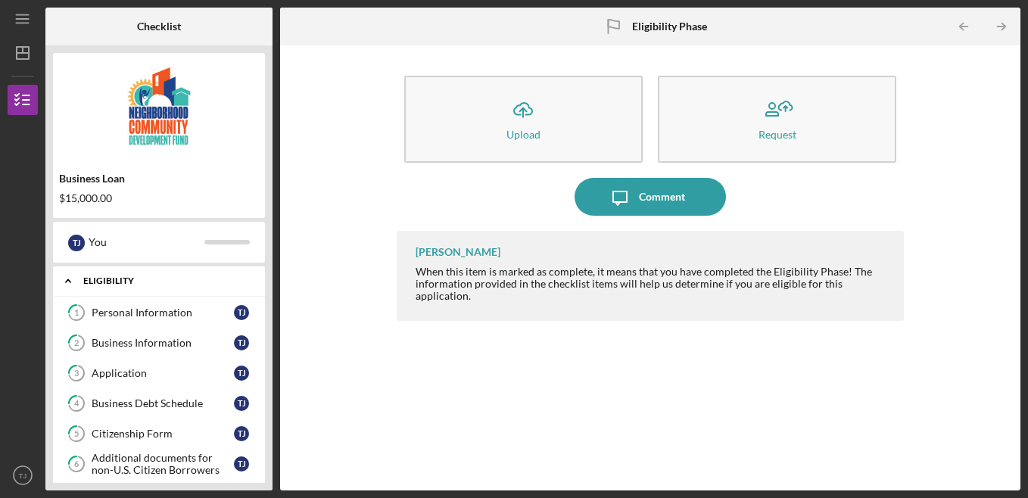
click at [225, 277] on div "Eligibility" at bounding box center [164, 280] width 163 height 9
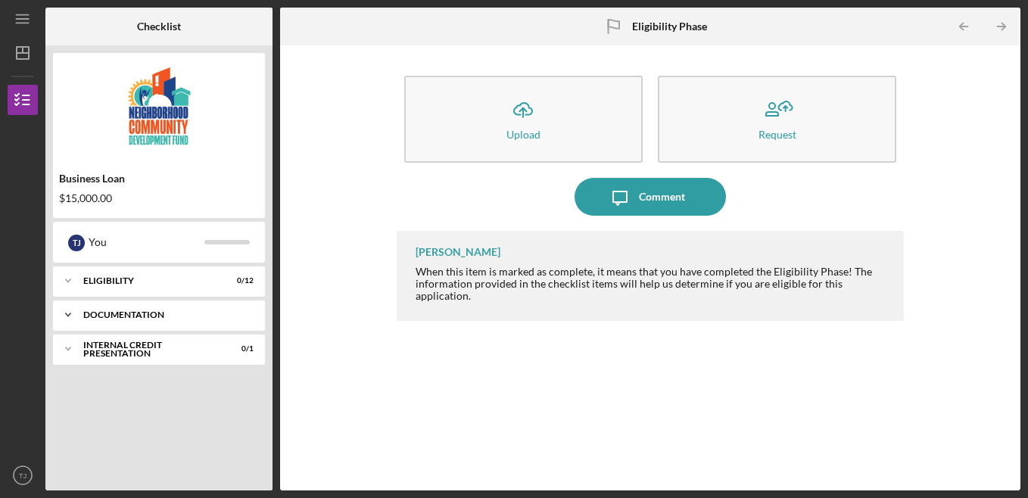
click at [187, 313] on div "documentation" at bounding box center [164, 314] width 163 height 9
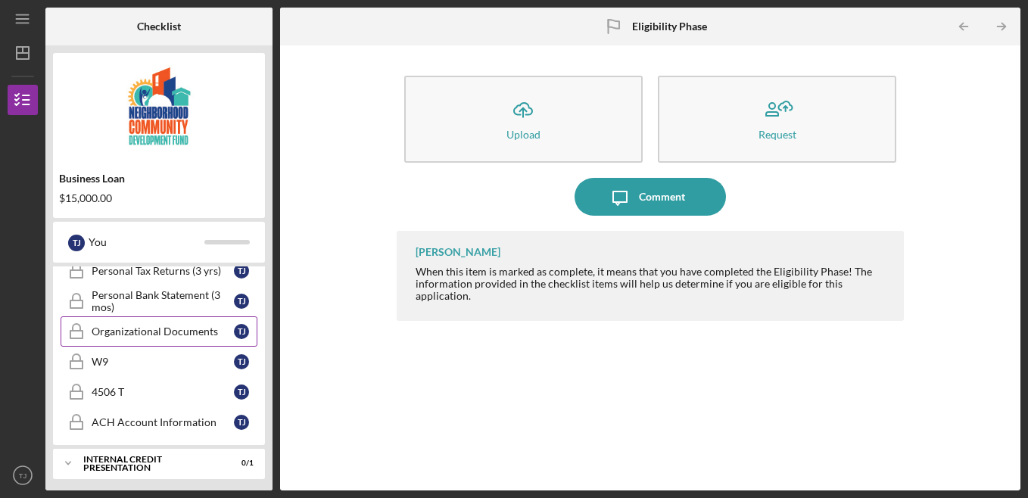
scroll to position [291, 0]
